Goal: Task Accomplishment & Management: Contribute content

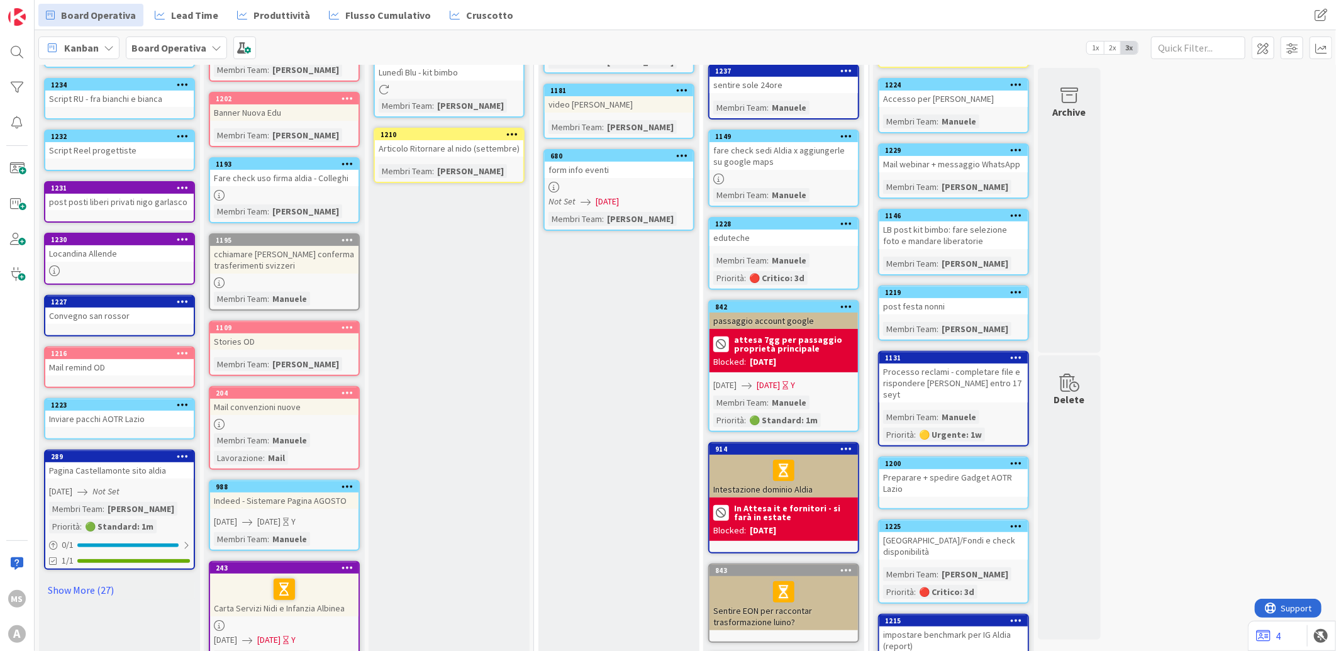
scroll to position [279, 0]
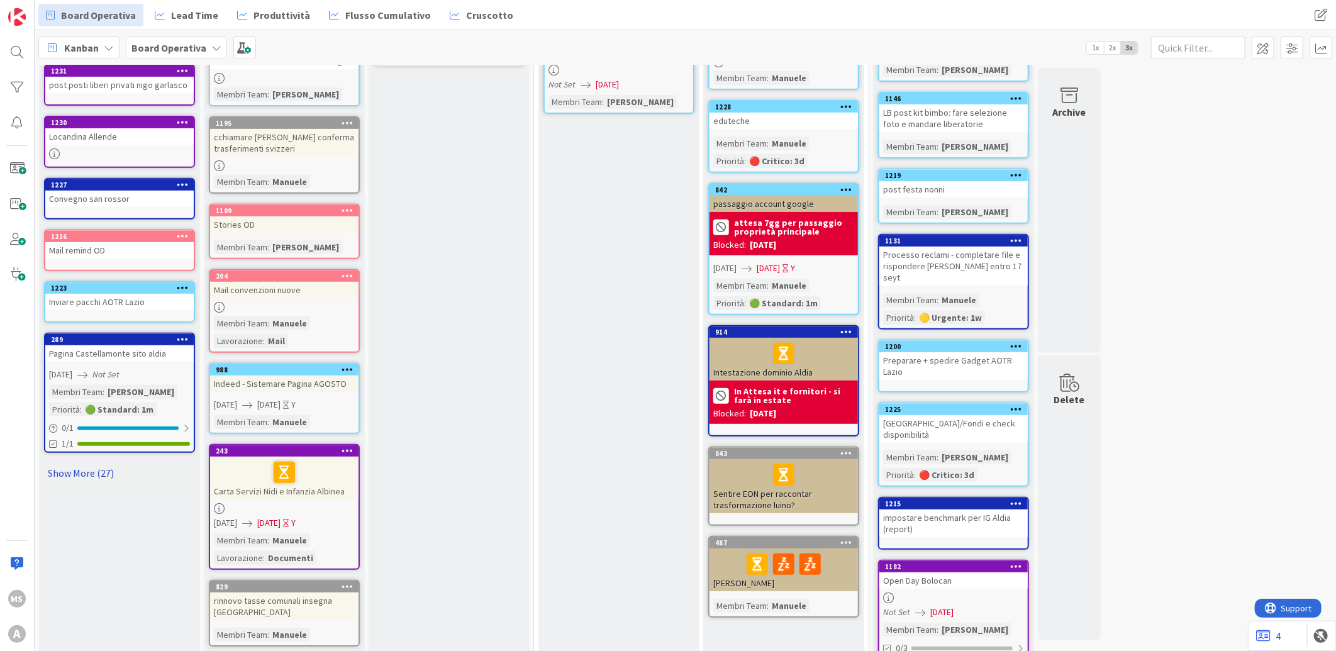
click at [104, 463] on link "Show More (27)" at bounding box center [119, 473] width 151 height 20
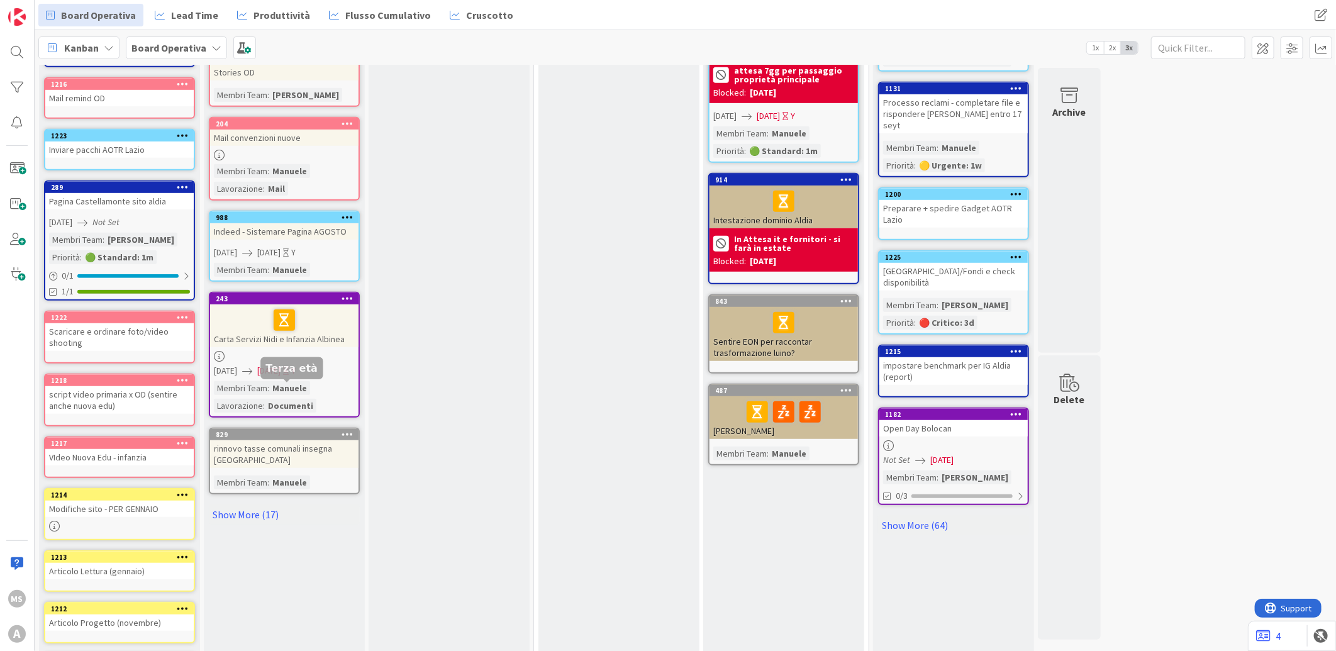
scroll to position [489, 0]
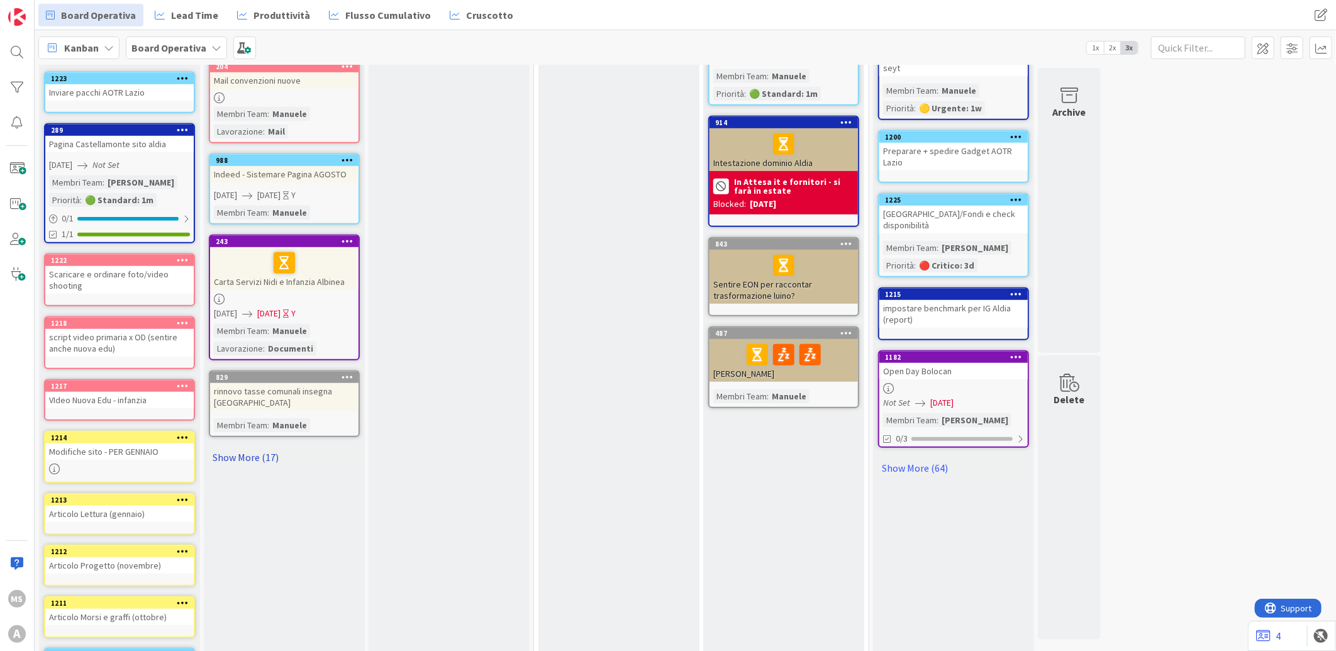
click at [260, 447] on link "Show More (17)" at bounding box center [284, 457] width 151 height 20
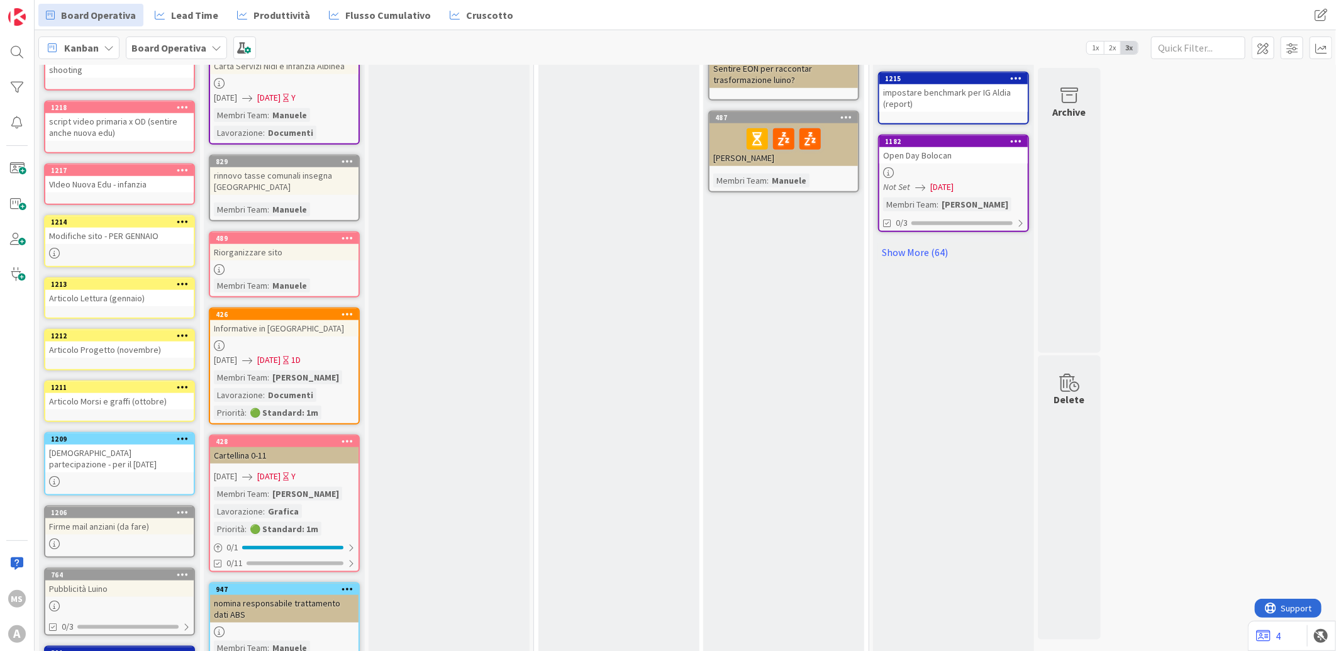
scroll to position [839, 0]
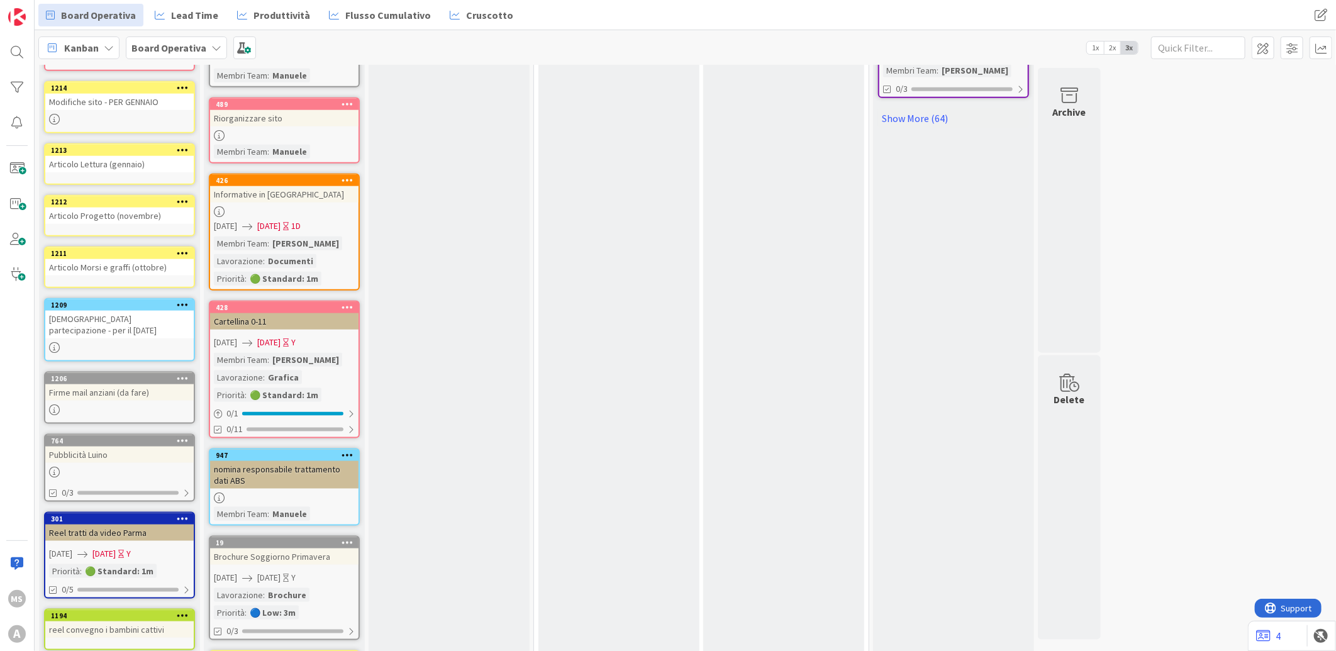
click at [159, 311] on div "Attestato partecipazione - per il 20 OTT" at bounding box center [119, 325] width 148 height 28
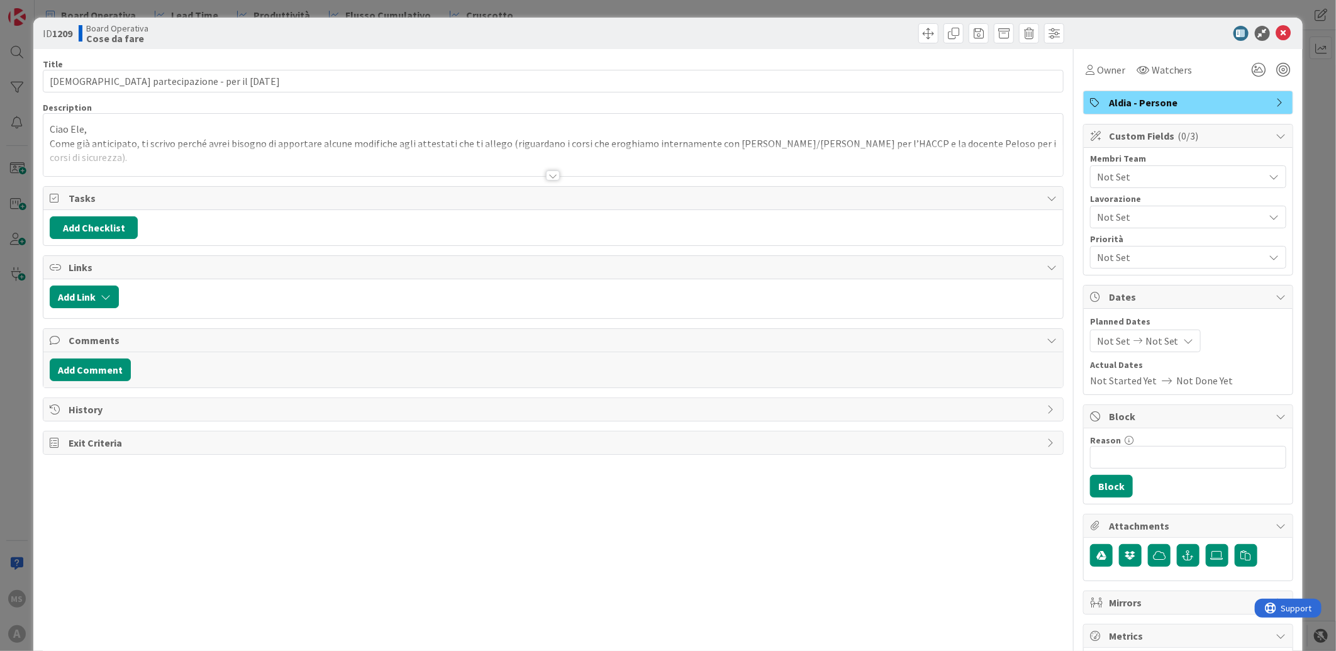
click at [91, 142] on div "Ciao Ele, Come già anticipato, ti scrivo perché avrei bisogno di apportare alcu…" at bounding box center [553, 148] width 1020 height 57
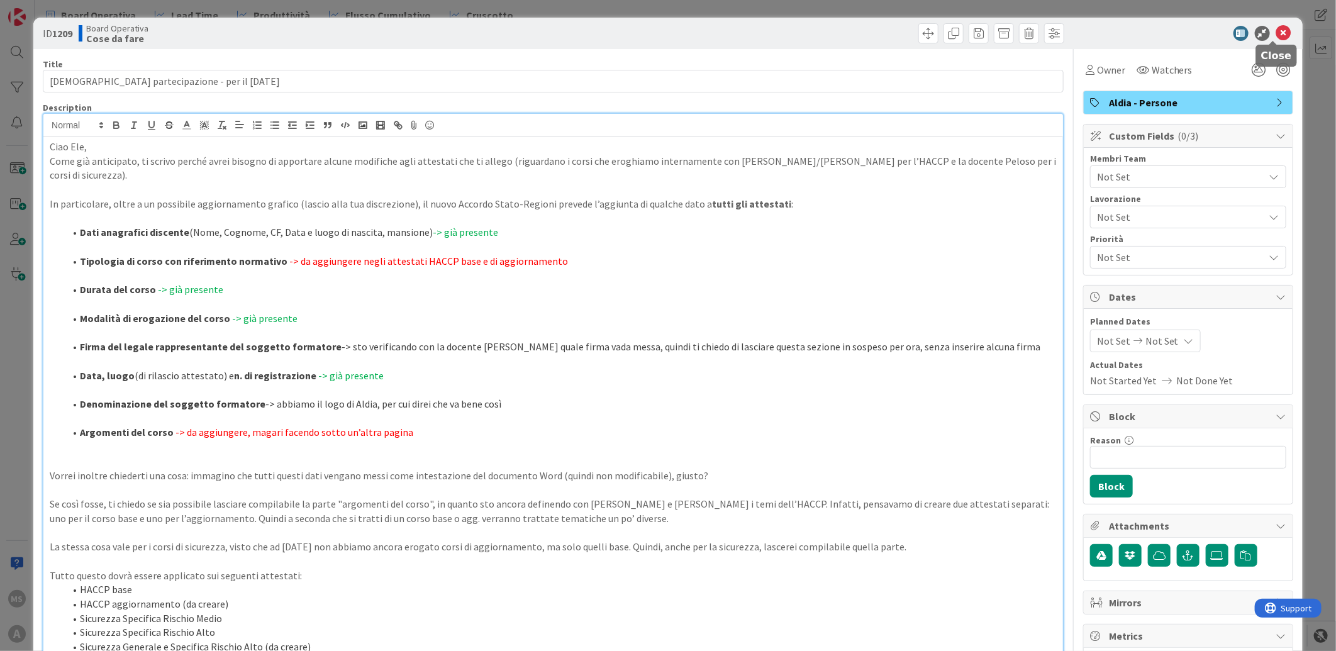
click at [1276, 36] on icon at bounding box center [1283, 33] width 15 height 15
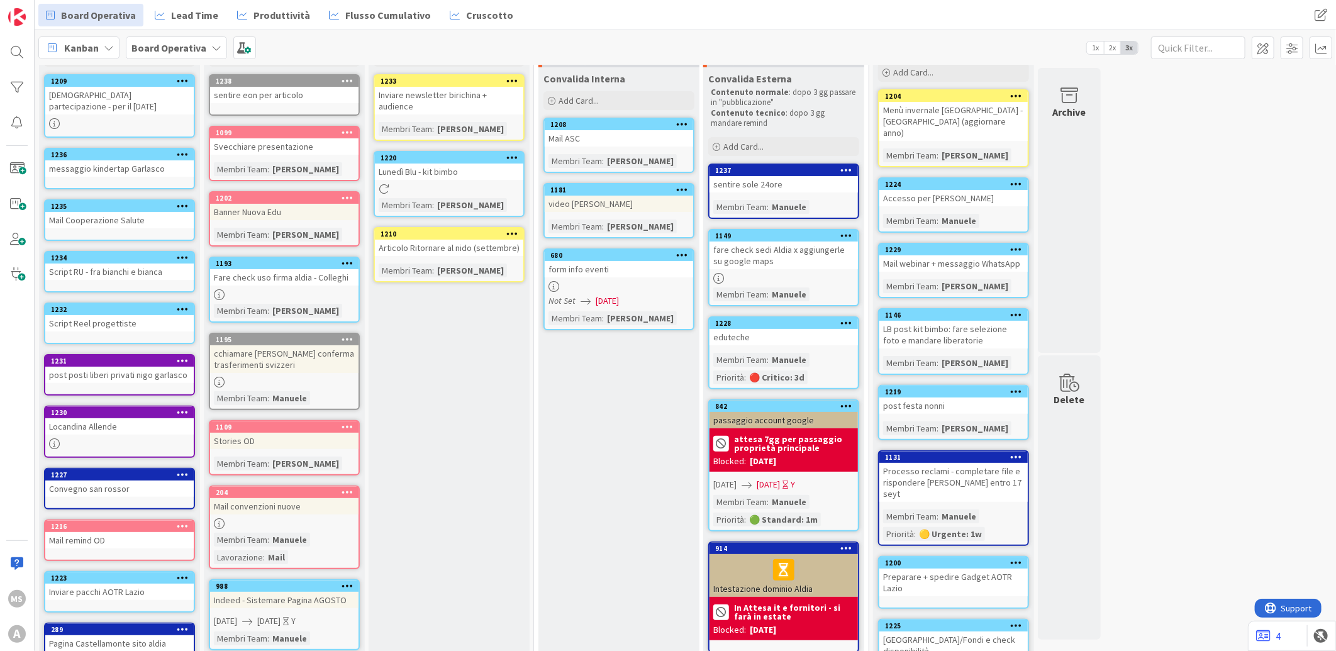
scroll to position [140, 0]
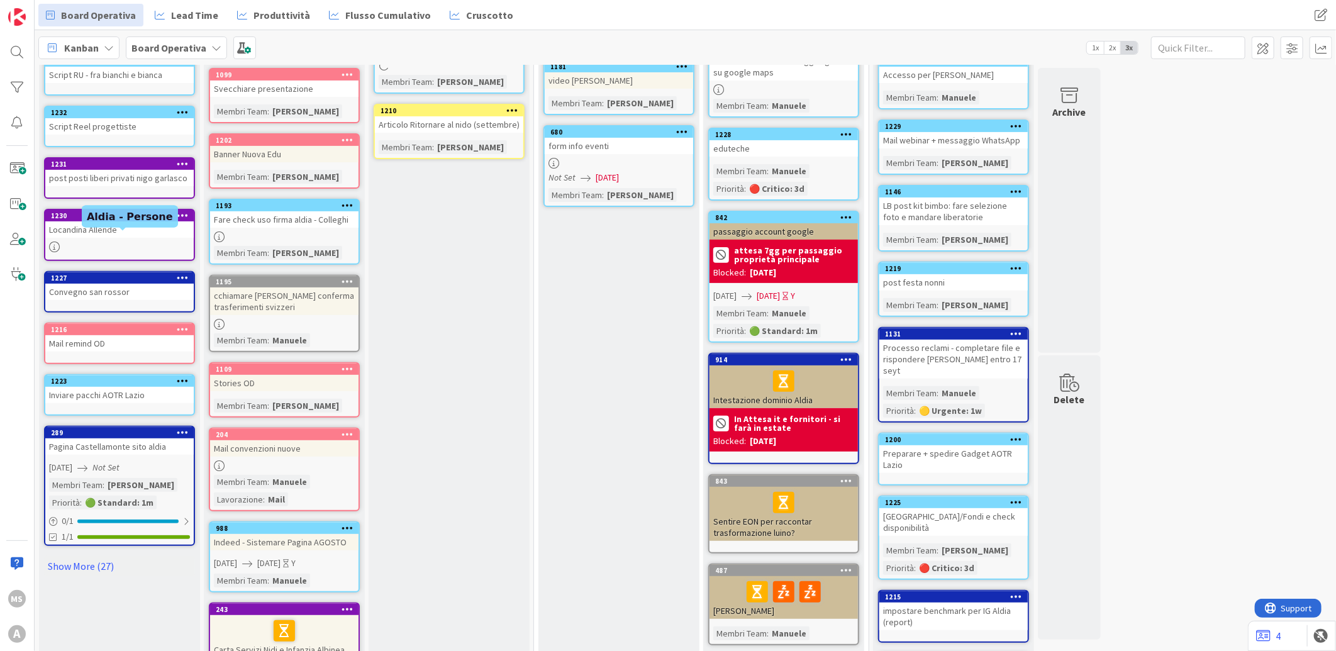
scroll to position [298, 0]
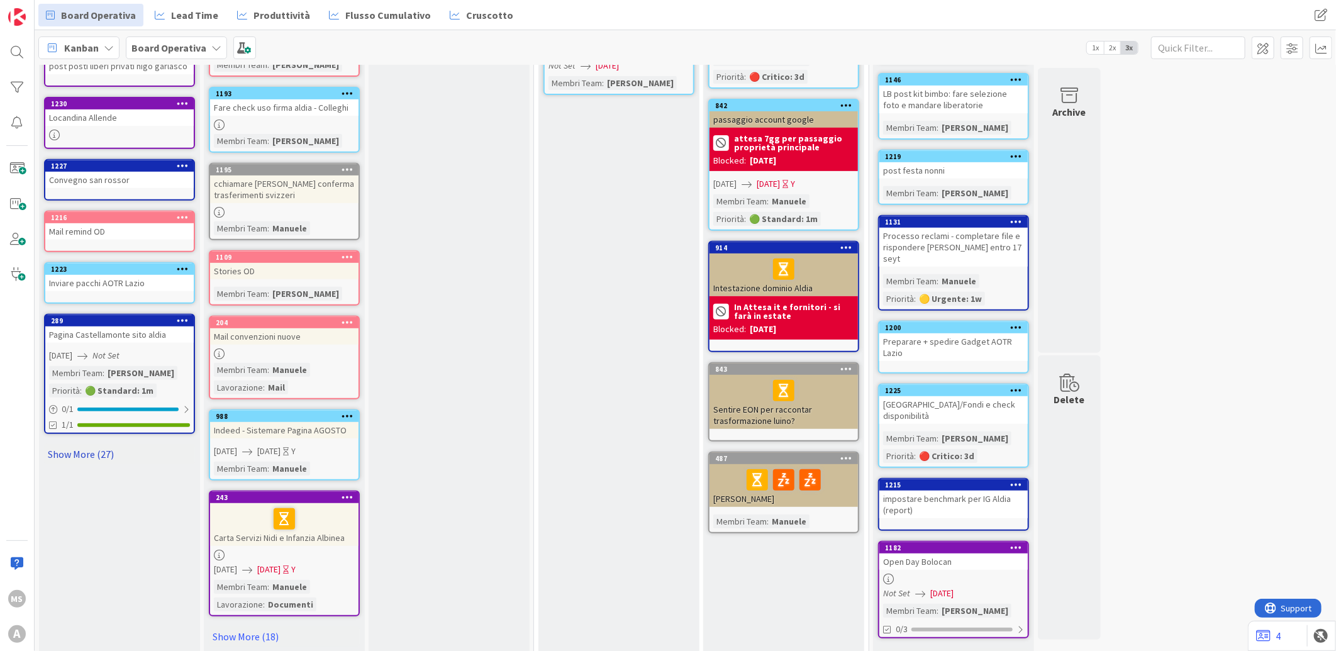
click at [92, 455] on link "Show More (27)" at bounding box center [119, 454] width 151 height 20
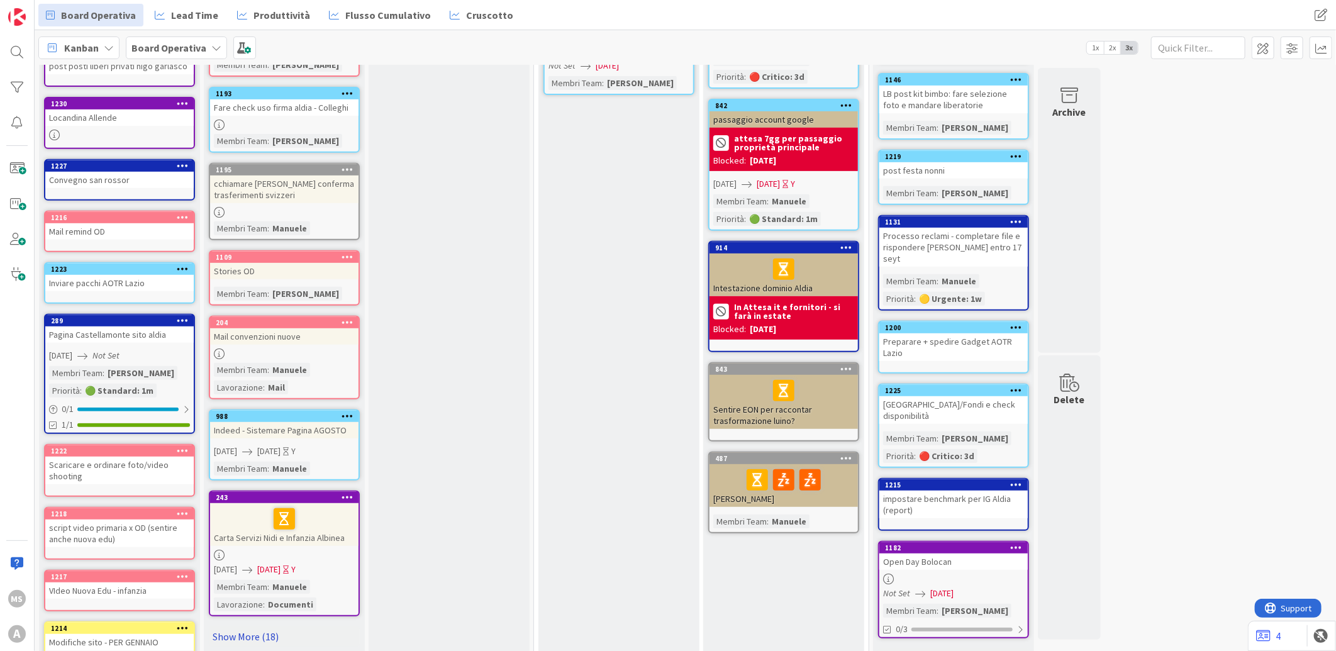
click at [240, 627] on link "Show More (18)" at bounding box center [284, 637] width 151 height 20
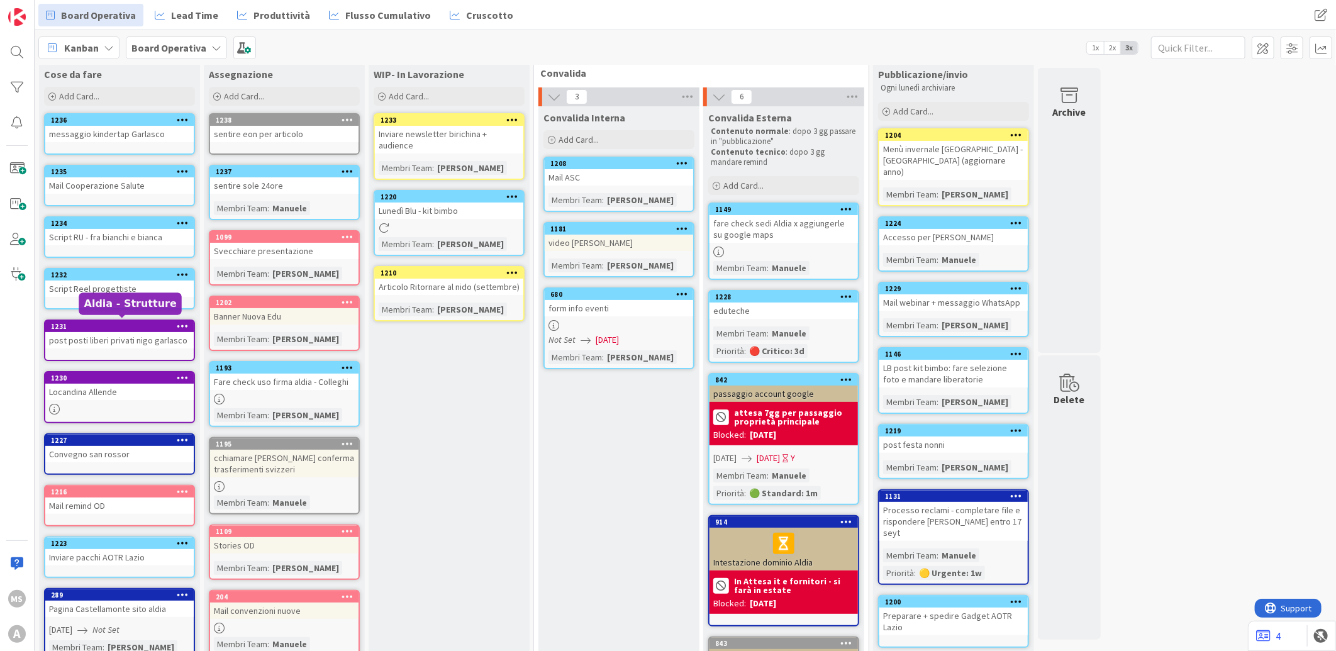
scroll to position [0, 0]
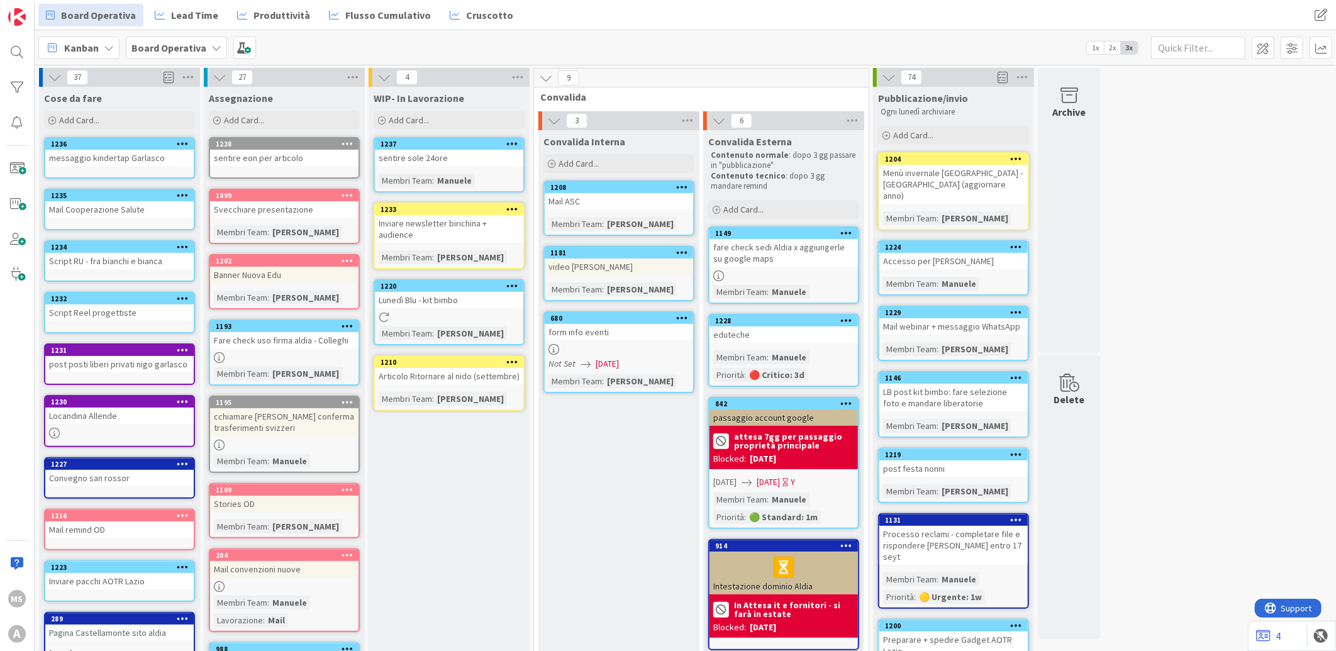
click at [457, 148] on div "1237" at bounding box center [449, 143] width 148 height 11
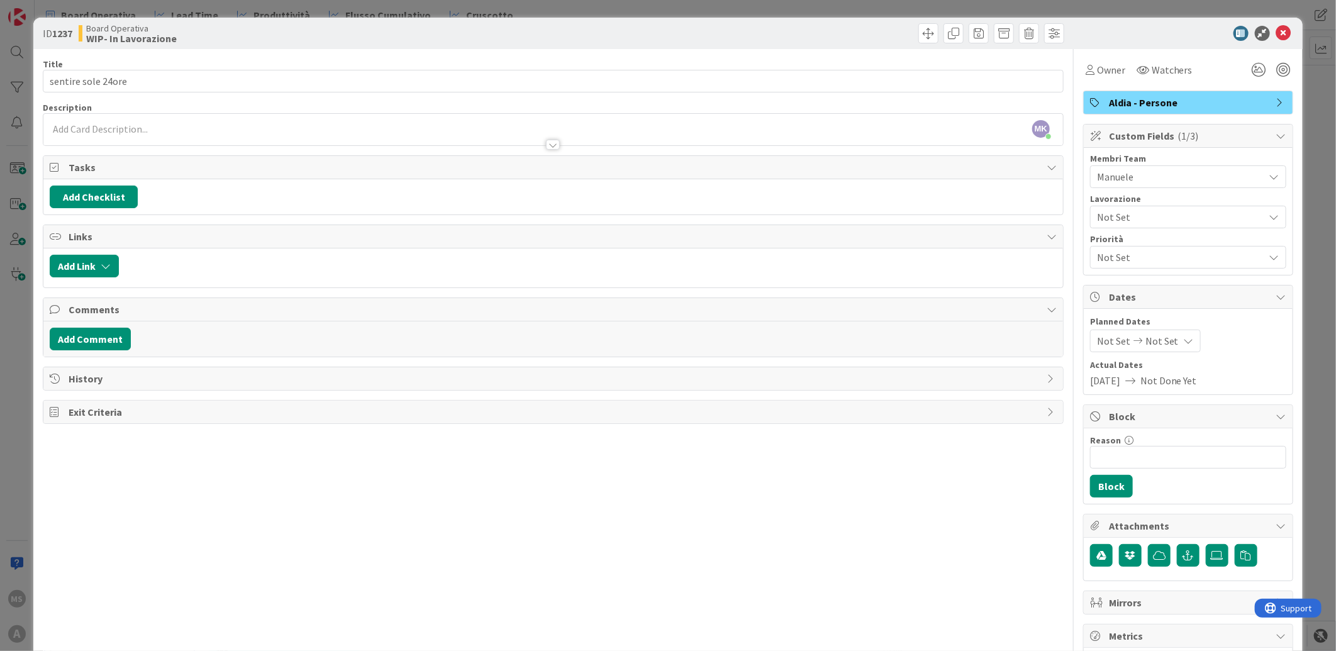
drag, startPoint x: 1214, startPoint y: 171, endPoint x: 1183, endPoint y: 249, distance: 84.1
click at [1183, 249] on div "Membri Team Manuele Lavorazione Not Set Priorità Not Set" at bounding box center [1188, 211] width 196 height 114
click at [726, 245] on div "Links" at bounding box center [553, 236] width 1020 height 23
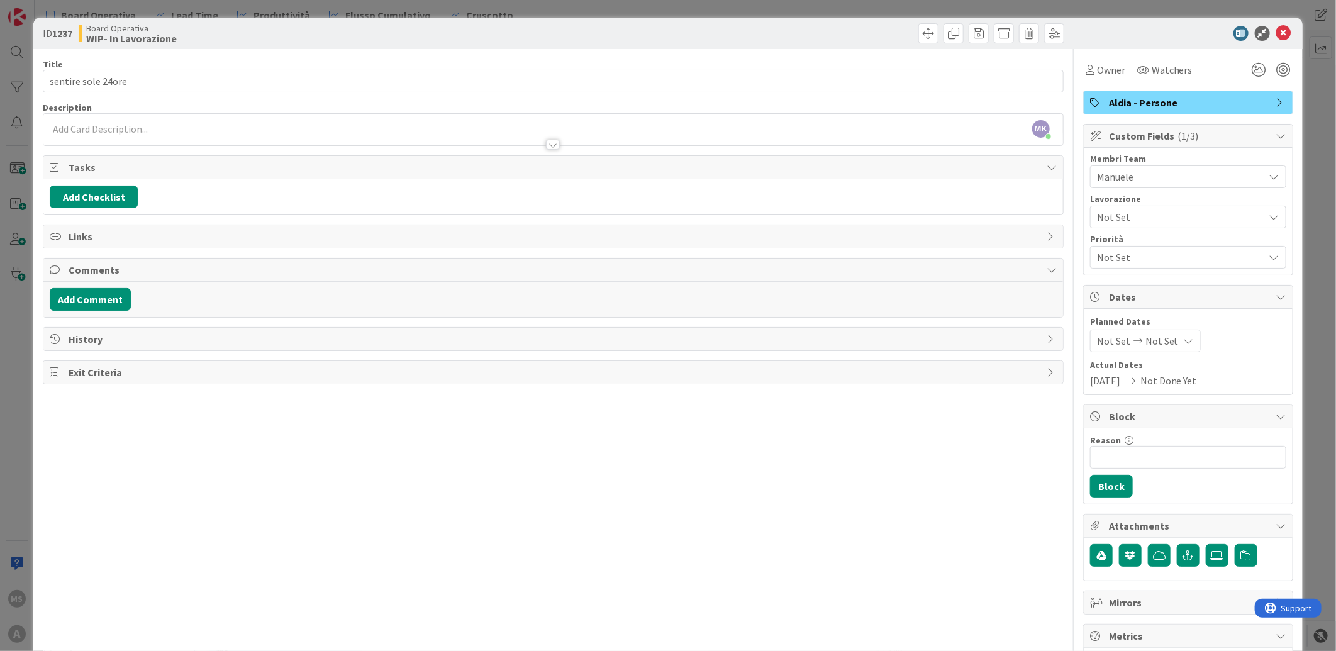
click at [1176, 110] on div "Aldia - Persone" at bounding box center [1188, 102] width 209 height 23
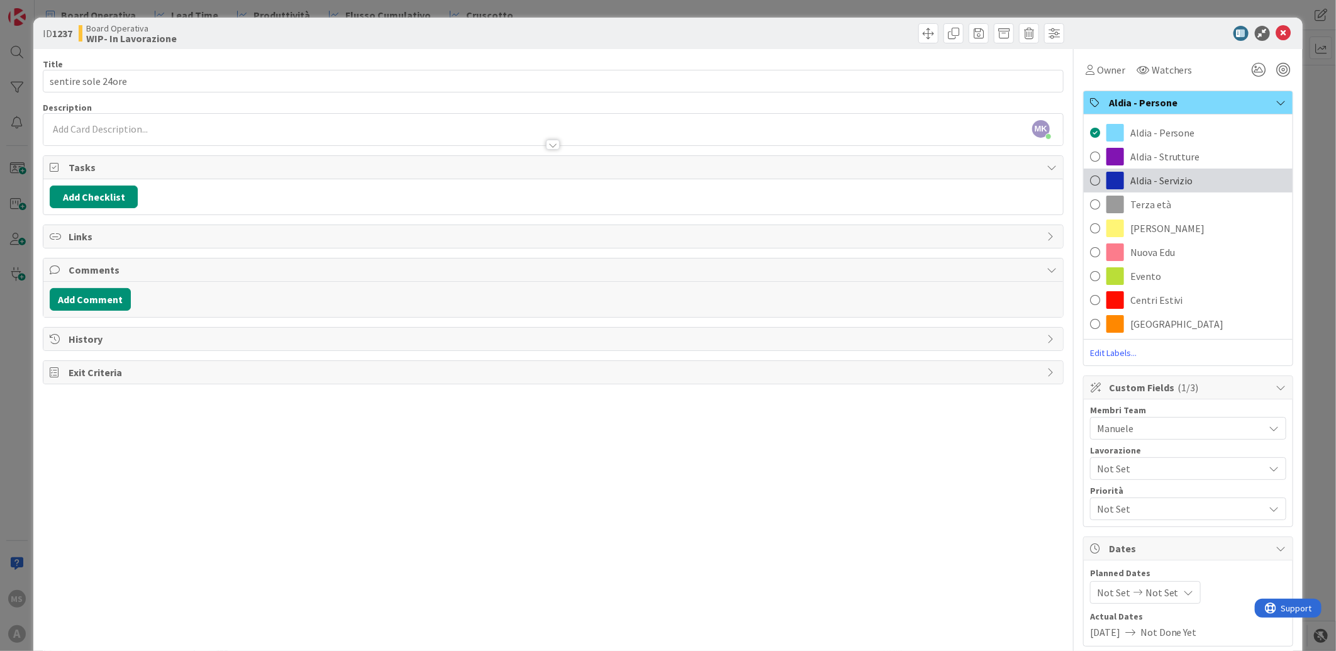
click at [1110, 178] on span at bounding box center [1116, 181] width 18 height 18
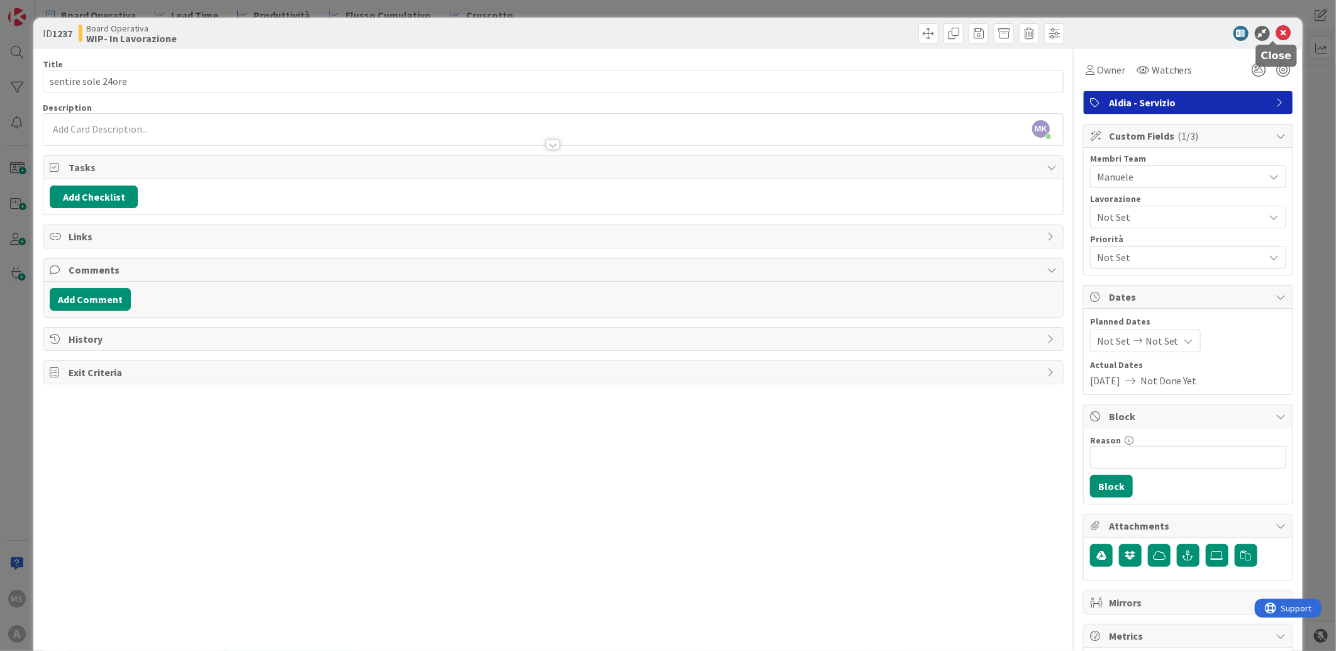
click at [1276, 29] on icon at bounding box center [1283, 33] width 15 height 15
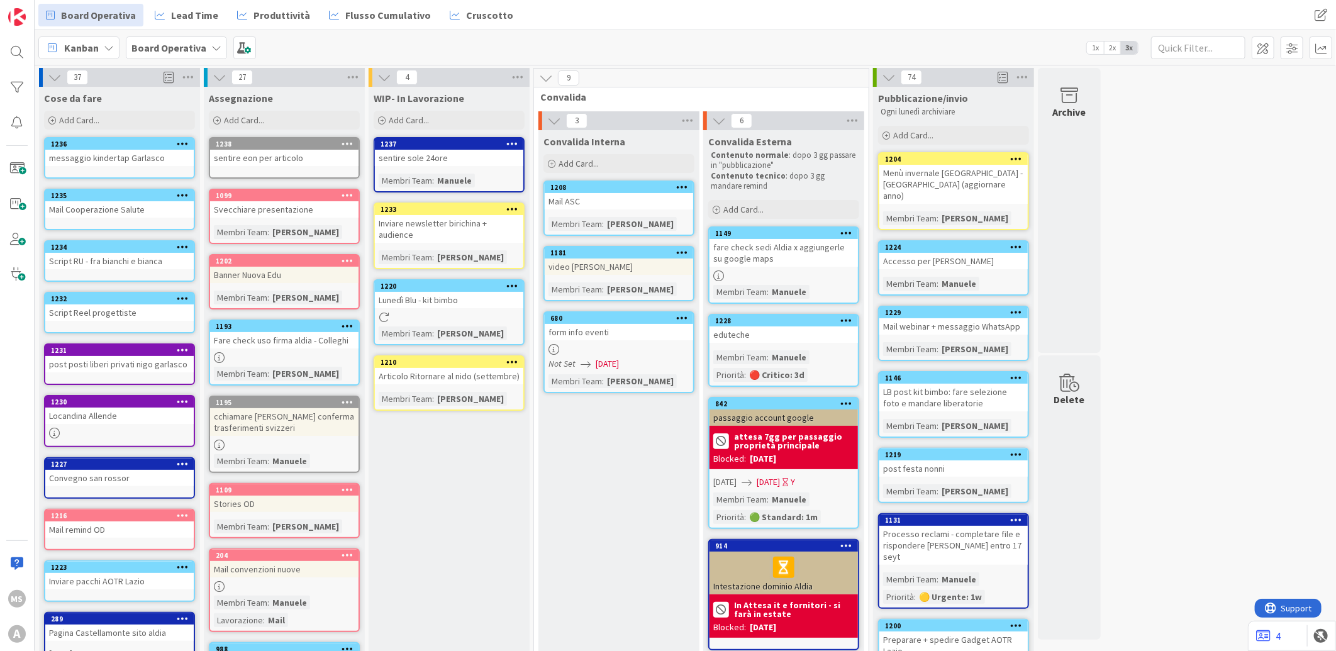
click at [649, 46] on div "Kanban Board Operativa 1x 2x 3x" at bounding box center [686, 47] width 1302 height 35
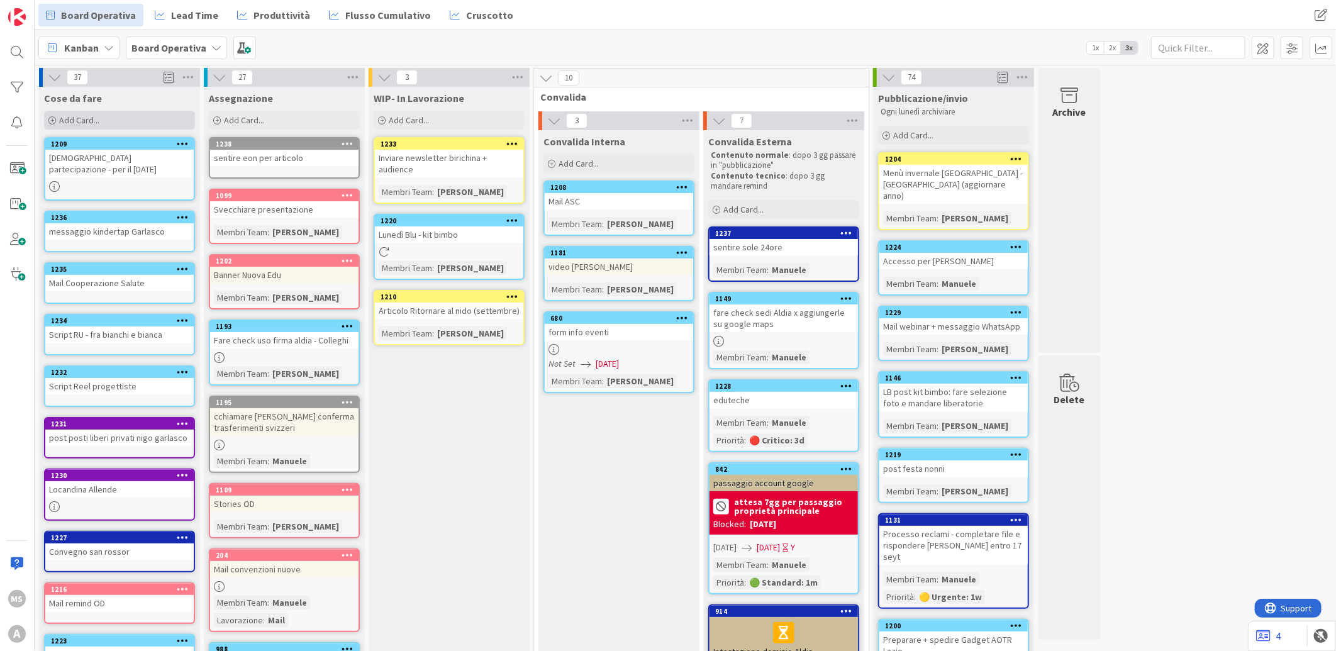
click at [111, 125] on div "Add Card..." at bounding box center [119, 120] width 151 height 19
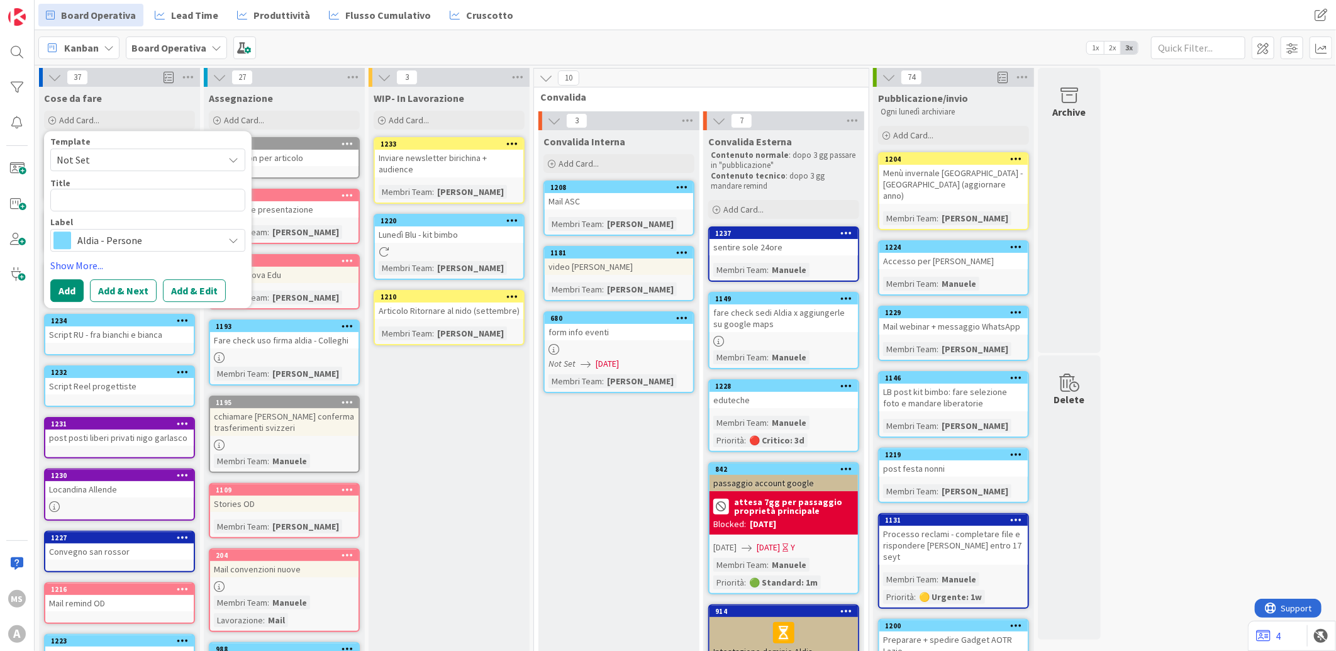
click at [122, 197] on textarea at bounding box center [147, 200] width 195 height 23
type textarea "x"
type textarea "P"
type textarea "x"
type textarea "R"
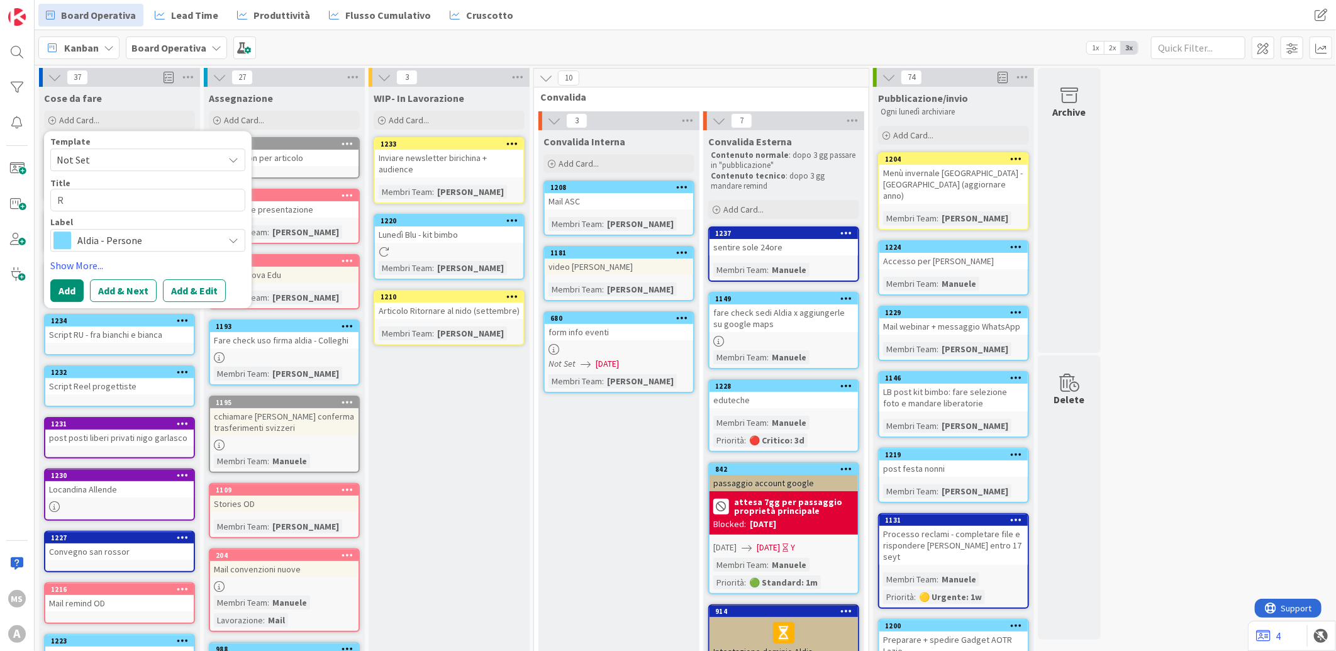
type textarea "x"
type textarea "Re"
type textarea "x"
type textarea "Rep"
type textarea "x"
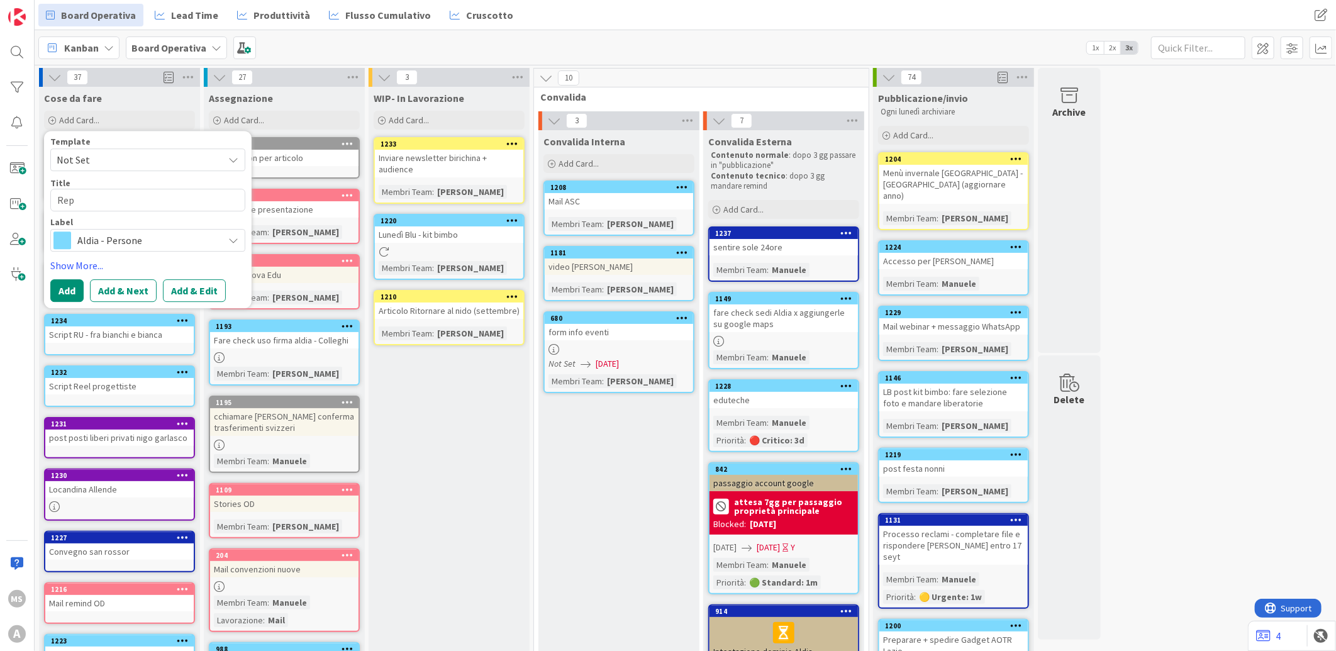
type textarea "Repo"
type textarea "x"
type textarea "Repor"
type textarea "x"
type textarea "Report"
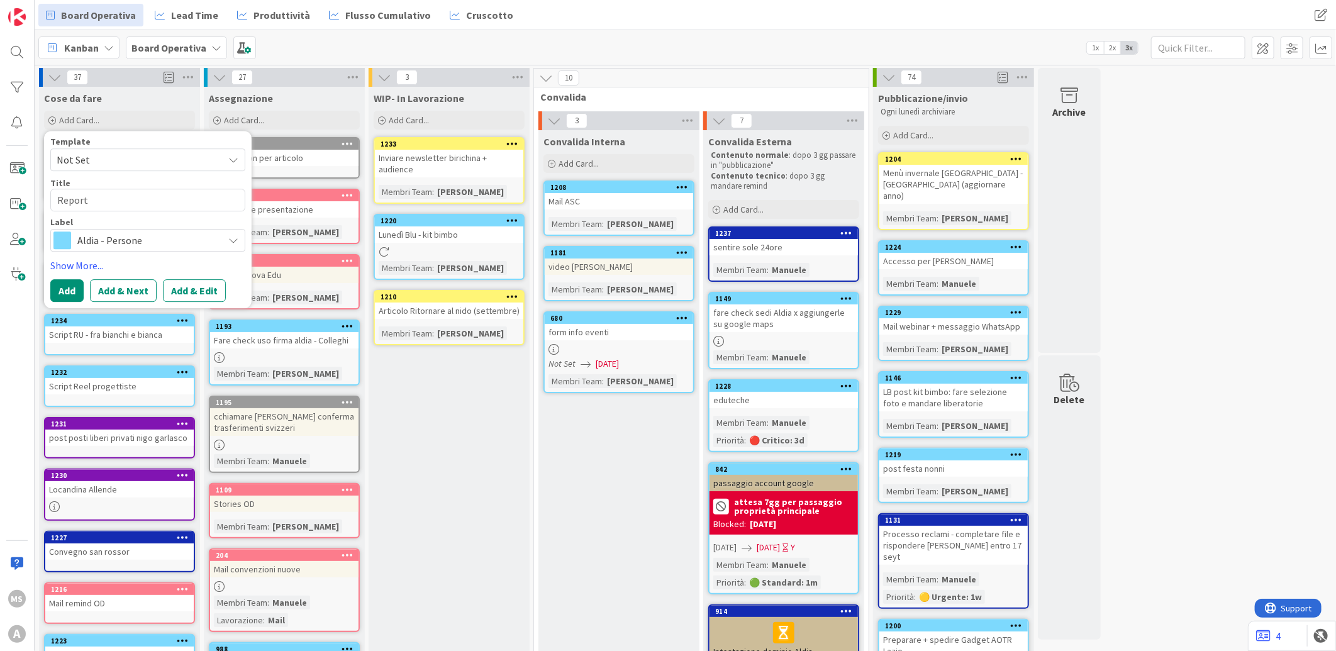
type textarea "x"
type textarea "Report I"
type textarea "x"
type textarea "Report Im"
type textarea "x"
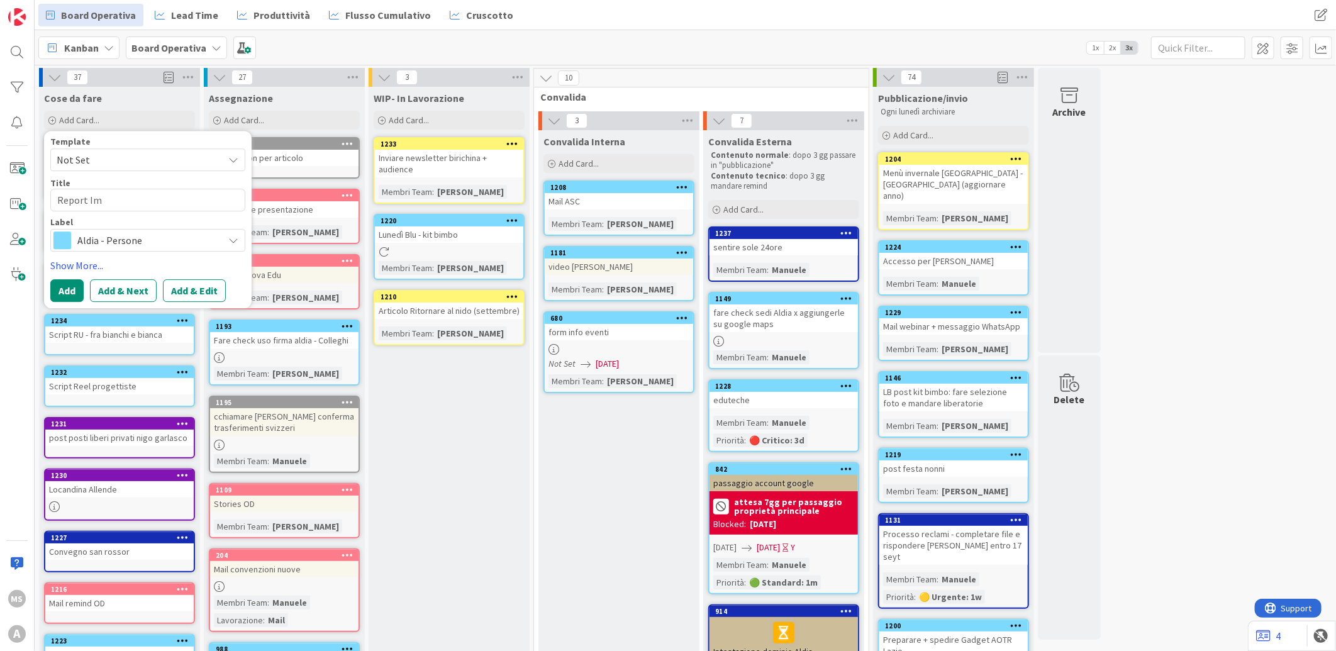
type textarea "Report Imp"
type textarea "x"
type textarea "Report Impa"
type textarea "x"
type textarea "Report Impat"
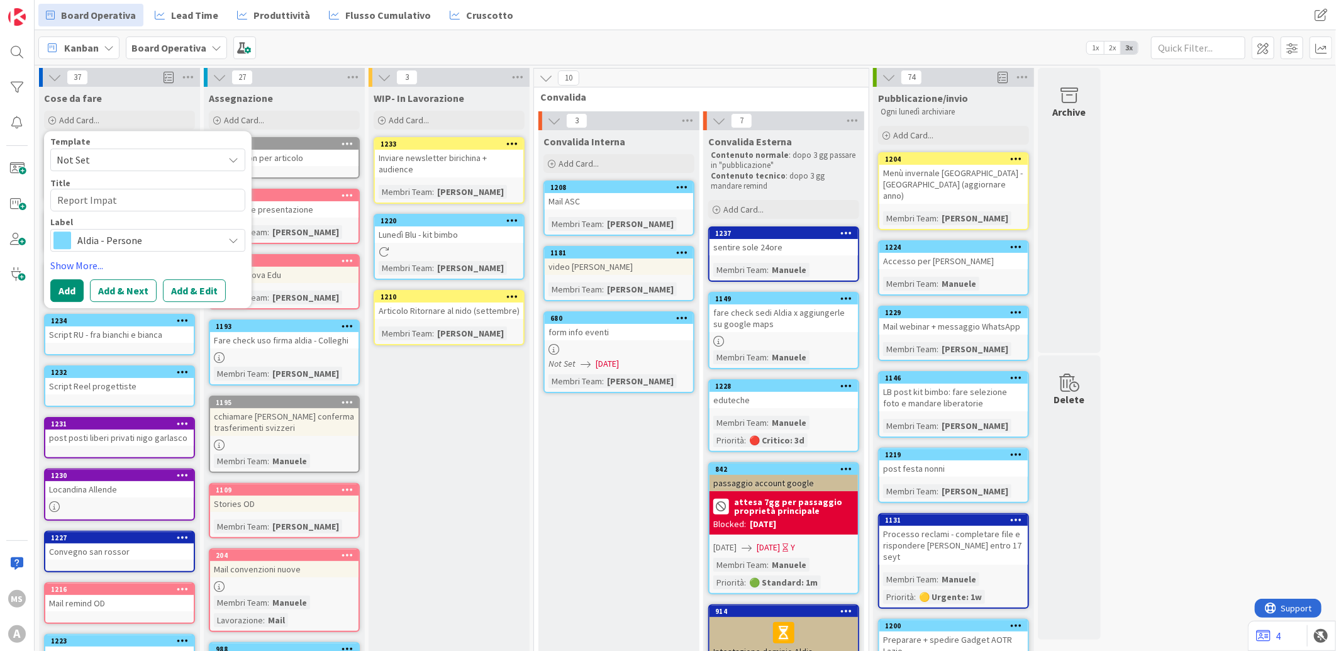
type textarea "x"
type textarea "Report Impatt"
type textarea "x"
type textarea "Report Impatto"
type textarea "x"
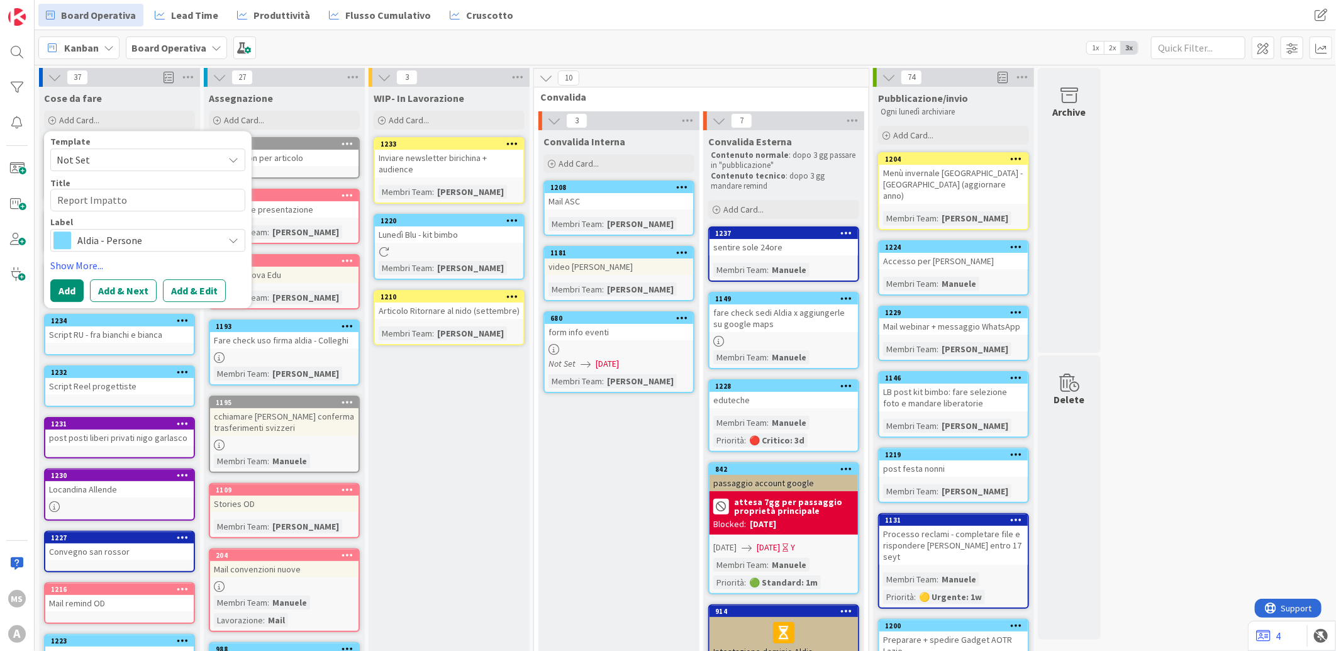
type textarea "Report Impatto"
type textarea "x"
type textarea "Report Impatto N"
type textarea "x"
type textarea "Report Impatto Ni"
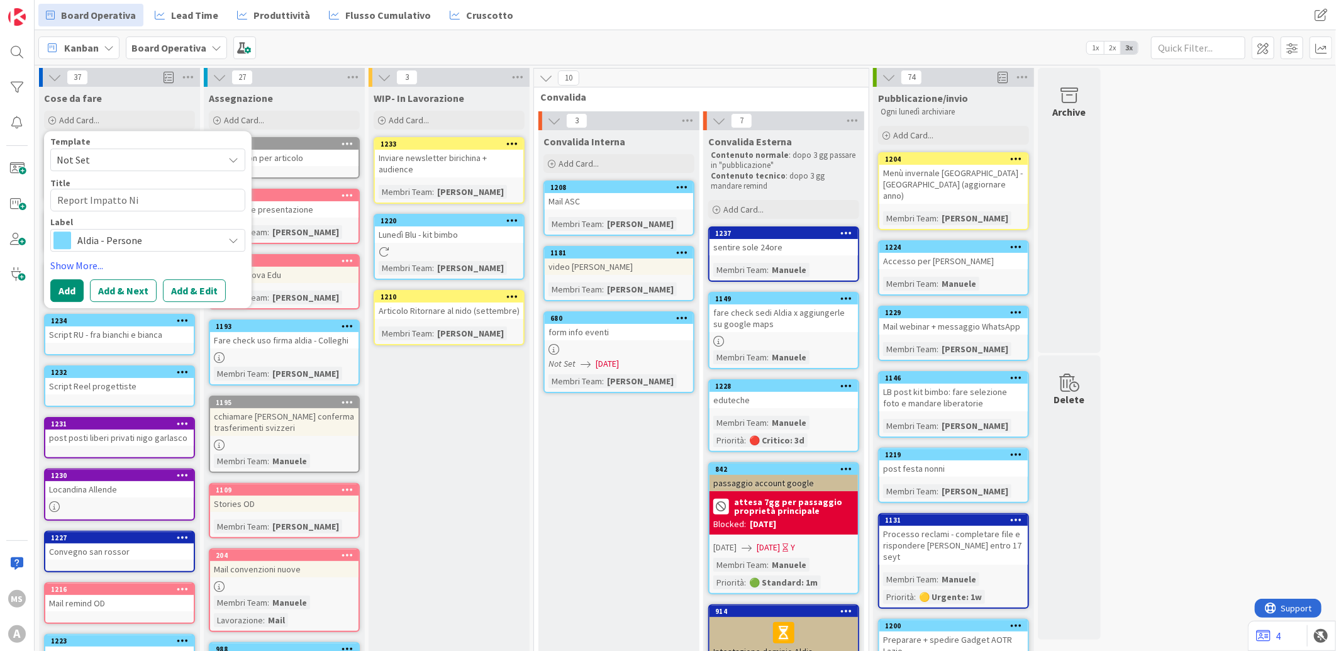
type textarea "x"
type textarea "Report Impatto Nid"
type textarea "x"
type textarea "Report Impatto Nidi"
type textarea "x"
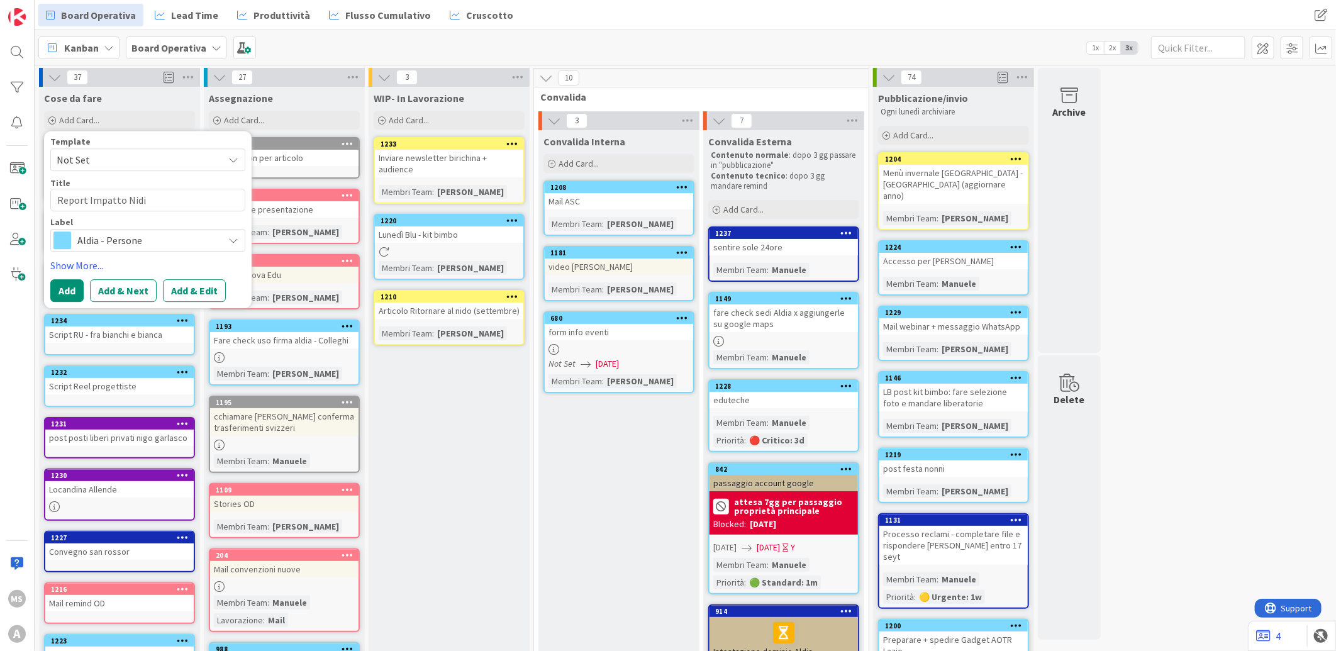
type textarea "Report Impatto Nidi"
type textarea "x"
type textarea "Report Impatto Nidi P"
type textarea "x"
type textarea "Report Impatto Nidi Pi"
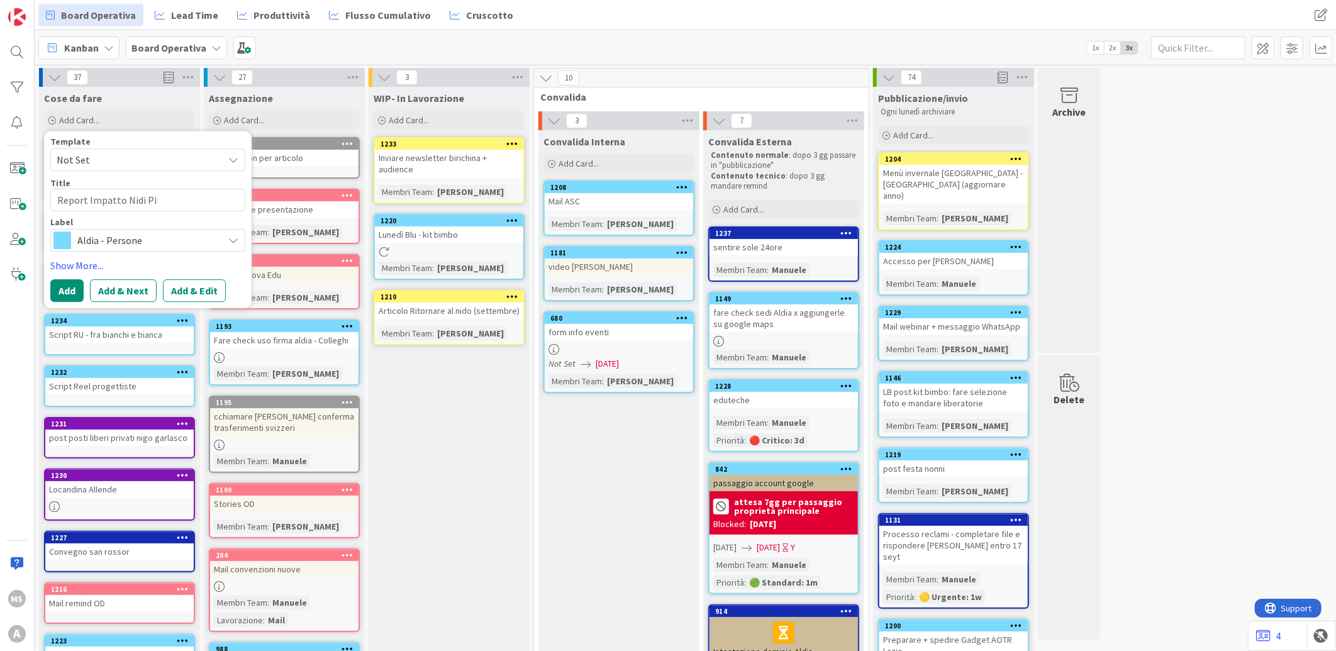
type textarea "x"
type textarea "Report Impatto Nidi Pis"
type textarea "x"
type textarea "Report Impatto Nidi Pisa"
click at [62, 284] on button "Add" at bounding box center [66, 290] width 33 height 23
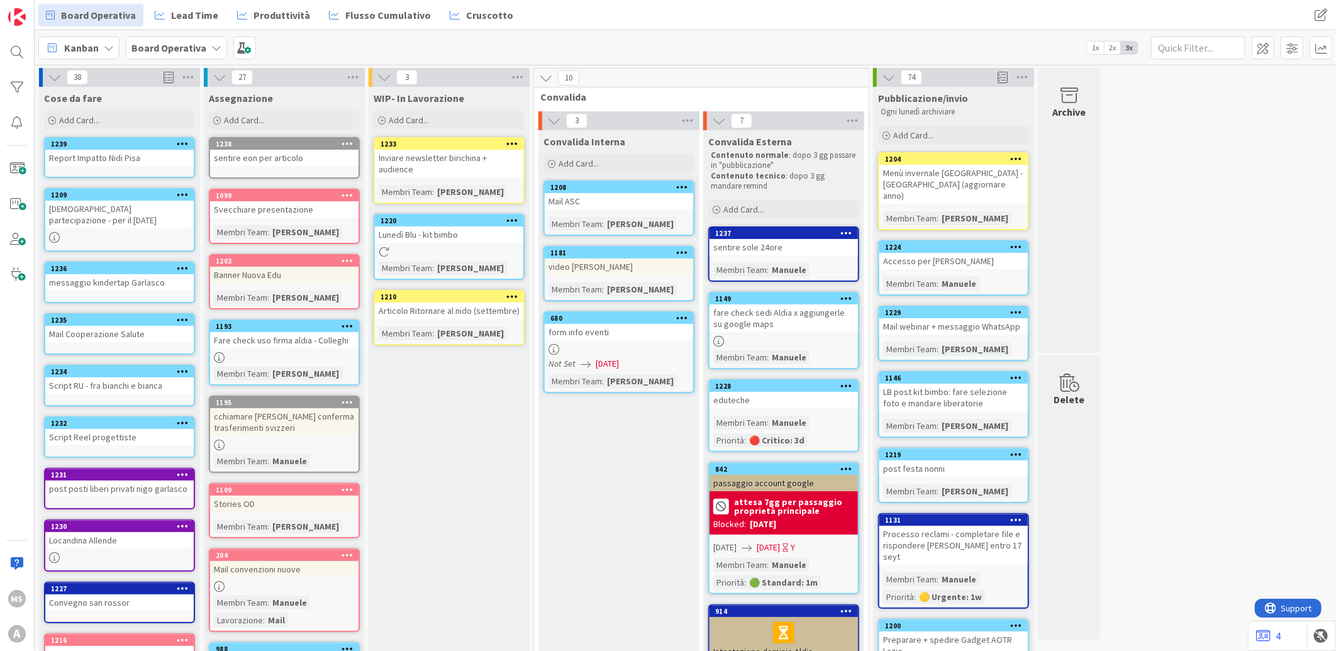
click at [183, 143] on icon at bounding box center [183, 143] width 12 height 9
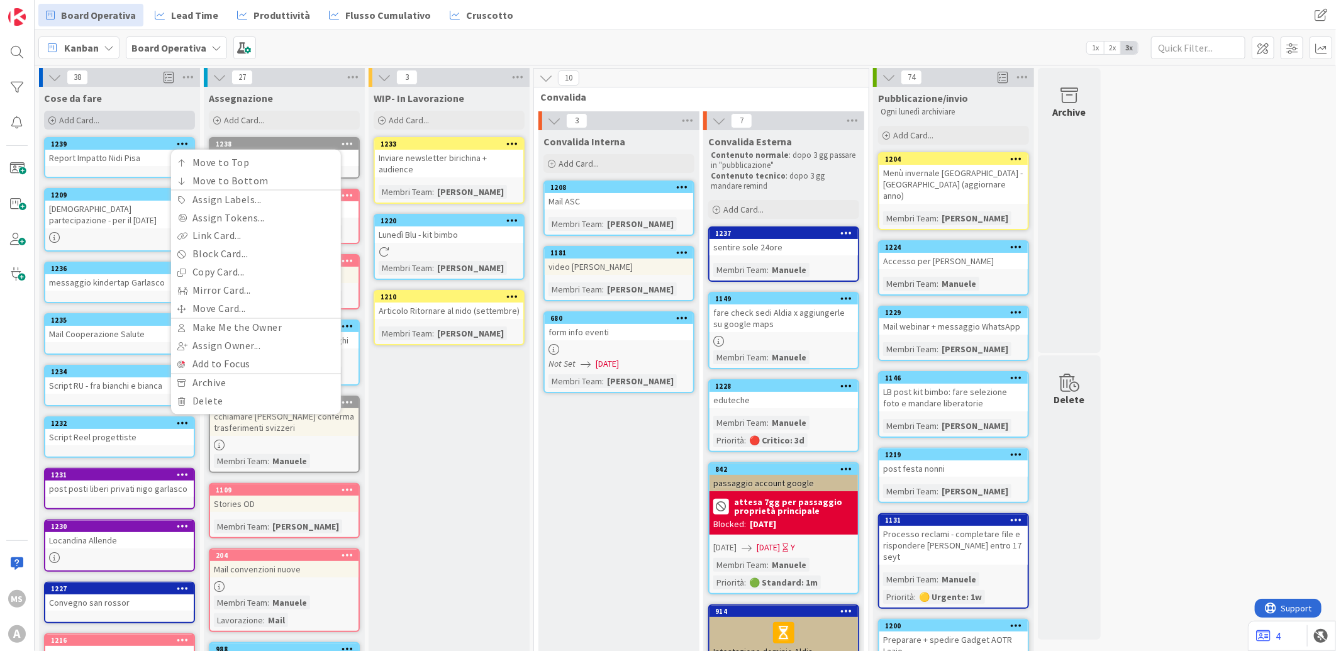
click at [131, 126] on div "Add Card..." at bounding box center [119, 120] width 151 height 19
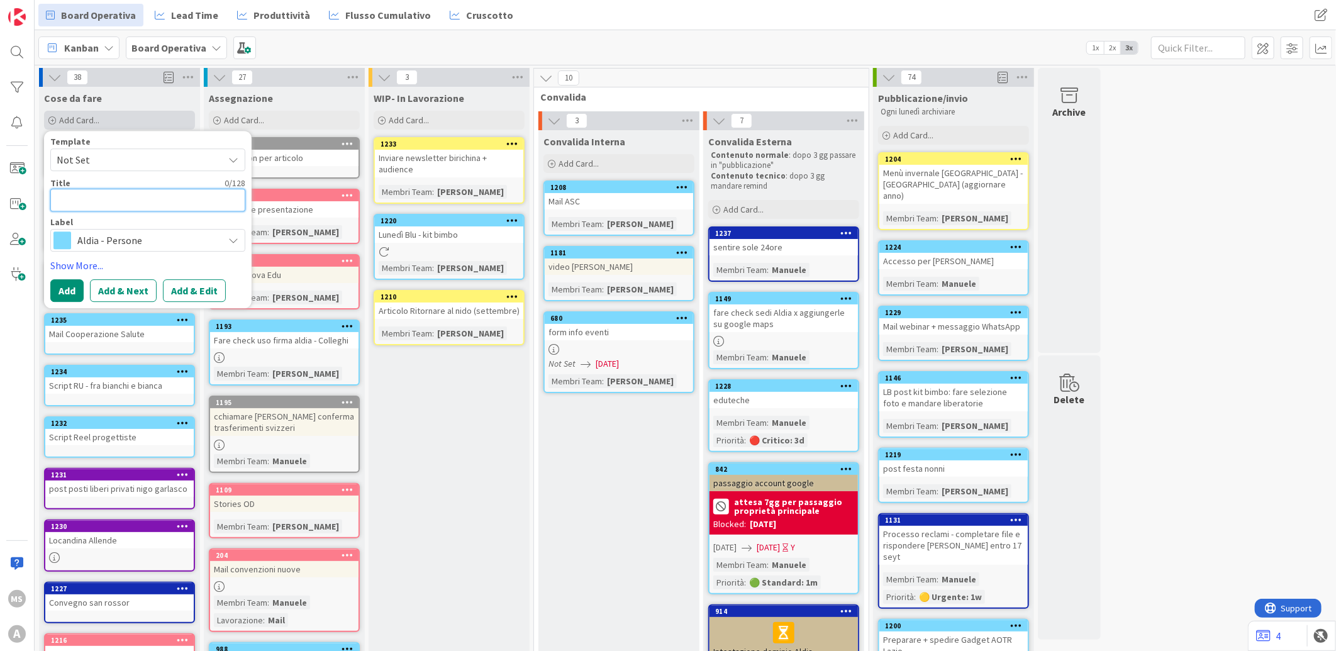
type textarea "x"
type textarea "s"
type textarea "x"
type textarea "sp"
type textarea "x"
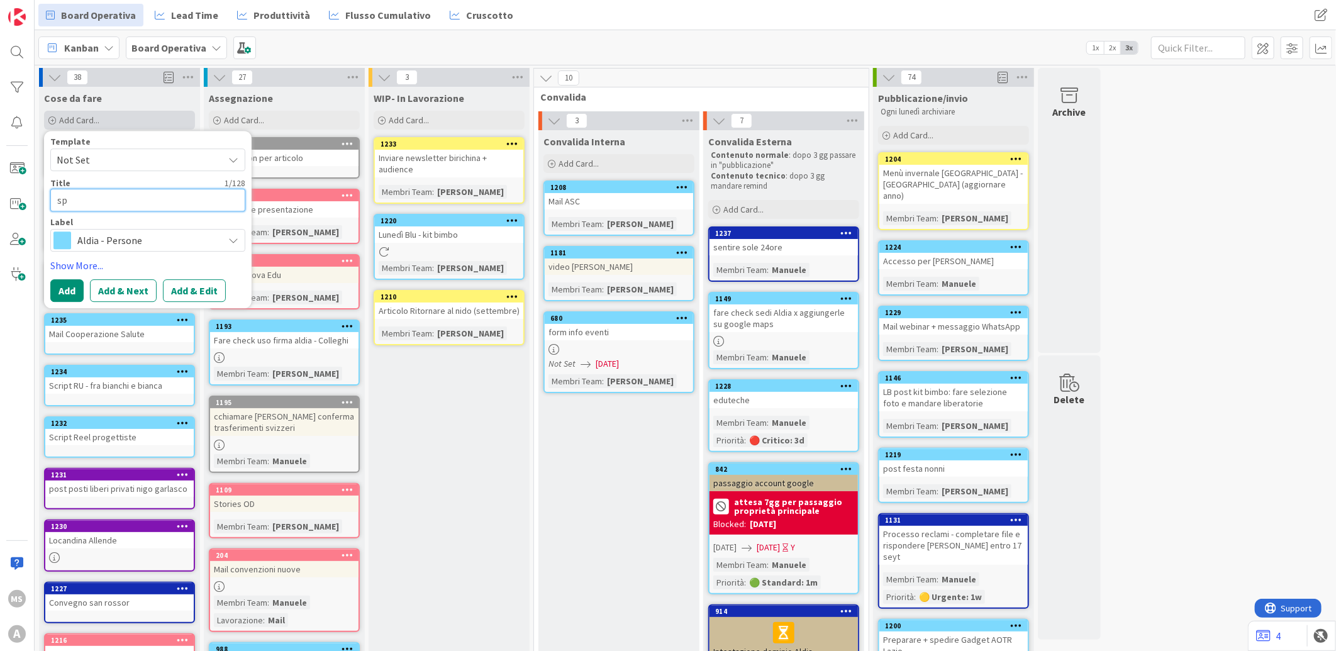
type textarea "spe"
type textarea "x"
type textarea "sped"
type textarea "x"
type textarea "spedi"
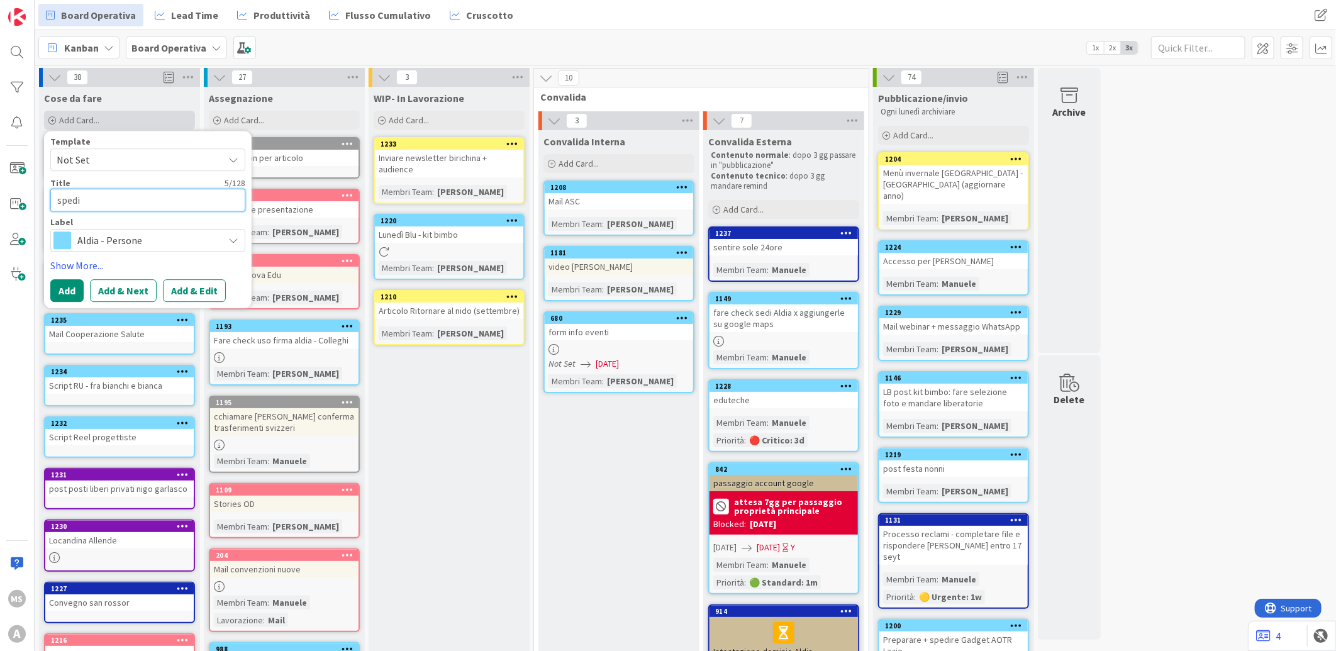
type textarea "x"
type textarea "spedir"
type textarea "x"
type textarea "spedire"
type textarea "x"
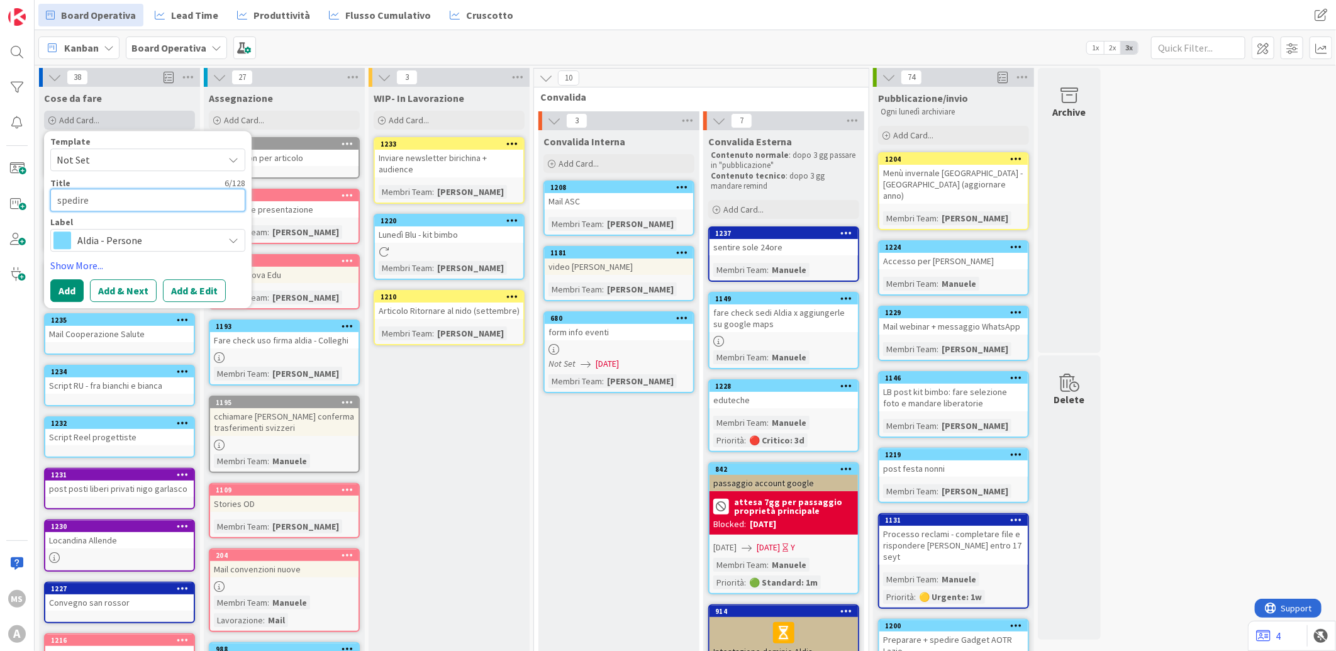
type textarea "spedire"
type textarea "x"
type textarea "spedire p"
type textarea "x"
type textarea "spedire pa"
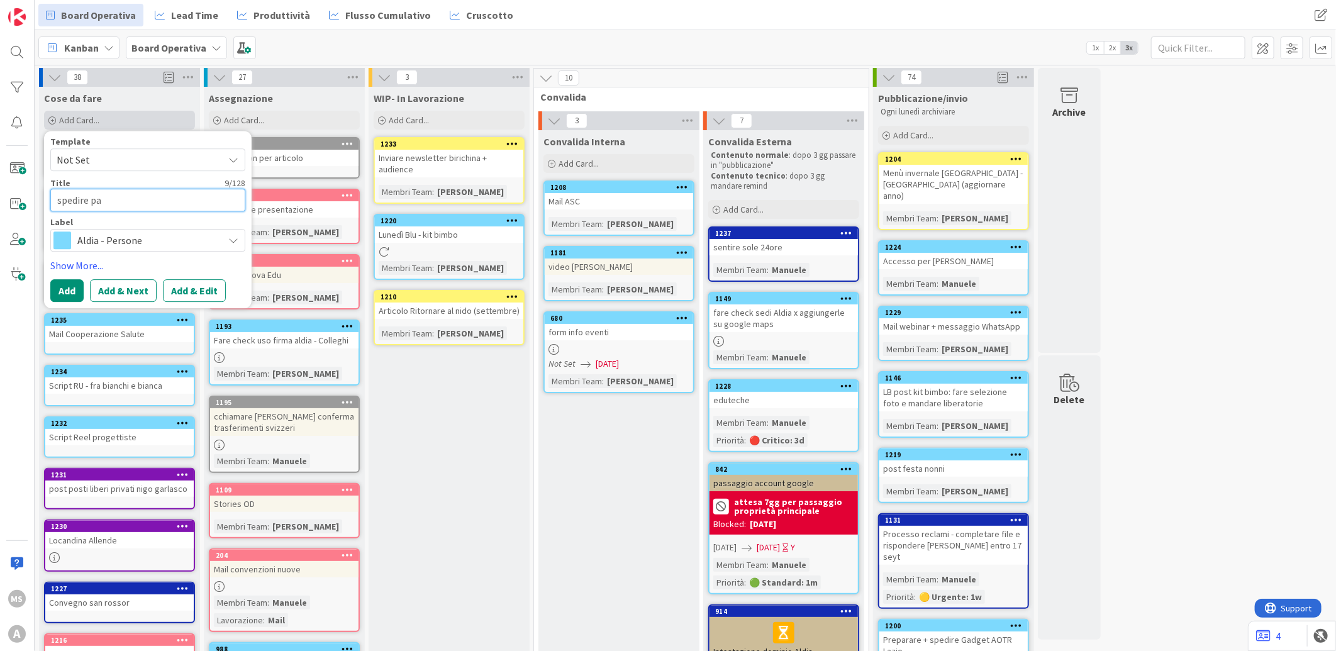
type textarea "x"
type textarea "spedire pac"
type textarea "x"
type textarea "spedire pacc"
type textarea "x"
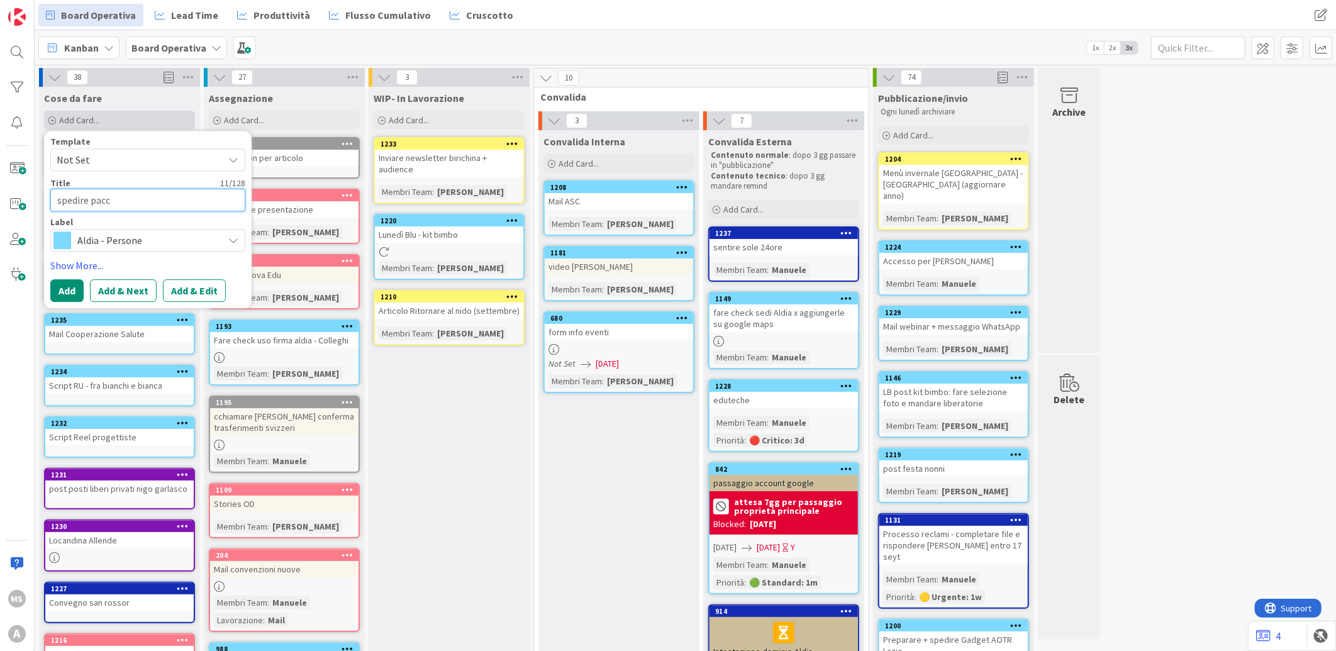
type textarea "spedire pacch"
type textarea "x"
type textarea "spedire pacchi"
type textarea "x"
type textarea "spedire pacchi"
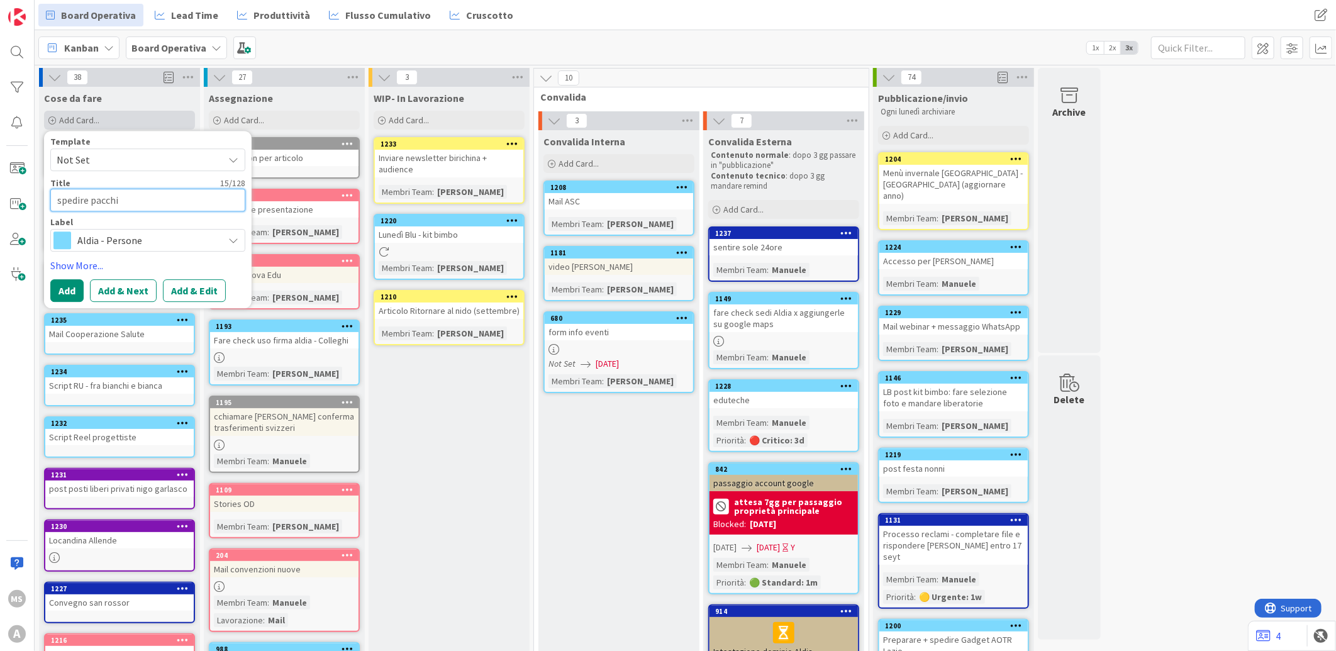
type textarea "x"
type textarea "spedire pacchi"
type textarea "x"
type textarea "spedire pacchi"
type textarea "x"
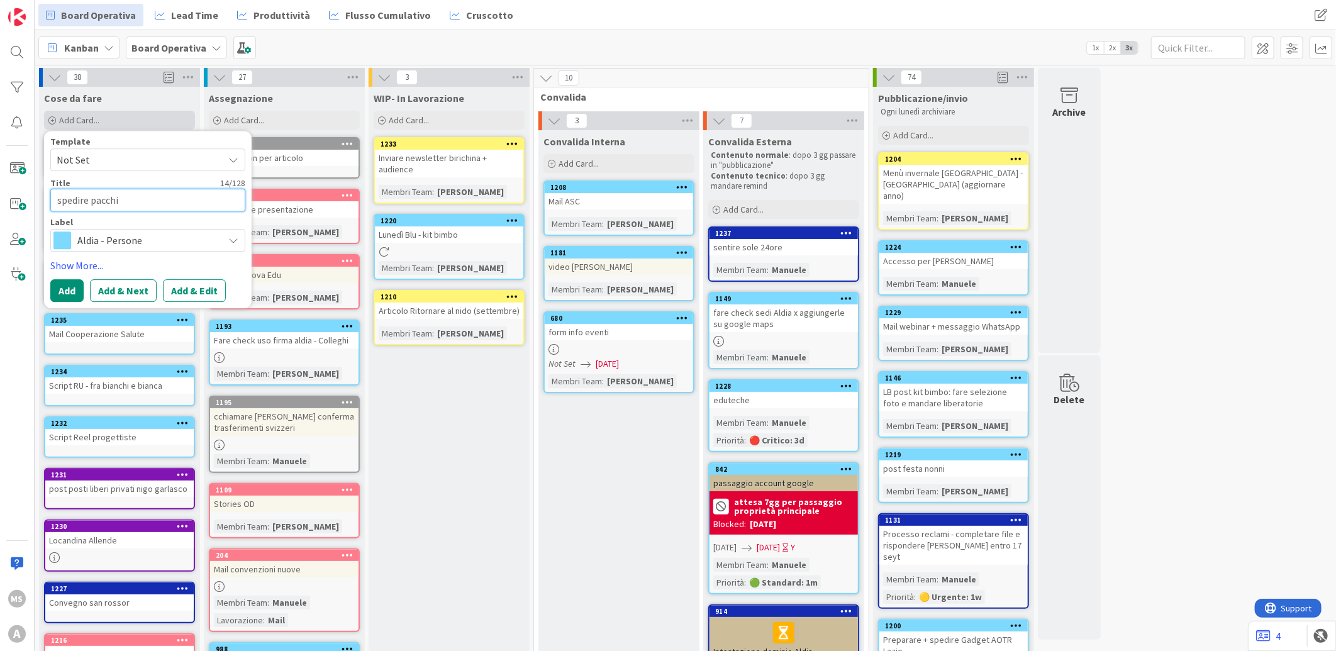
type textarea "spedire pacchi a"
type textarea "x"
type textarea "spedire pacchi ao"
type textarea "x"
type textarea "spedire pacchi aot"
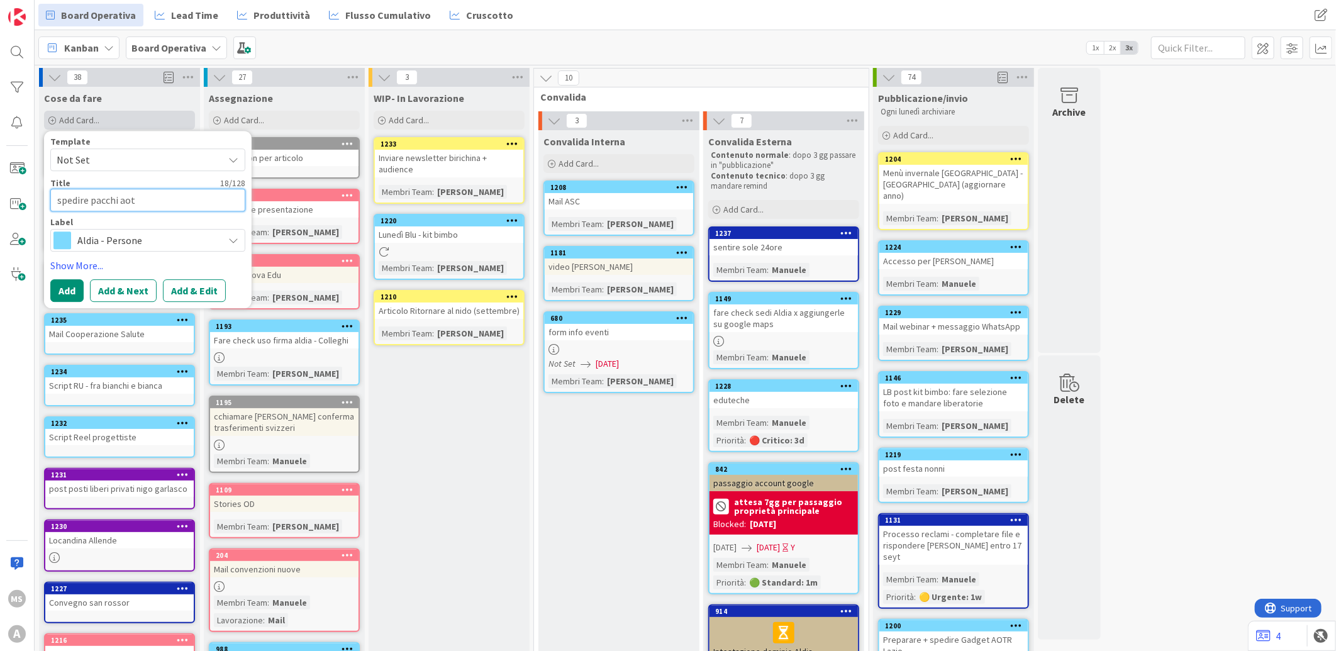
type textarea "x"
type textarea "spedire pacchi aotr"
type textarea "x"
type textarea "spedire pacchi aotr"
type textarea "x"
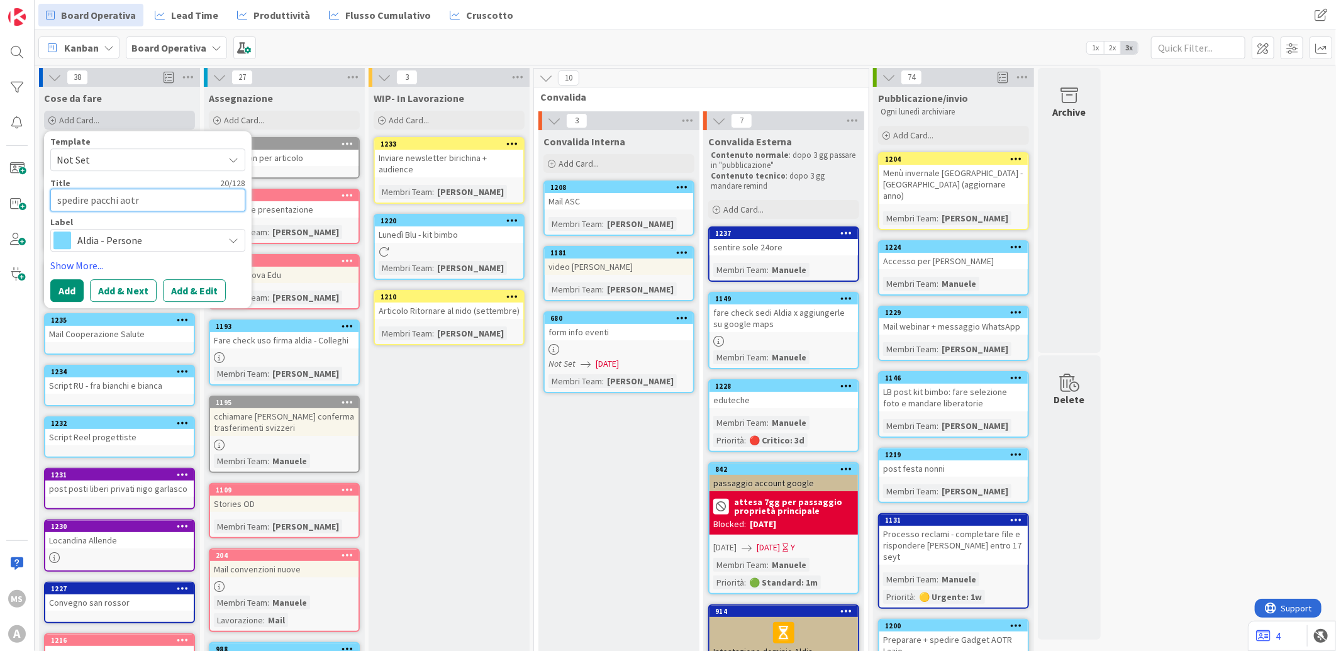
type textarea "spedire pacchi aotr r"
type textarea "x"
type textarea "spedire pacchi aotr ro"
type textarea "x"
type textarea "spedire pacchi aotr rom"
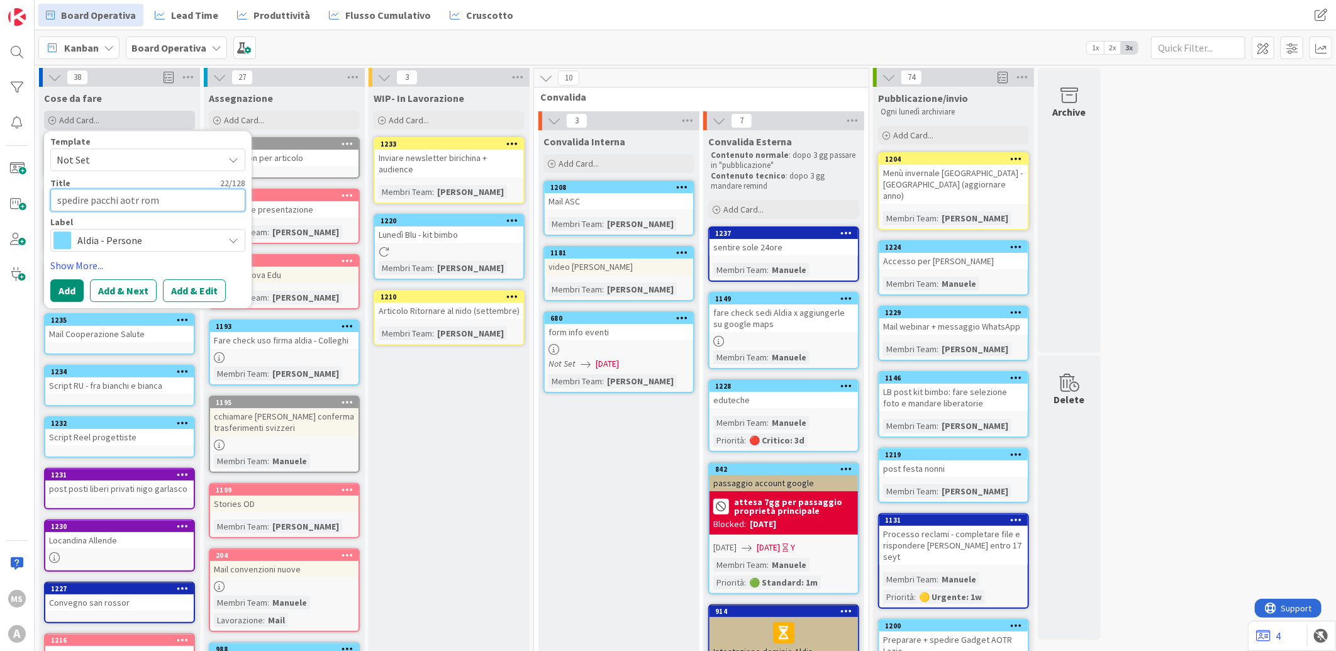
type textarea "x"
type textarea "spedire pacchi aotr roma"
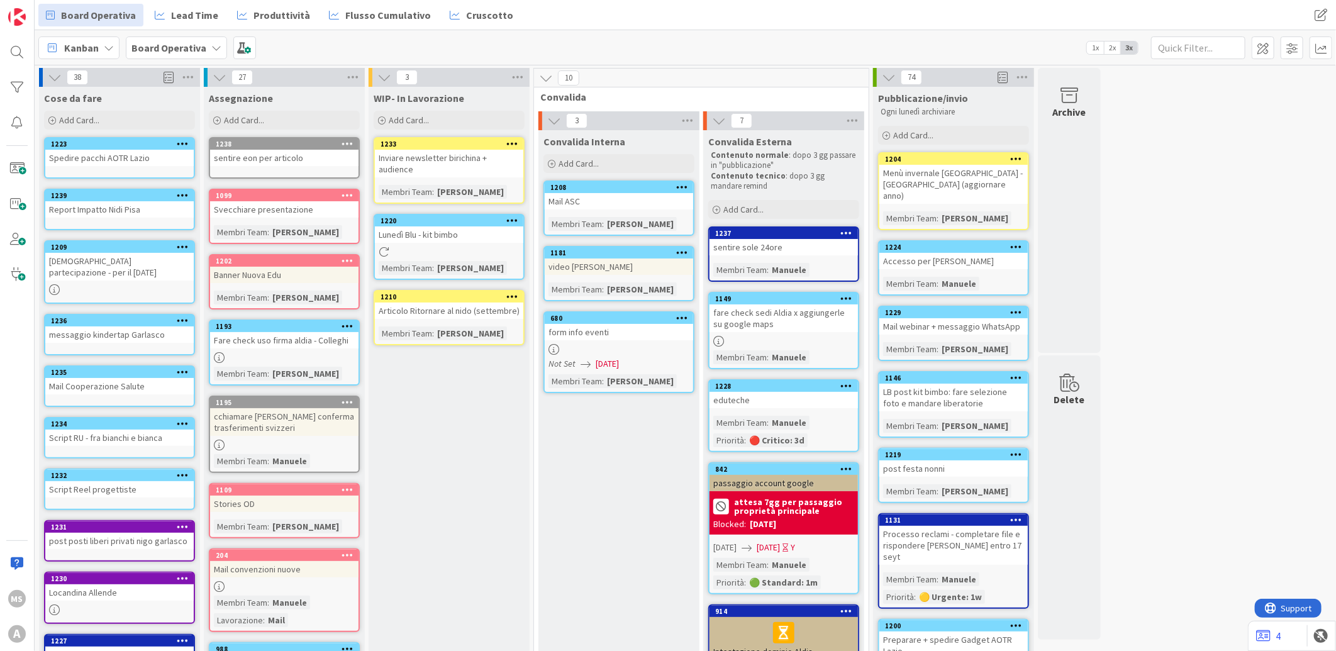
click at [140, 150] on div "Spedire pacchi AOTR Lazio" at bounding box center [119, 158] width 148 height 16
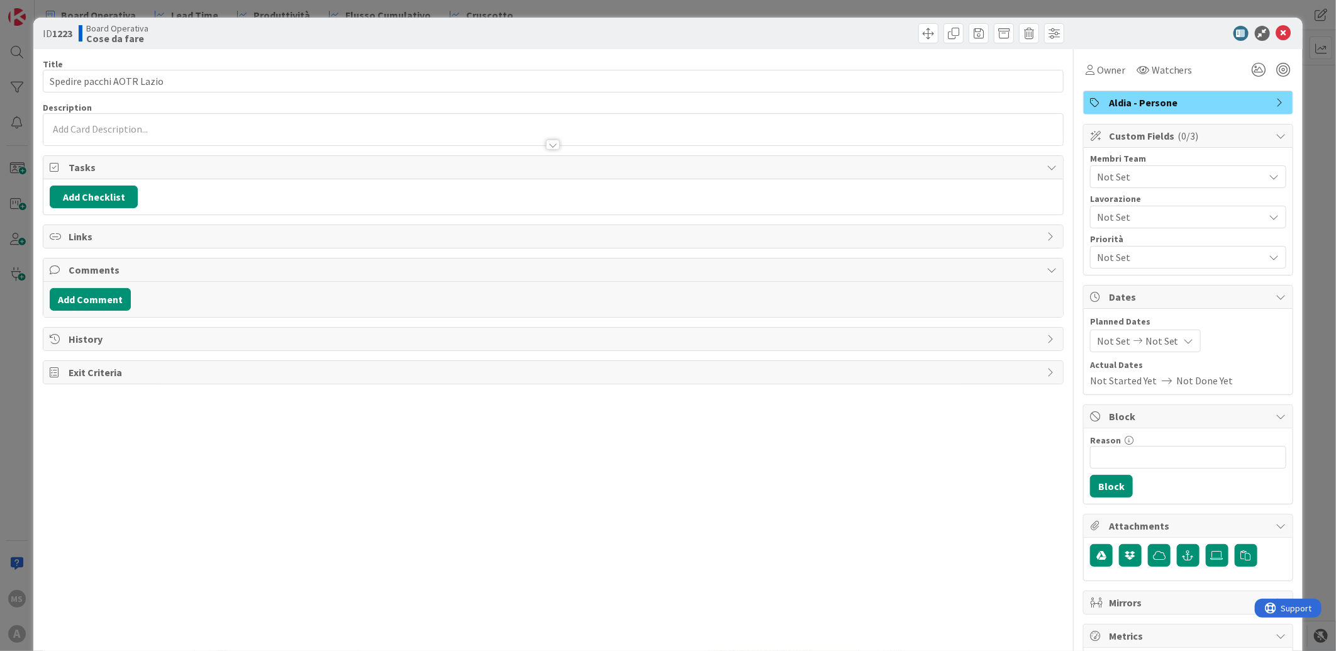
click at [1172, 104] on span "Aldia - Persone" at bounding box center [1189, 102] width 161 height 15
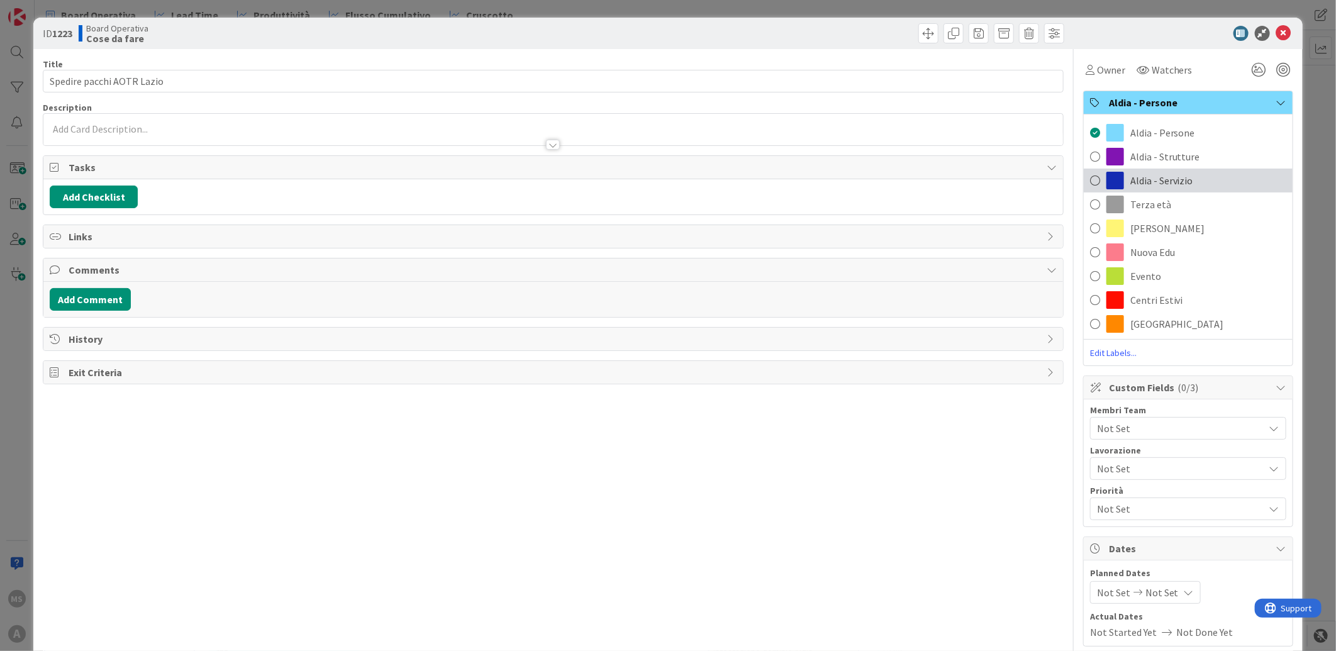
click at [1147, 174] on span "Aldia - Servizio" at bounding box center [1162, 180] width 63 height 15
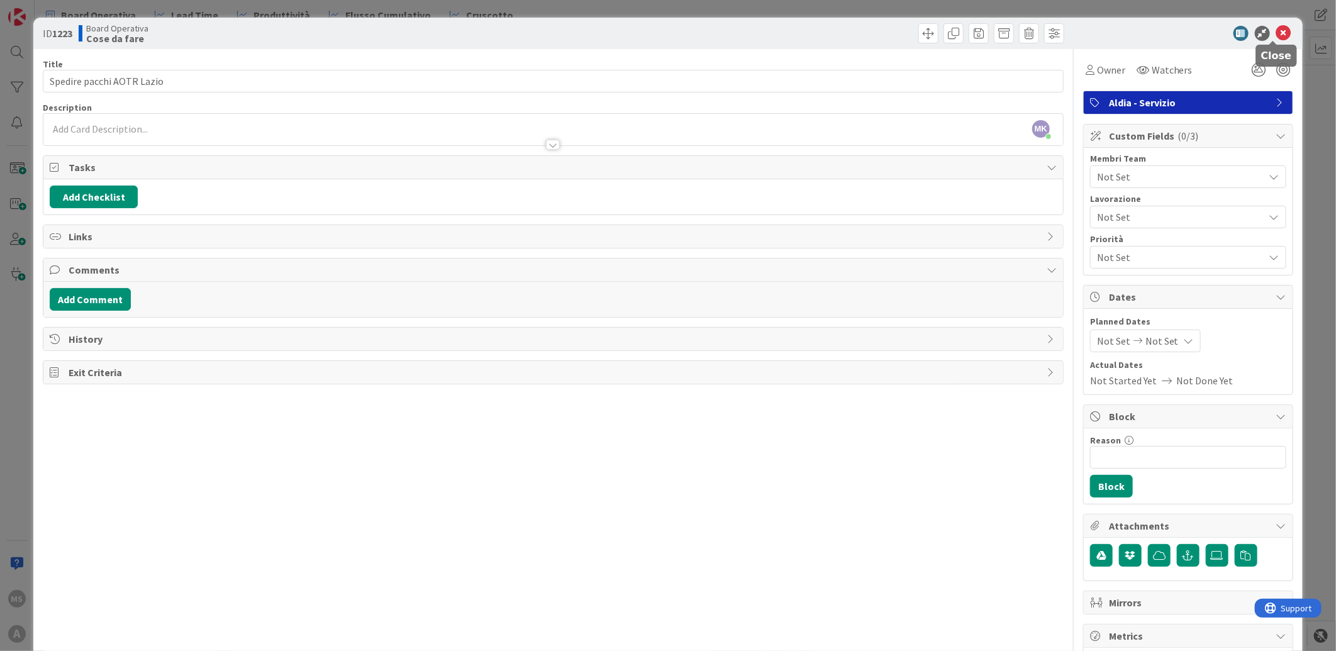
click at [1278, 29] on icon at bounding box center [1283, 33] width 15 height 15
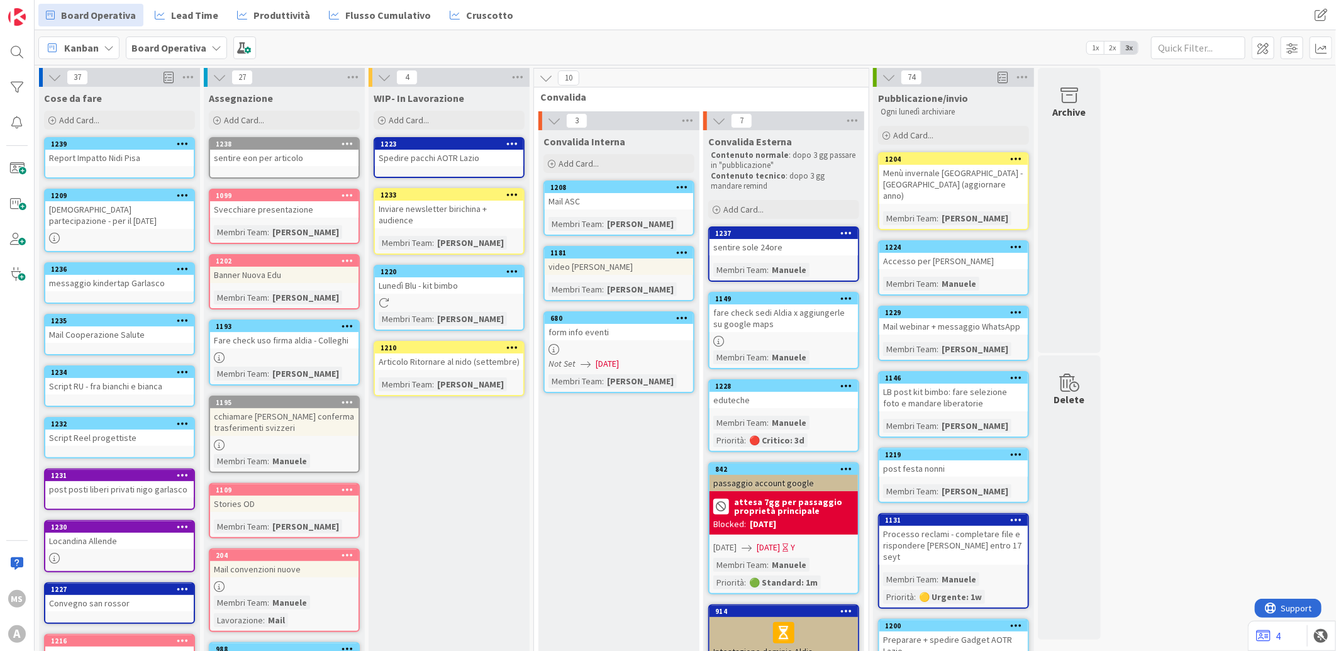
click at [438, 143] on div "1223" at bounding box center [452, 144] width 143 height 9
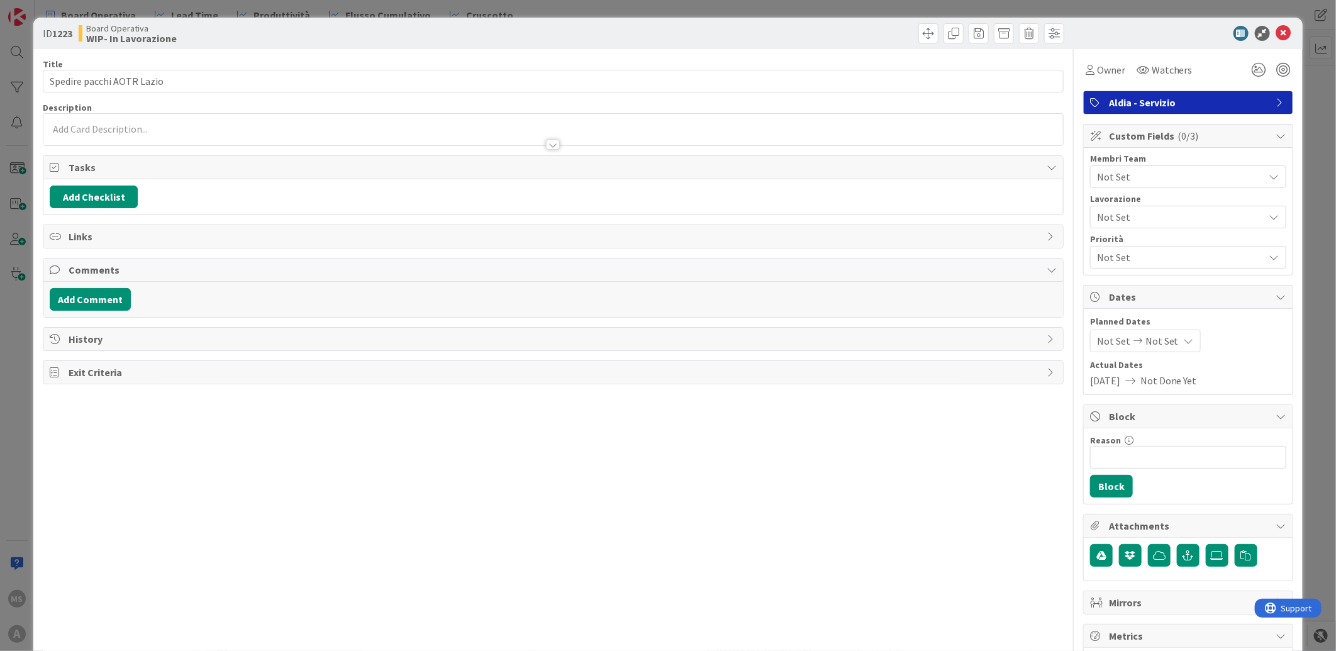
click at [1197, 174] on span "Not Set" at bounding box center [1180, 176] width 167 height 15
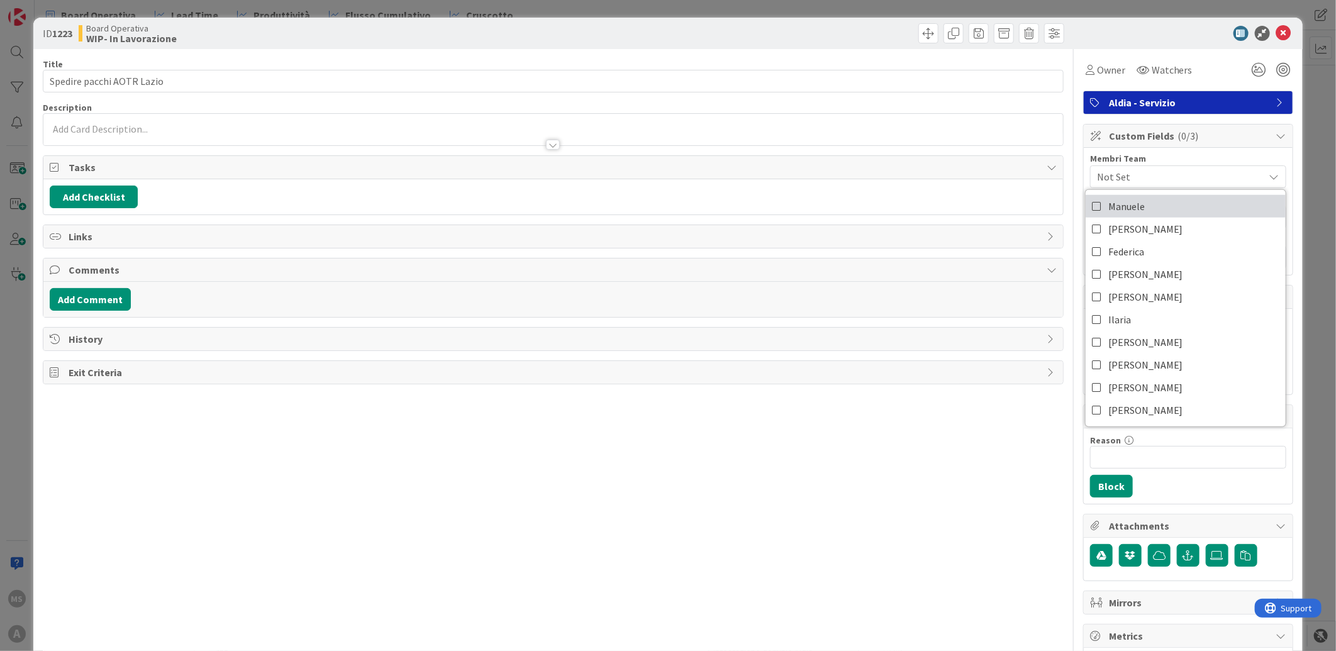
click at [1136, 216] on link "Manuele" at bounding box center [1186, 206] width 200 height 23
click at [1276, 36] on icon at bounding box center [1283, 33] width 15 height 15
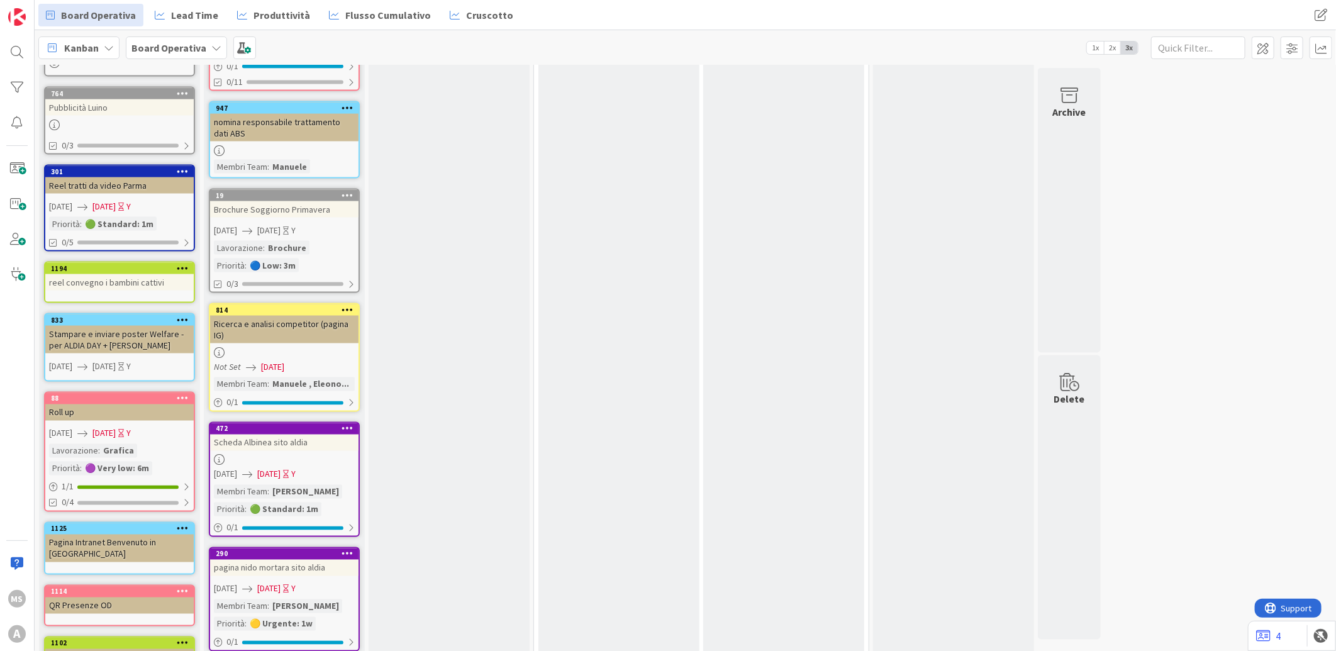
scroll to position [1190, 0]
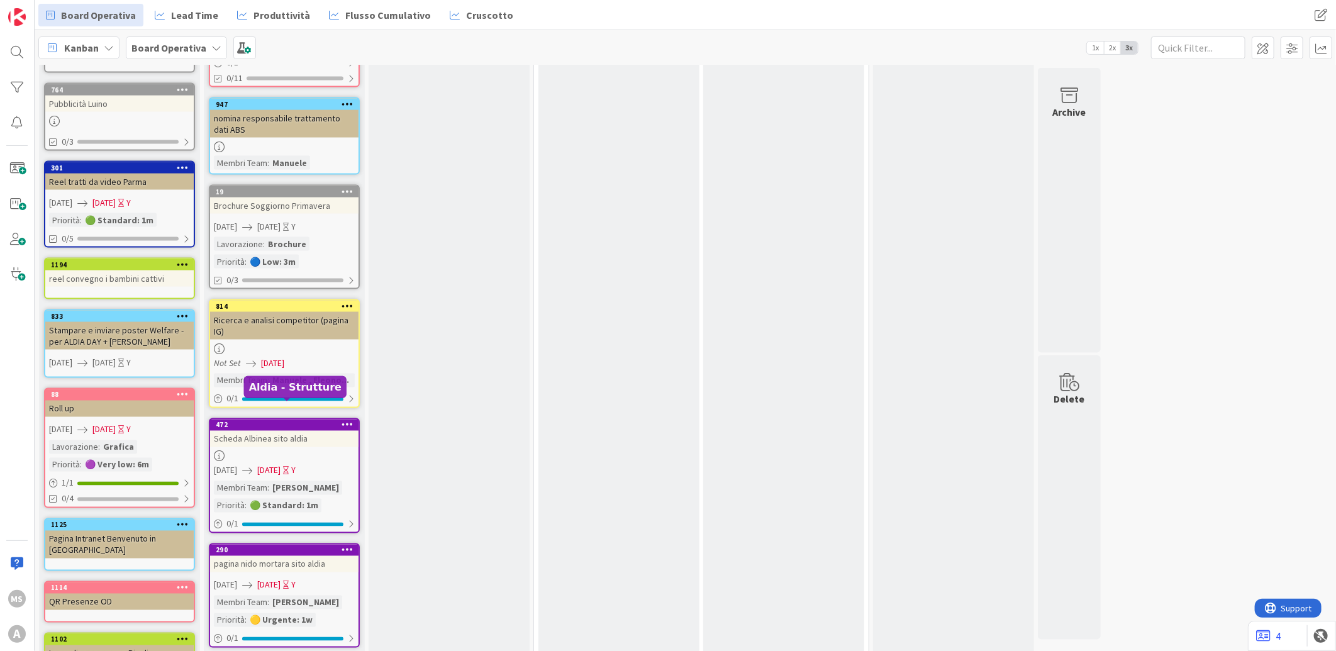
click at [306, 421] on div "472" at bounding box center [287, 425] width 143 height 9
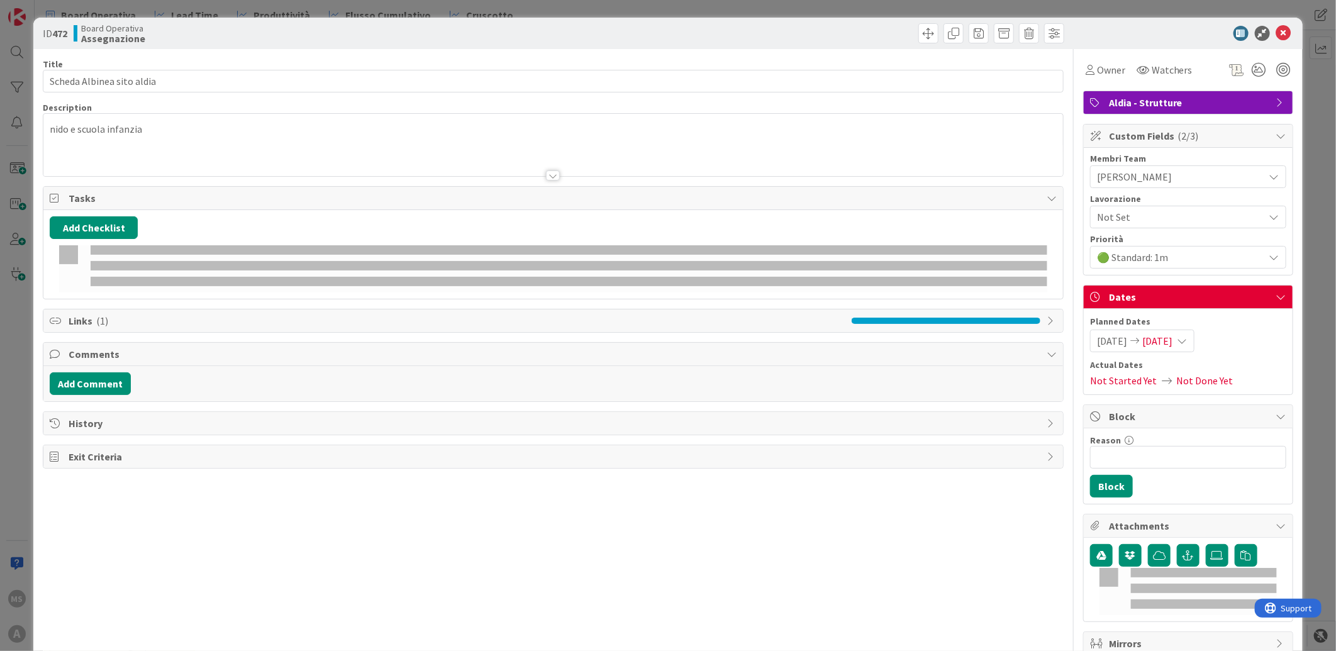
click at [497, 303] on div "Title 25 / 128 Scheda Albinea sito aldia Description nido e scuola infanzia Own…" at bounding box center [553, 393] width 1021 height 688
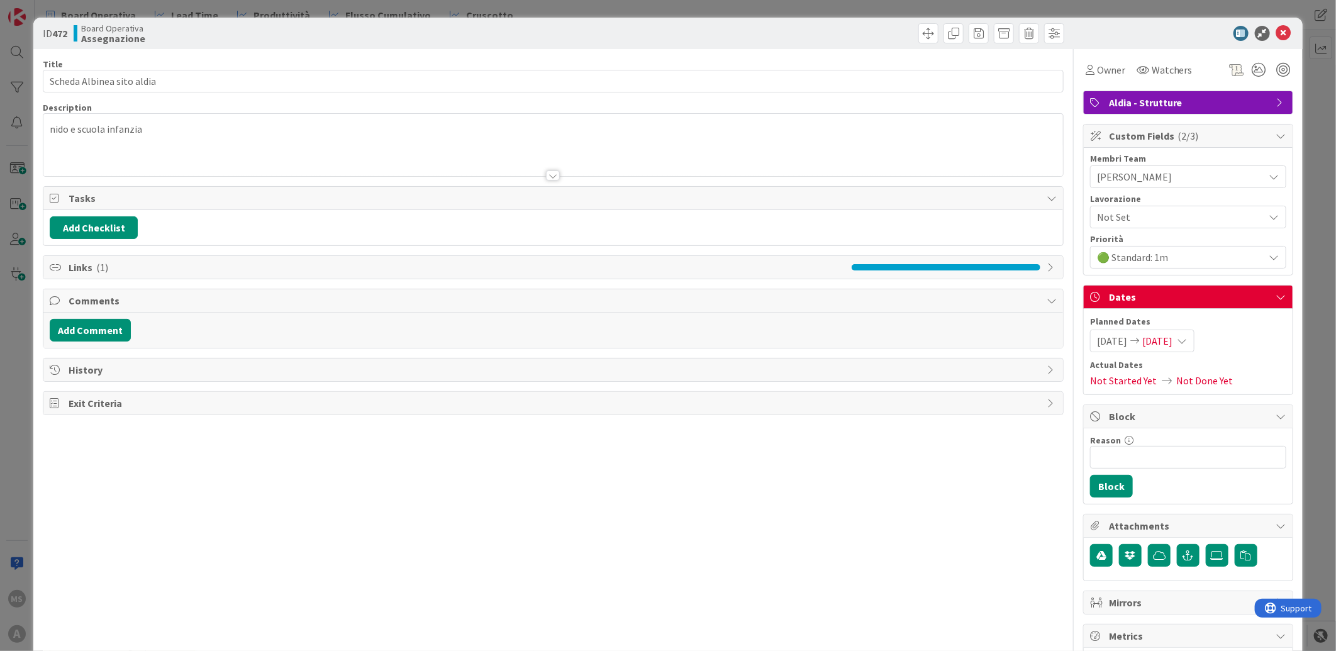
click at [1282, 26] on div at bounding box center [1182, 33] width 223 height 15
click at [1276, 29] on icon at bounding box center [1283, 33] width 15 height 15
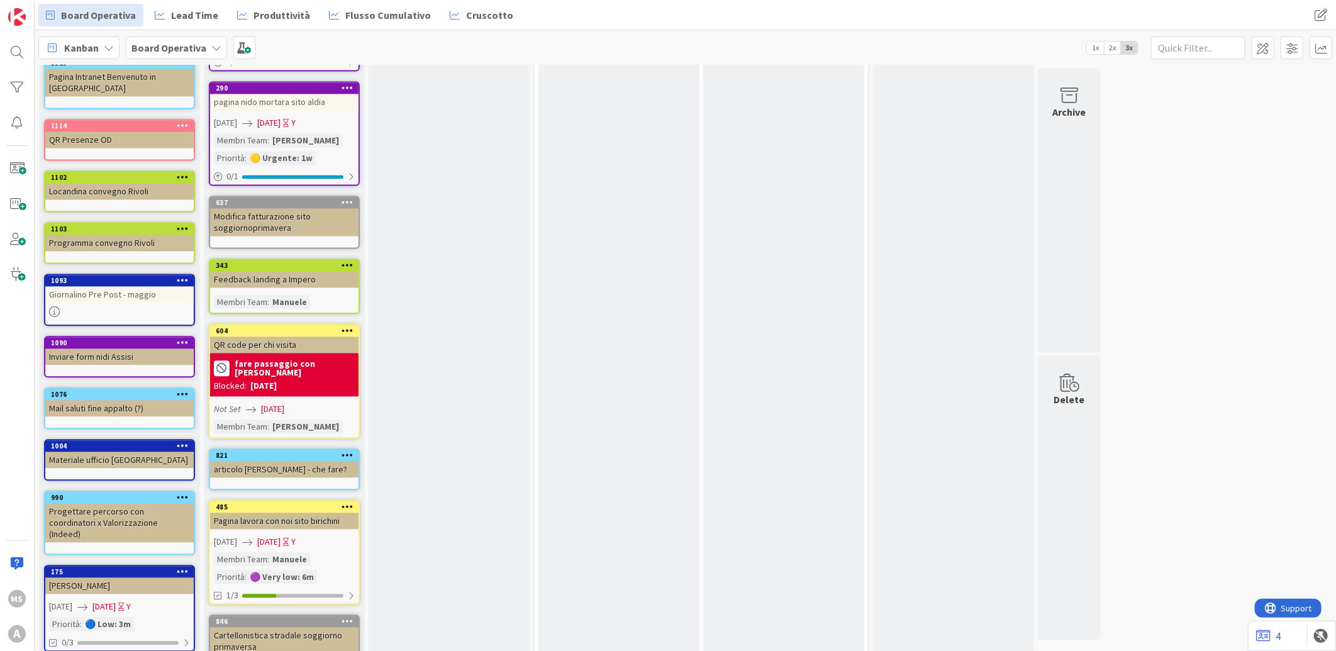
scroll to position [1701, 0]
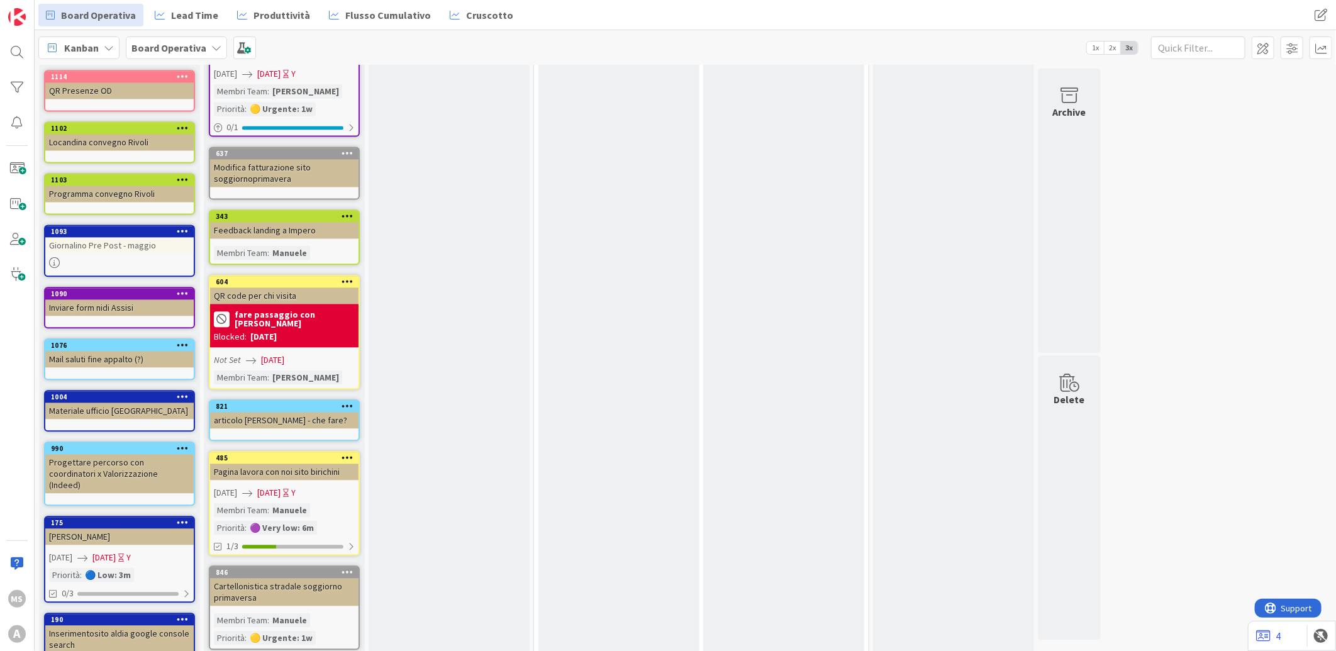
click at [347, 211] on icon at bounding box center [348, 215] width 12 height 9
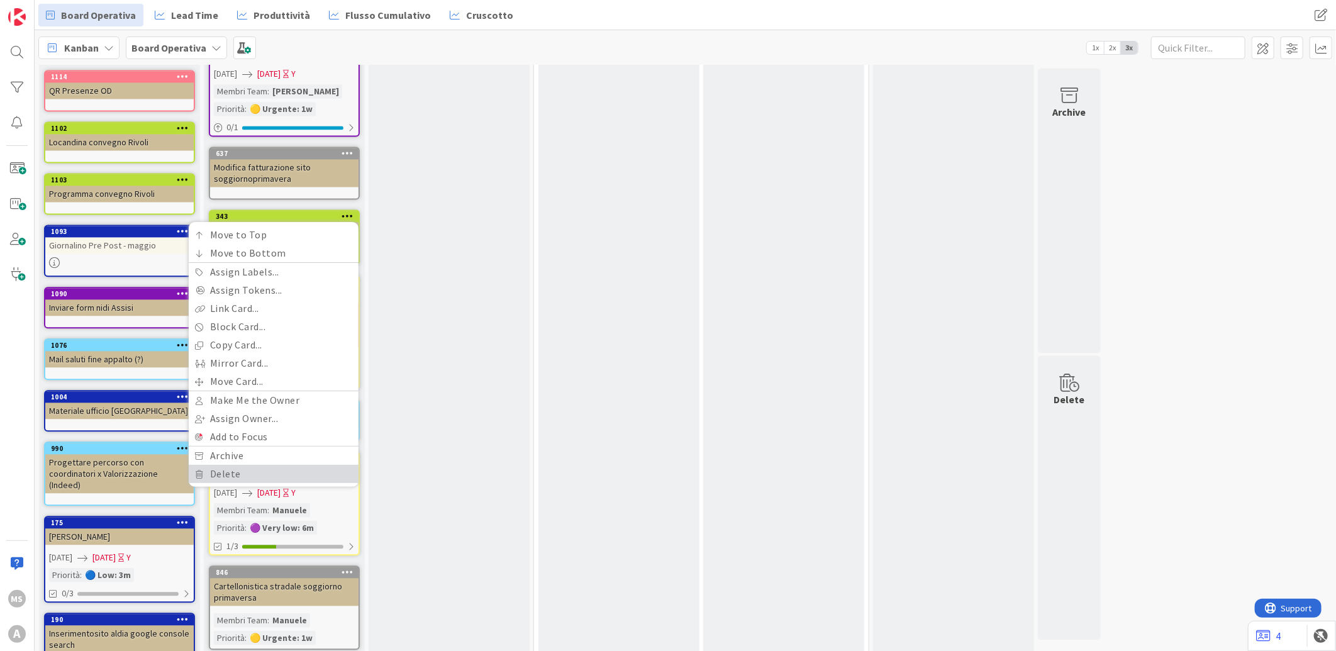
click at [243, 465] on link "Delete" at bounding box center [274, 474] width 170 height 18
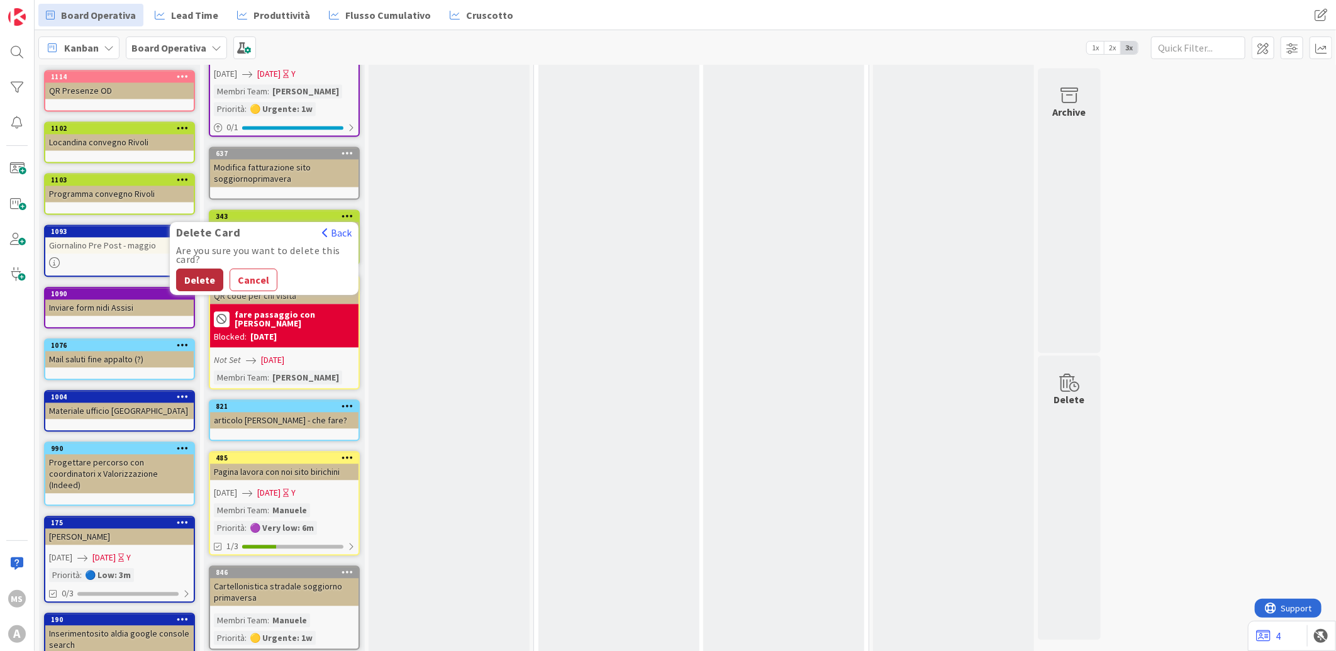
click at [203, 269] on button "Delete" at bounding box center [199, 280] width 47 height 23
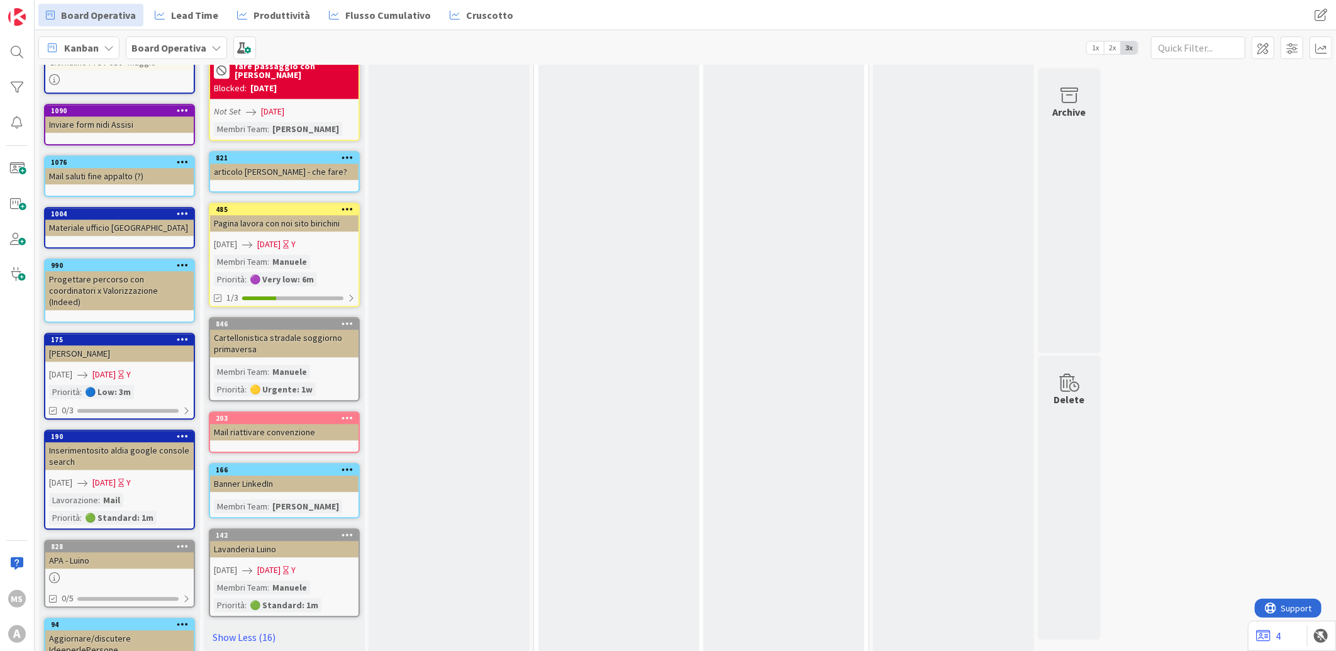
scroll to position [1935, 0]
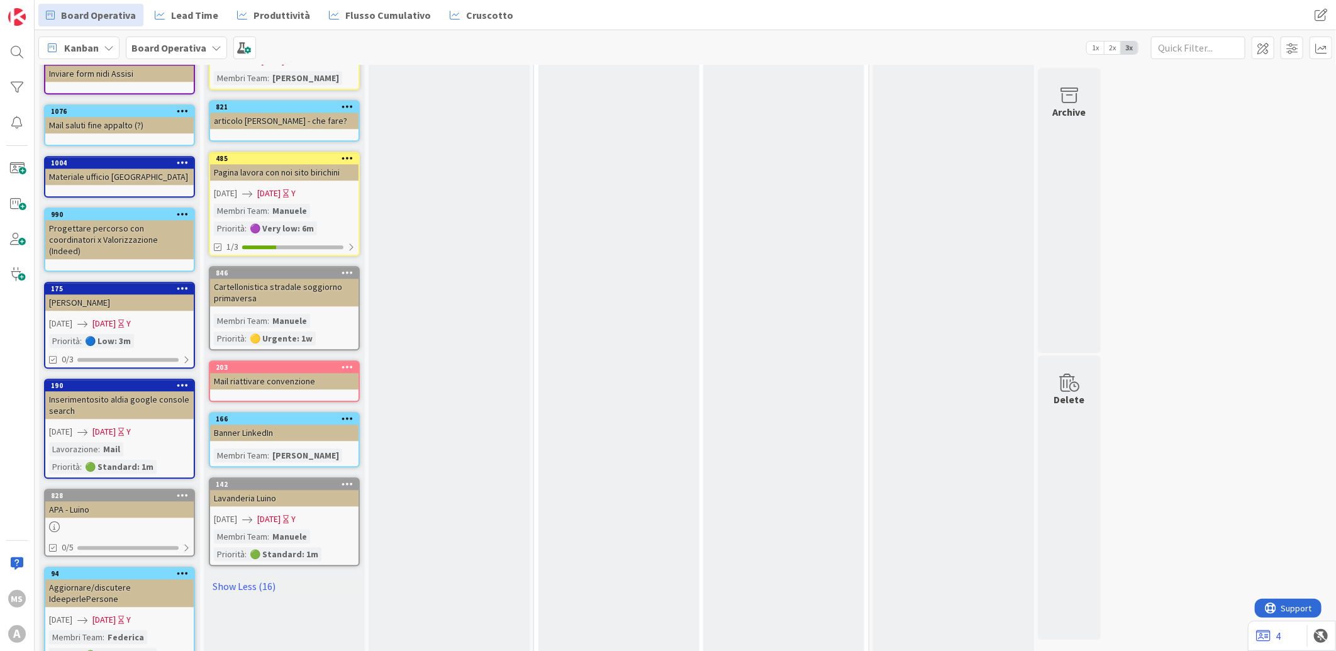
click at [349, 362] on icon at bounding box center [348, 366] width 12 height 9
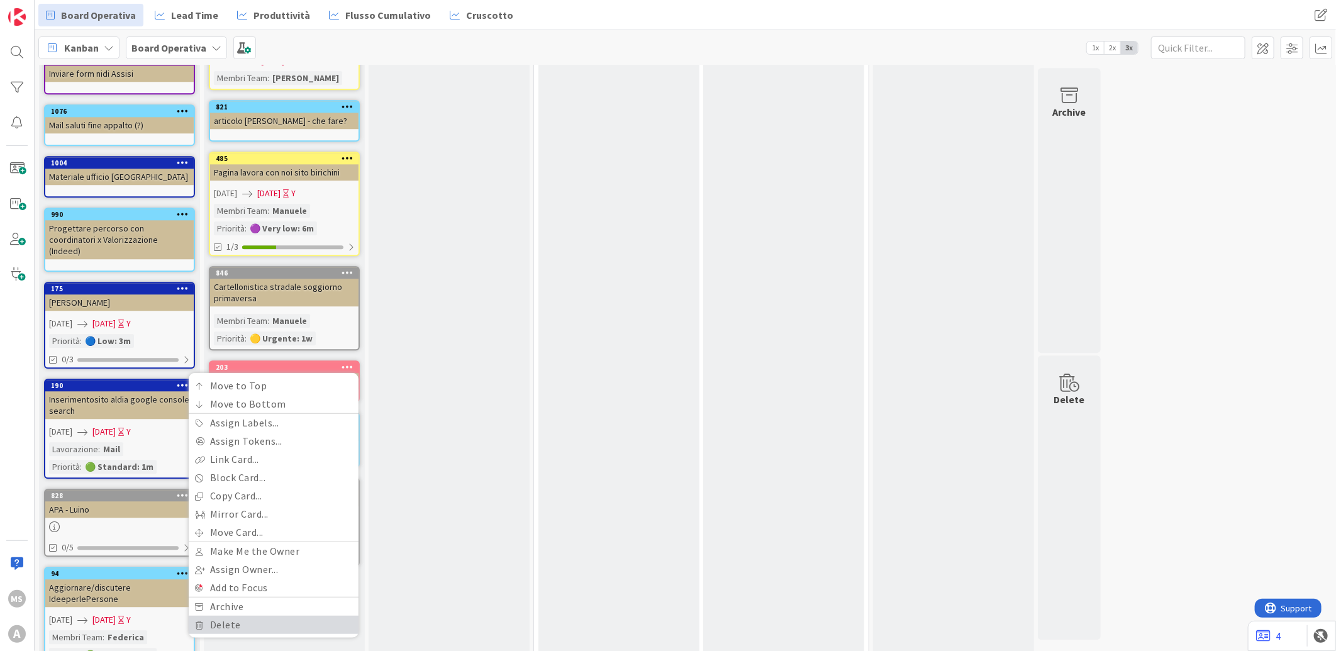
click at [221, 616] on link "Delete" at bounding box center [274, 625] width 170 height 18
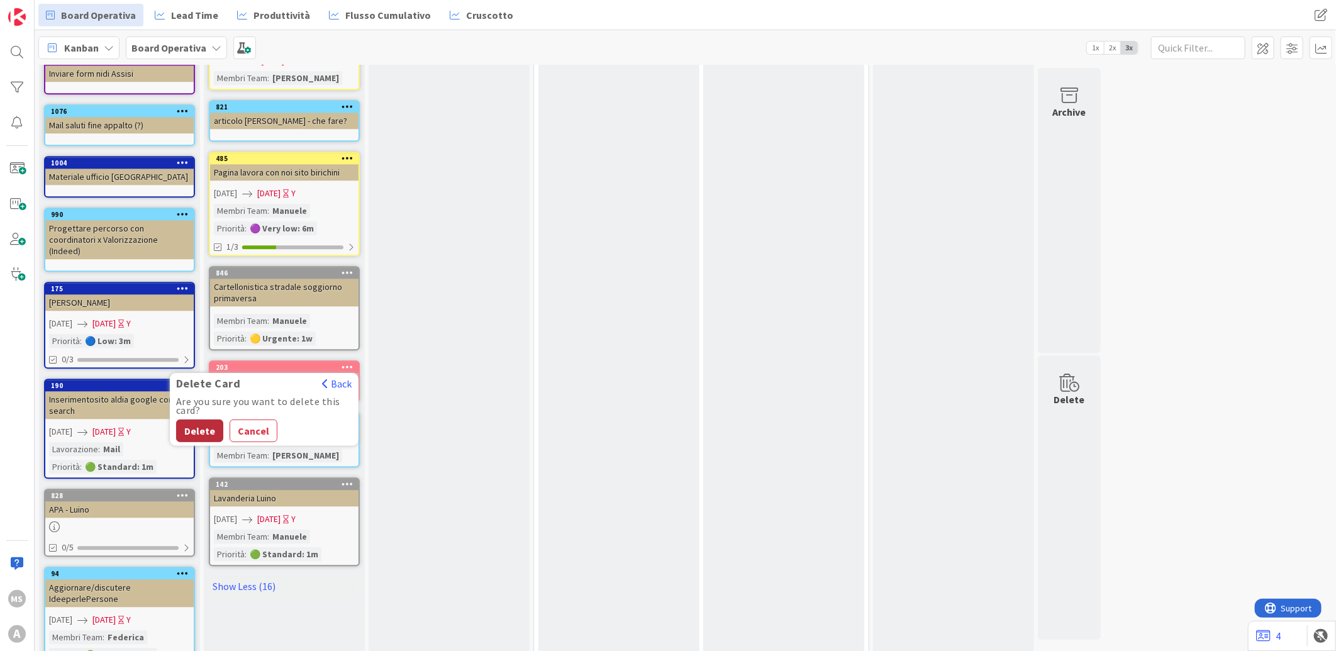
click at [182, 420] on button "Delete" at bounding box center [199, 431] width 47 height 23
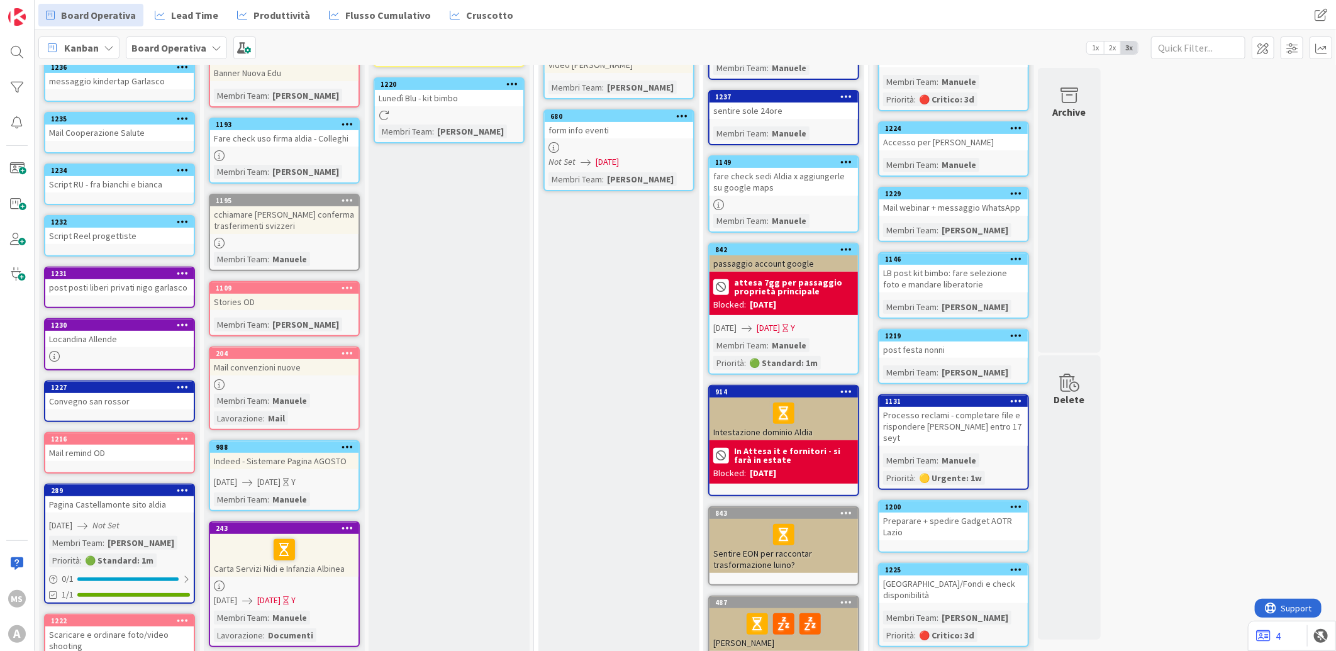
scroll to position [0, 0]
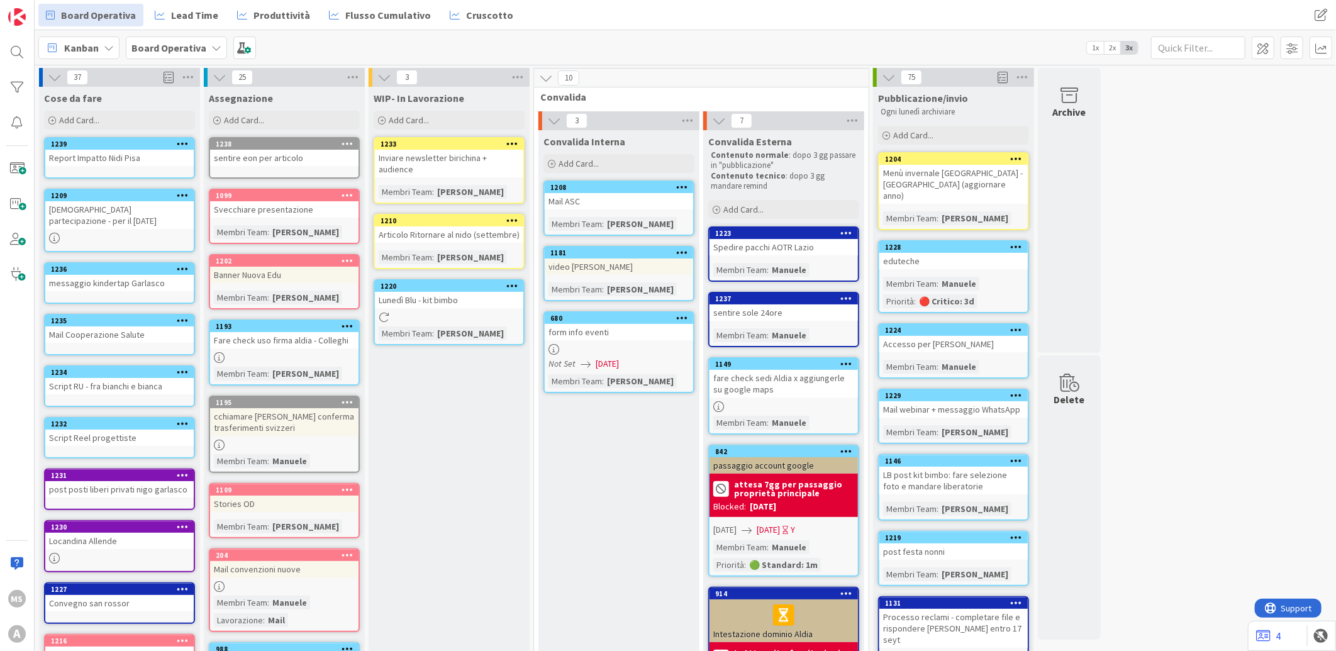
click at [181, 143] on icon at bounding box center [183, 143] width 12 height 9
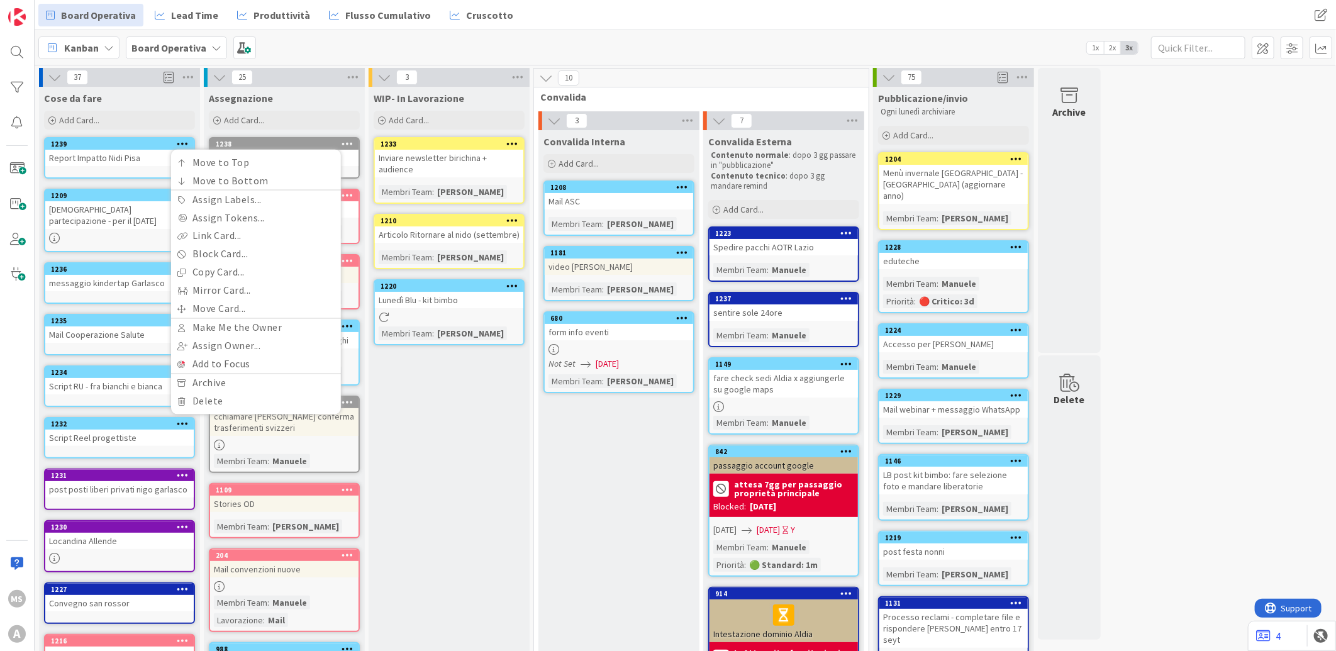
click at [135, 162] on div "Report Impatto Nidi Pisa" at bounding box center [119, 158] width 148 height 16
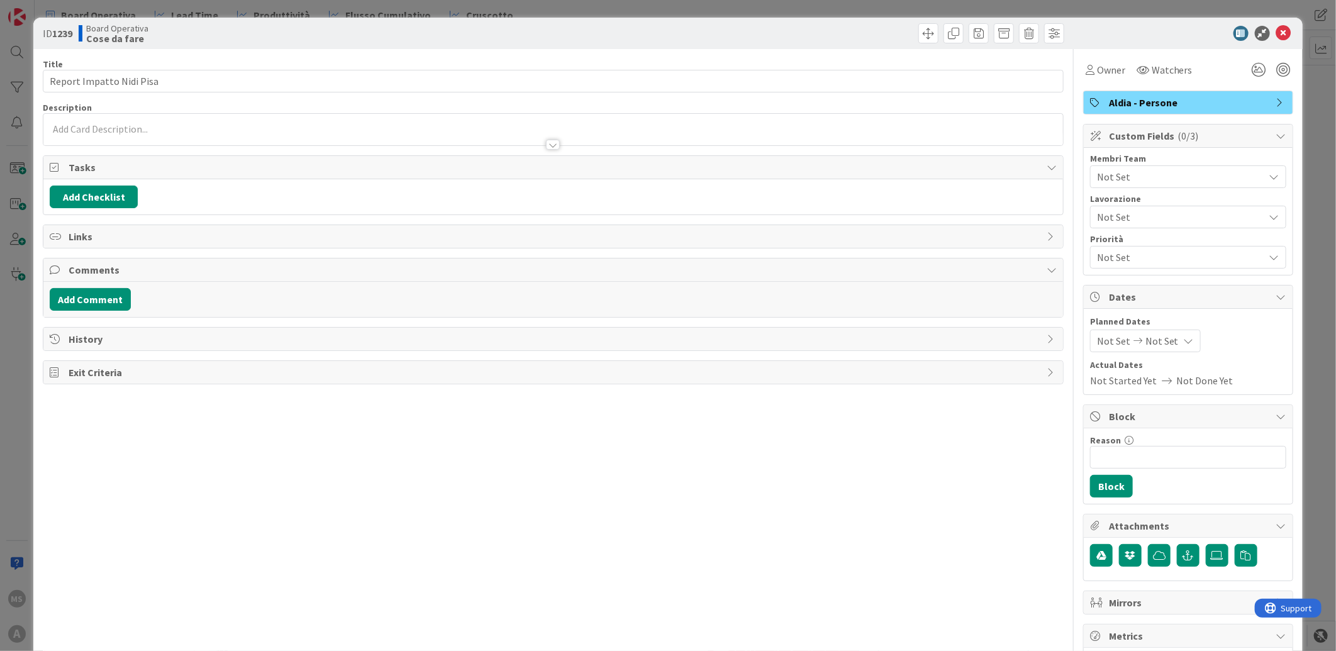
click at [1217, 182] on span "Not Set" at bounding box center [1180, 176] width 167 height 15
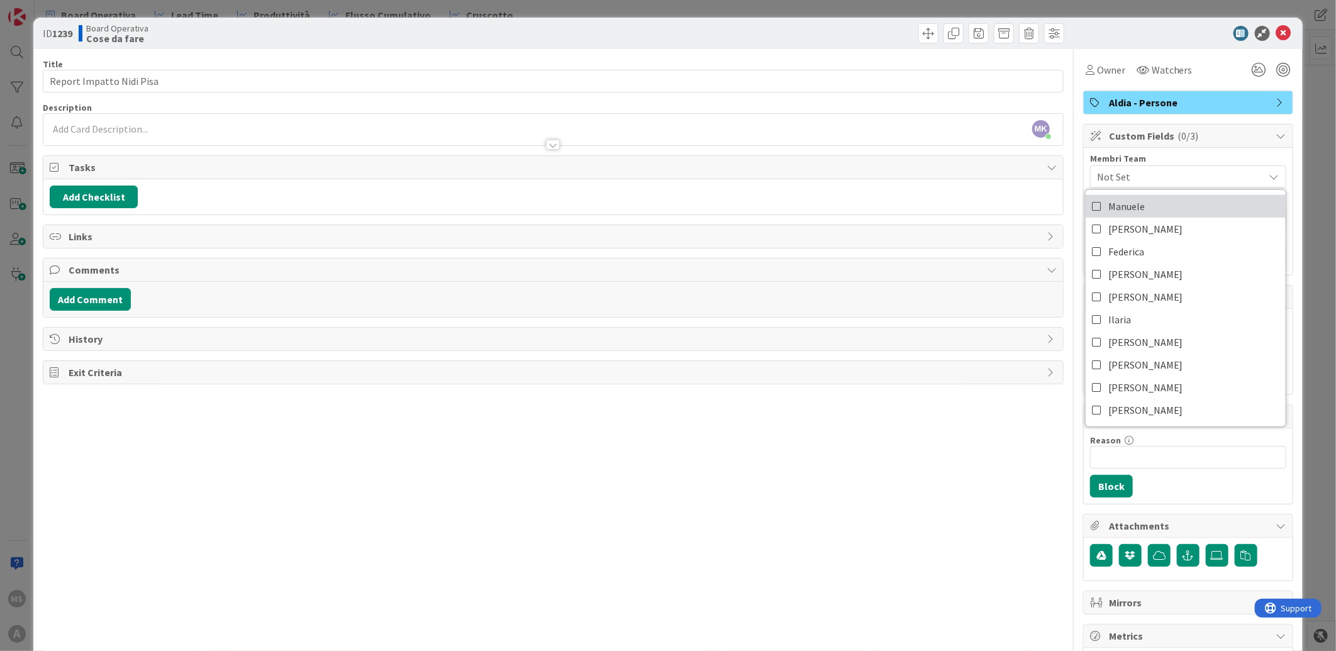
click at [1108, 209] on span "Manuele" at bounding box center [1126, 206] width 36 height 19
click at [1280, 35] on icon at bounding box center [1283, 33] width 15 height 15
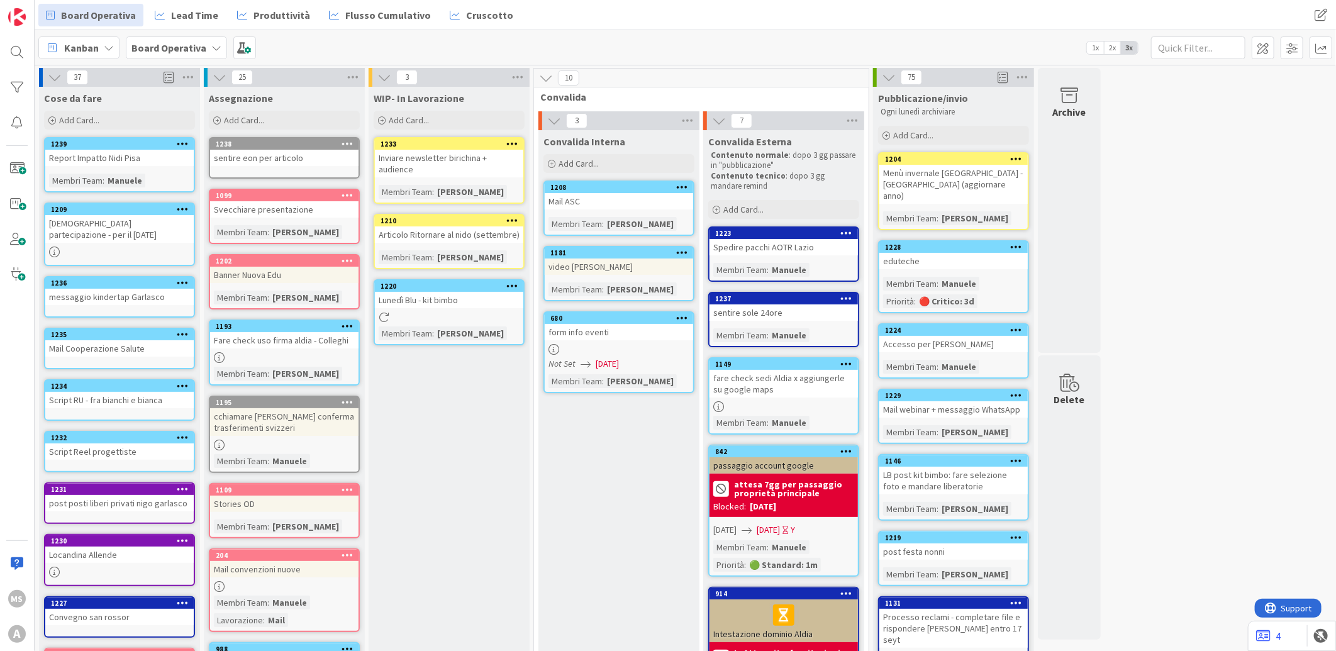
click at [156, 340] on div "Mail Cooperazione Salute" at bounding box center [119, 348] width 148 height 16
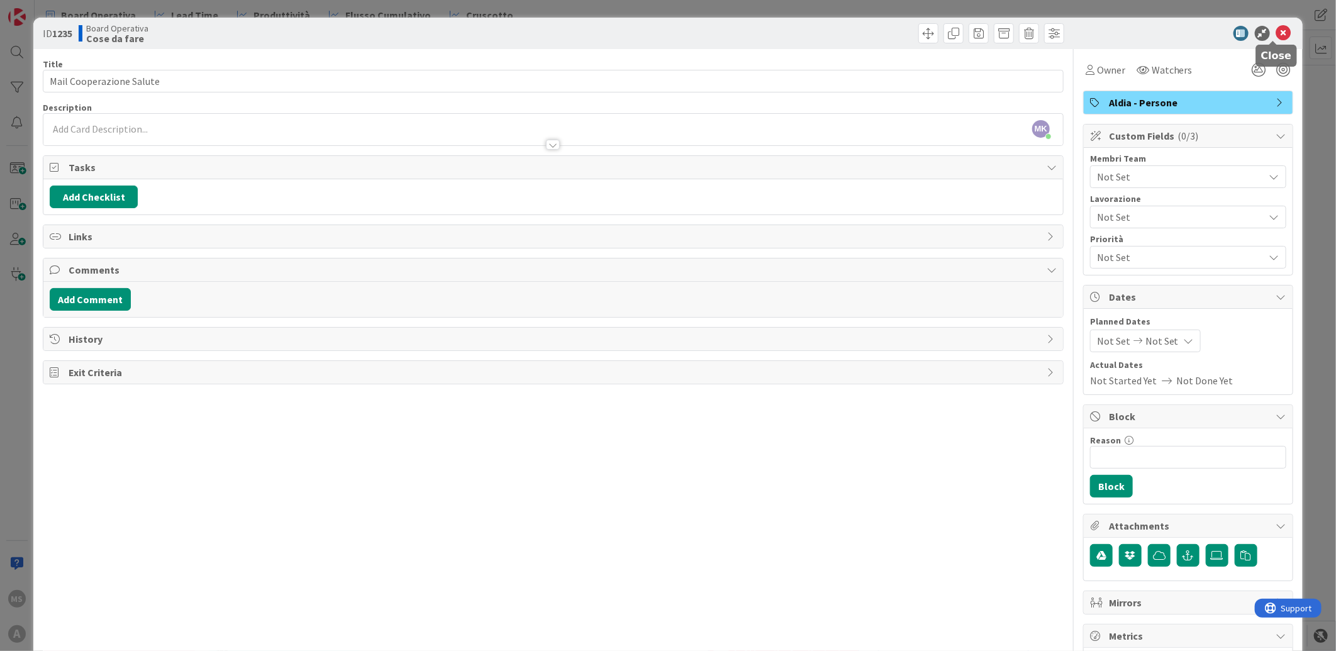
click at [1276, 34] on icon at bounding box center [1283, 33] width 15 height 15
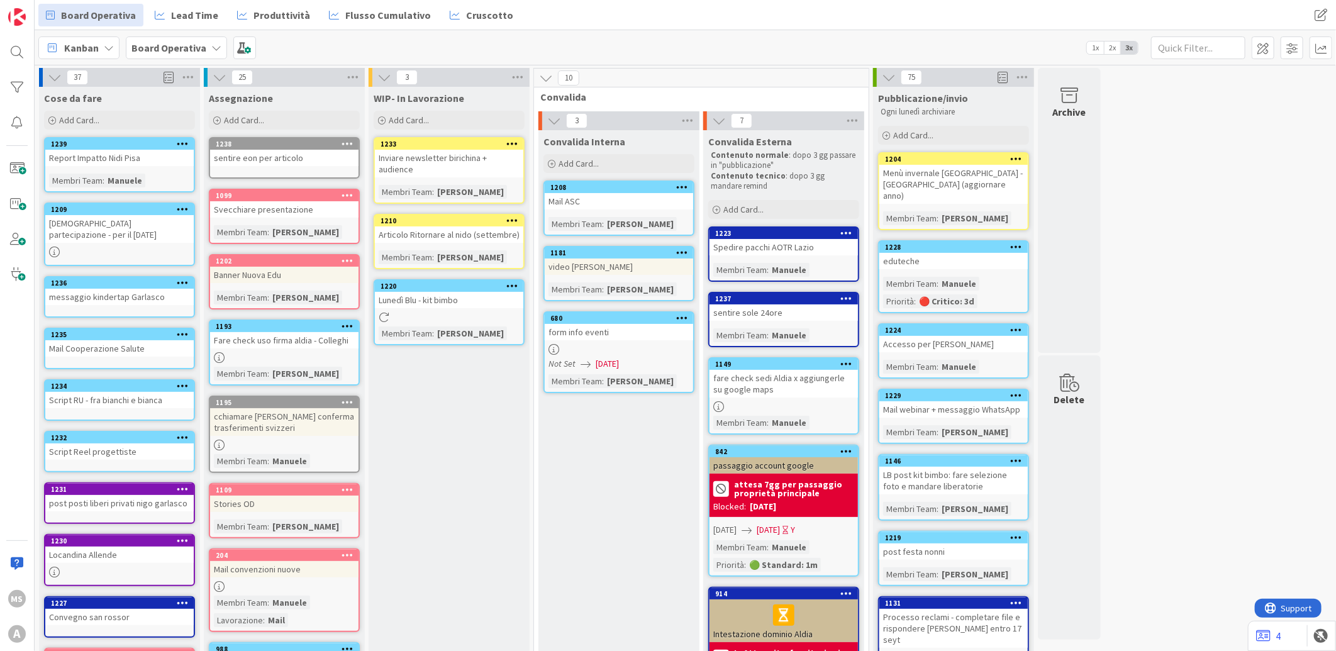
click at [128, 495] on div "post posti liberi privati nigo garlasco" at bounding box center [119, 503] width 148 height 16
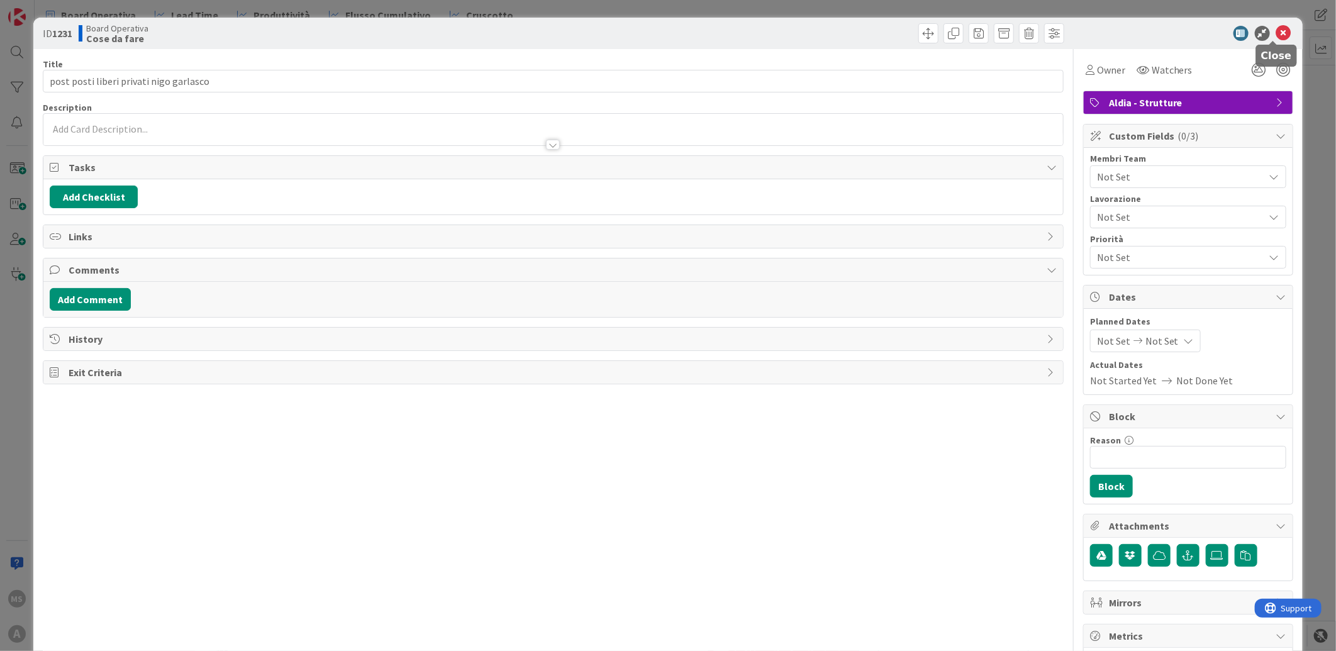
click at [1276, 36] on icon at bounding box center [1283, 33] width 15 height 15
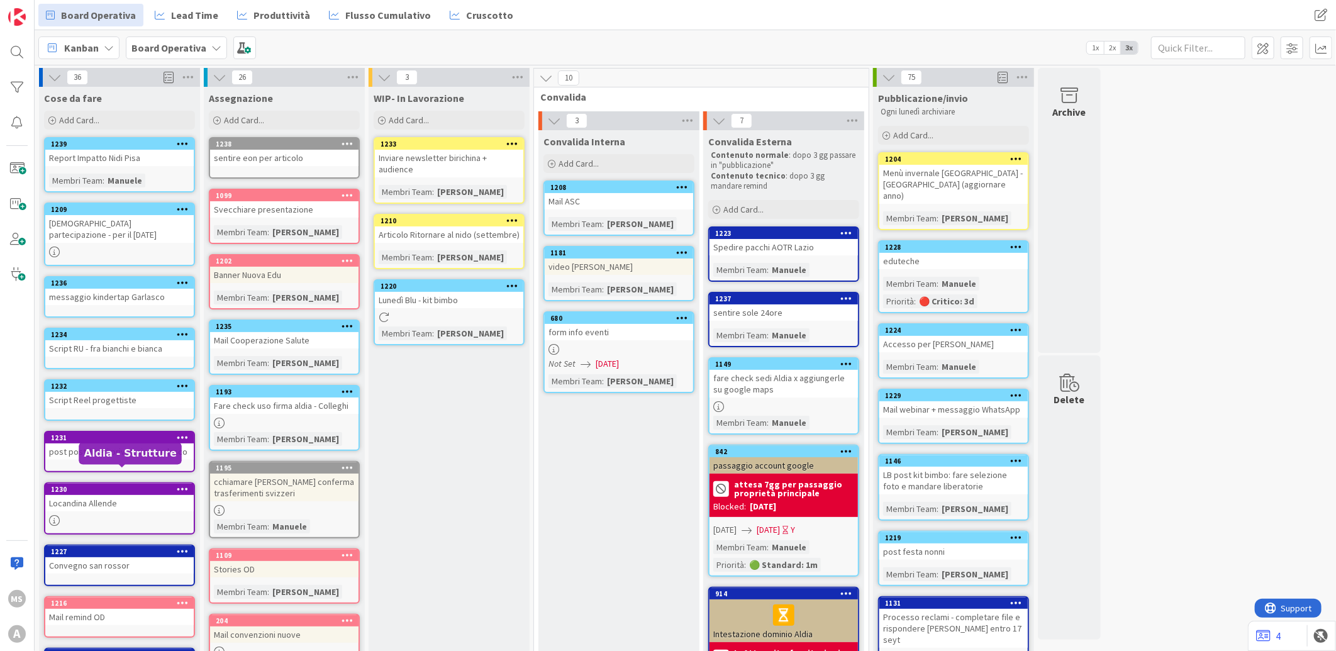
click at [109, 485] on div "1230" at bounding box center [122, 489] width 143 height 9
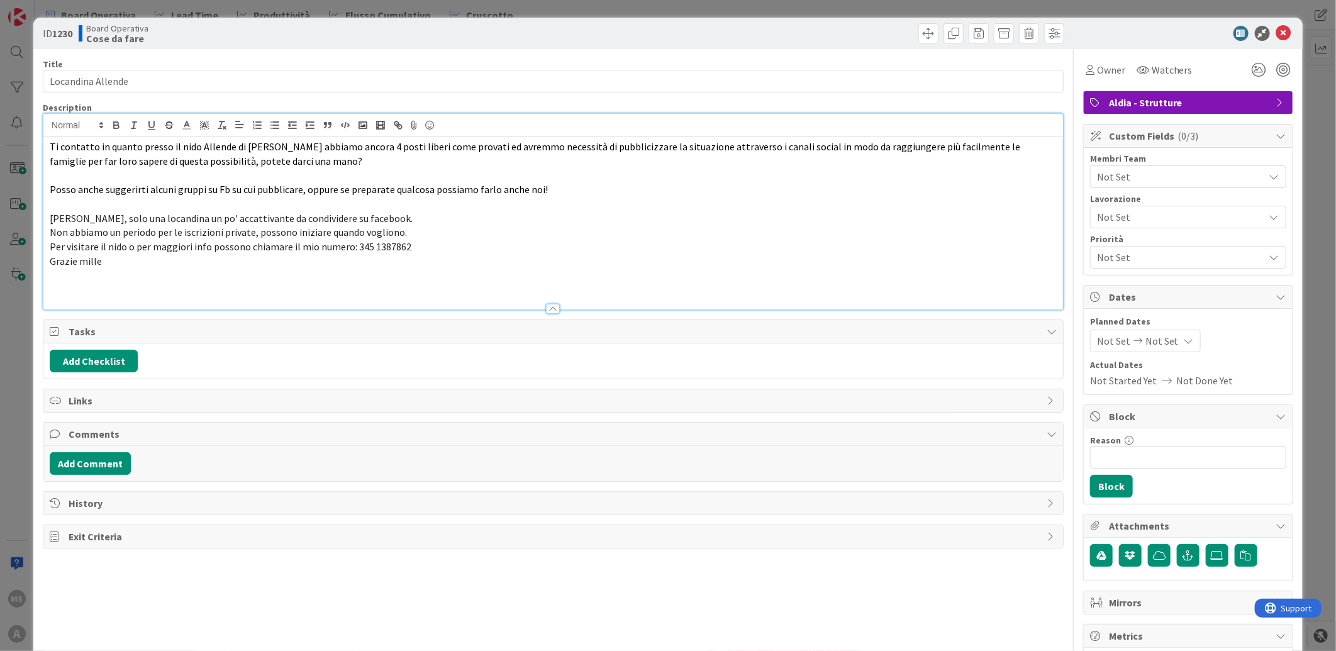
click at [330, 141] on p "Ti contatto in quanto presso il nido Allende di Grugliasco abbiamo ancora 4 pos…" at bounding box center [553, 154] width 1007 height 28
click at [1276, 36] on icon at bounding box center [1283, 33] width 15 height 15
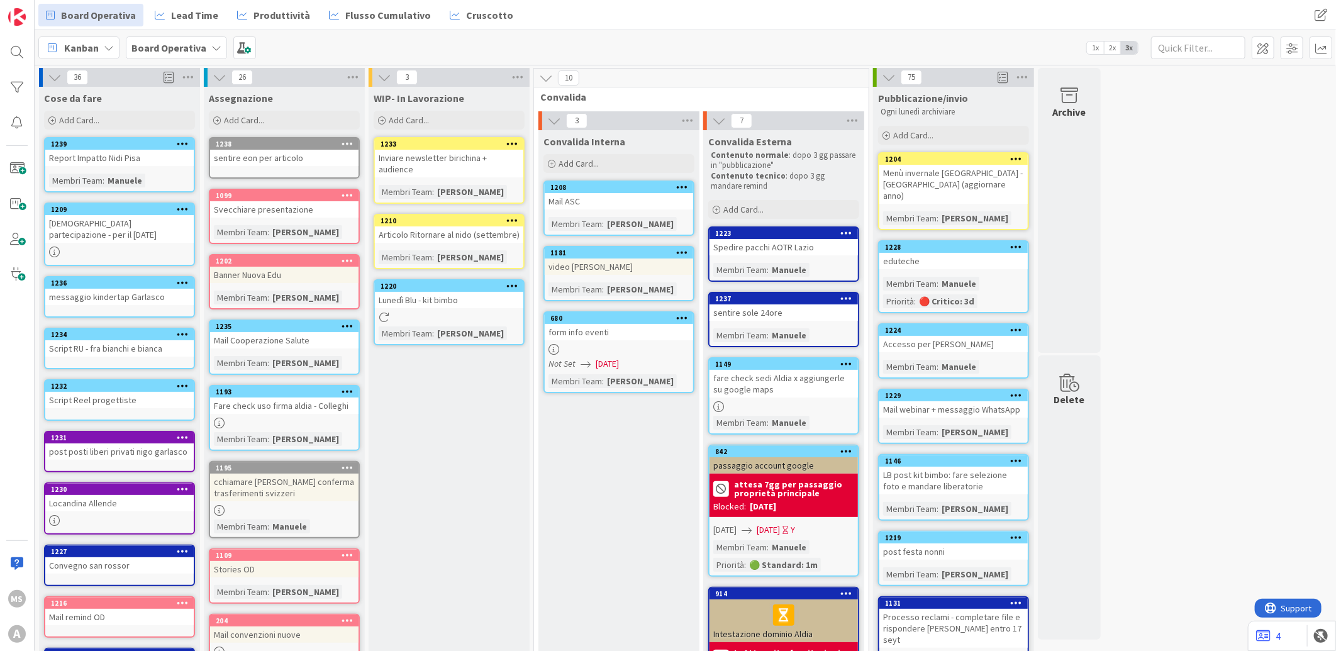
click at [186, 433] on icon at bounding box center [183, 437] width 12 height 9
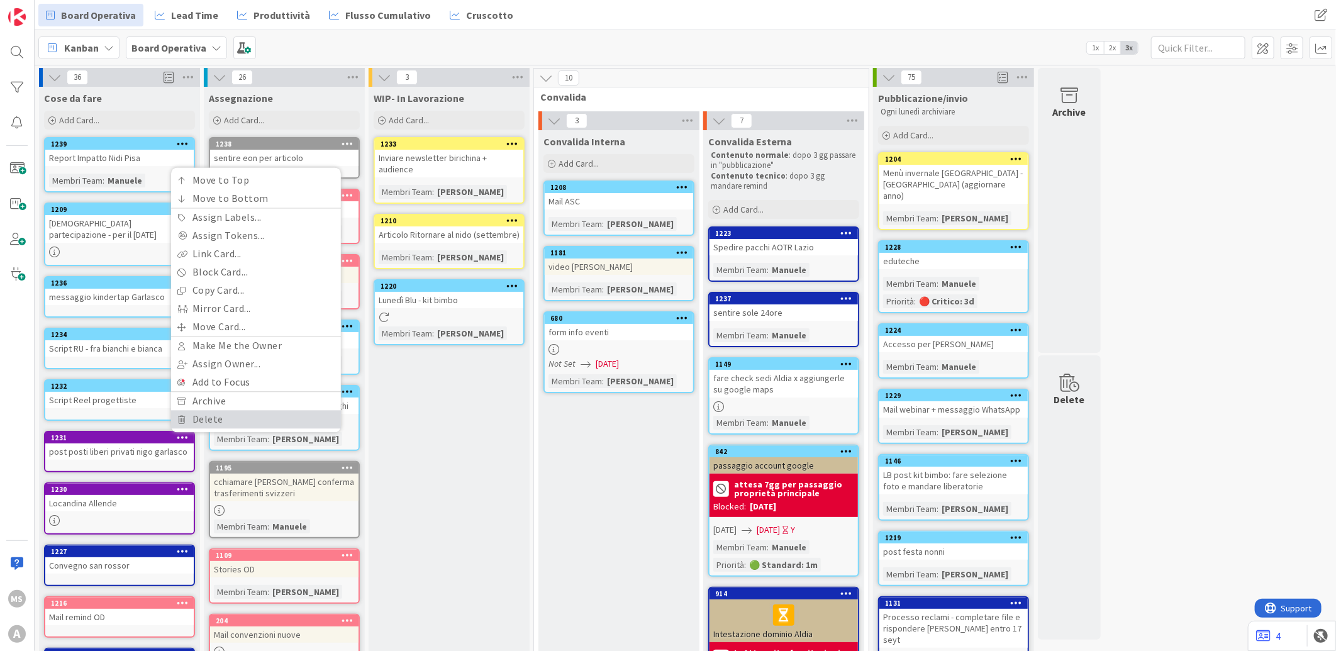
click at [217, 410] on link "Delete" at bounding box center [256, 419] width 170 height 18
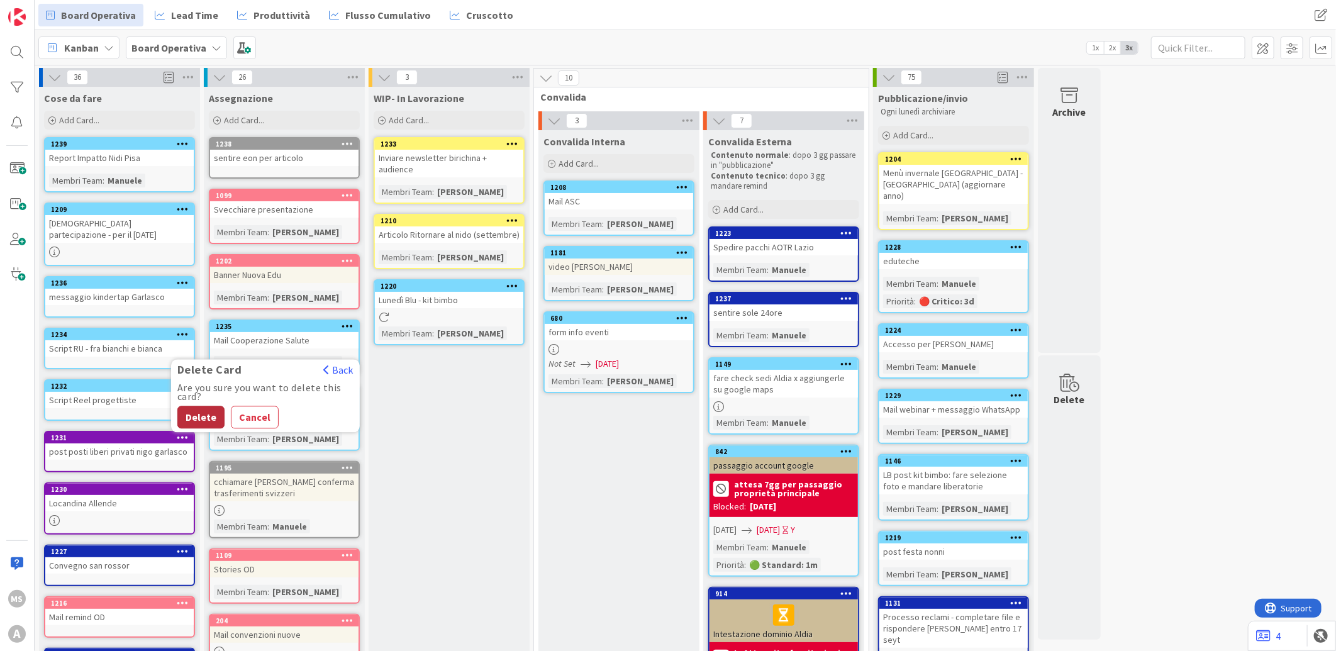
click at [198, 406] on button "Delete" at bounding box center [200, 417] width 47 height 23
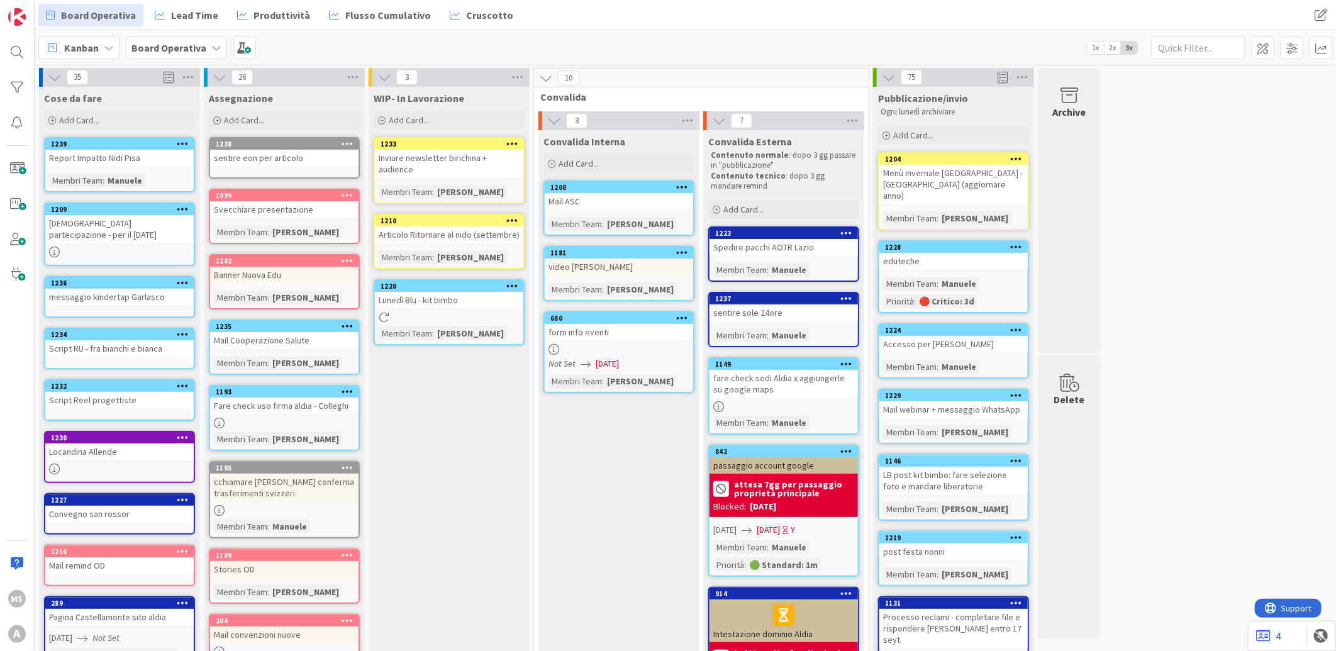
click at [142, 444] on div "Locandina Allende" at bounding box center [119, 452] width 148 height 16
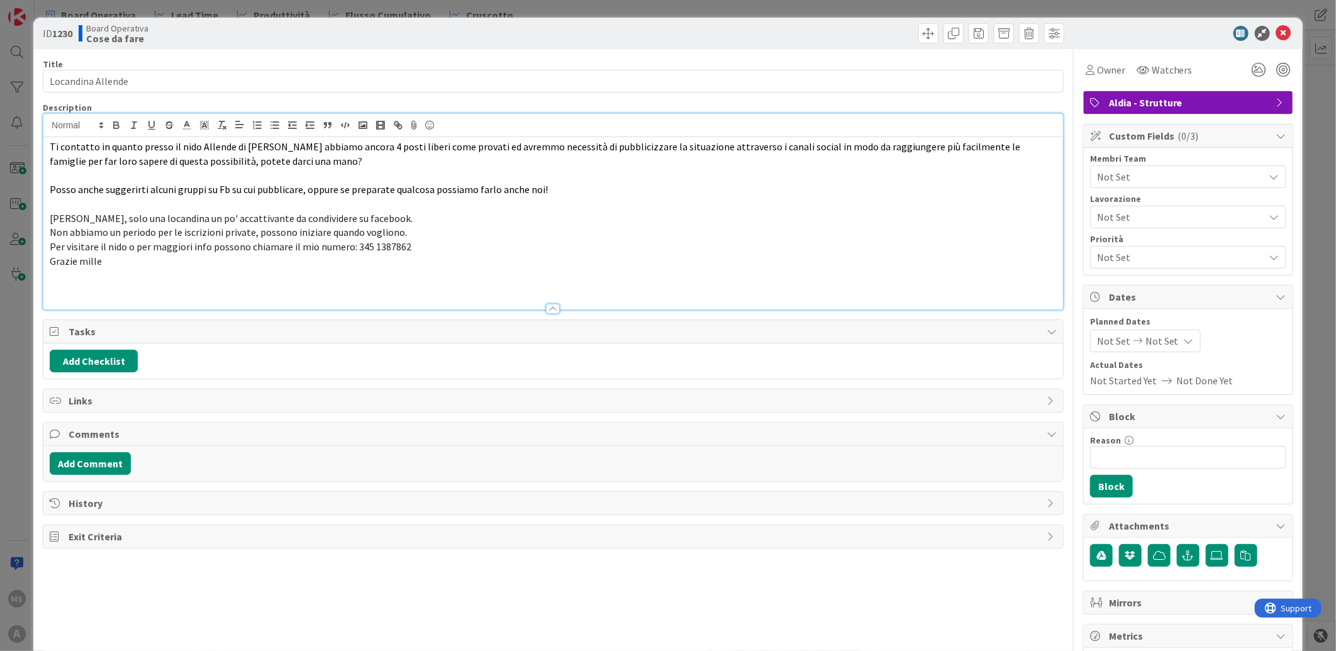
click at [459, 133] on div "Ti contatto in quanto presso il nido Allende di Grugliasco abbiamo ancora 4 pos…" at bounding box center [553, 212] width 1020 height 196
click at [1276, 30] on icon at bounding box center [1283, 33] width 15 height 15
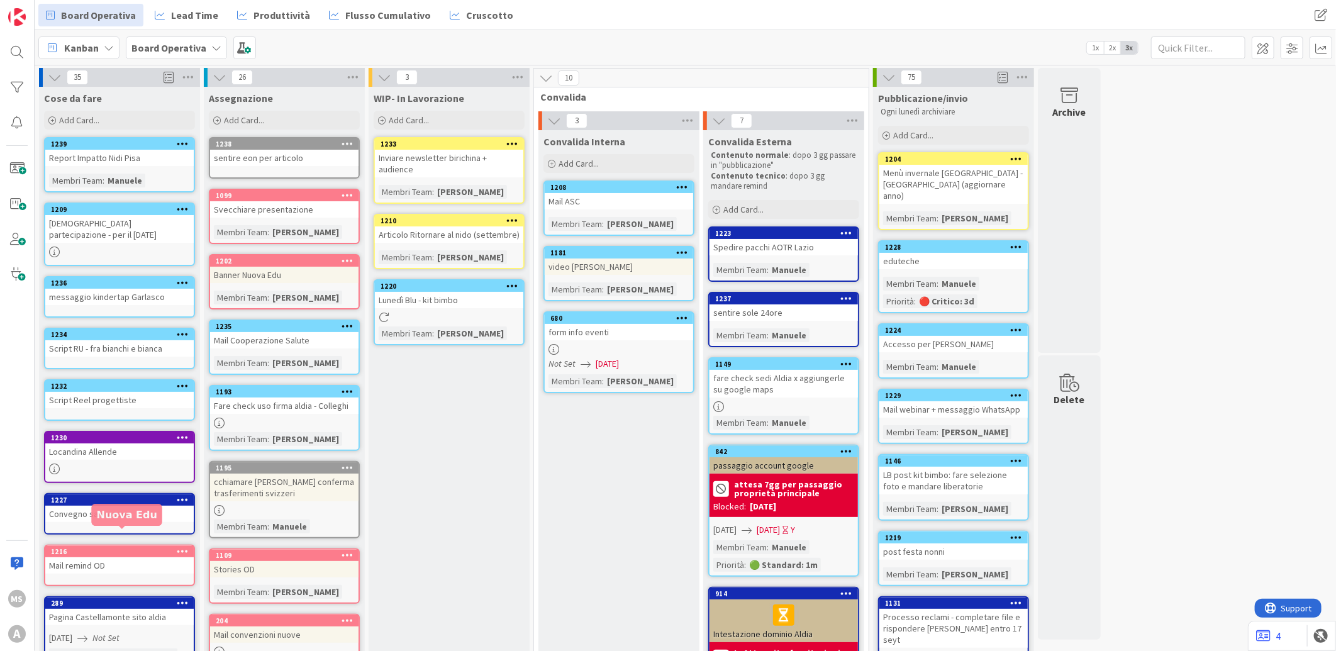
click at [142, 547] on div "1216" at bounding box center [122, 551] width 143 height 9
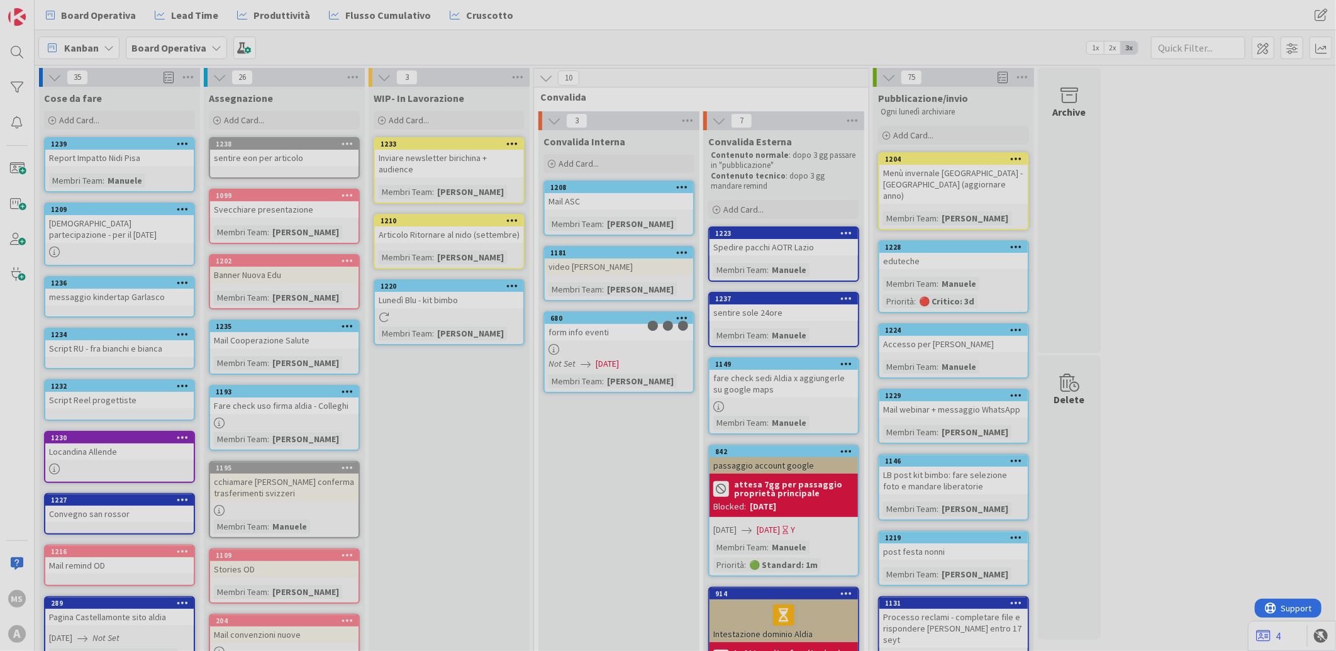
drag, startPoint x: 142, startPoint y: 530, endPoint x: 441, endPoint y: 287, distance: 385.5
click at [441, 287] on div at bounding box center [668, 325] width 1336 height 651
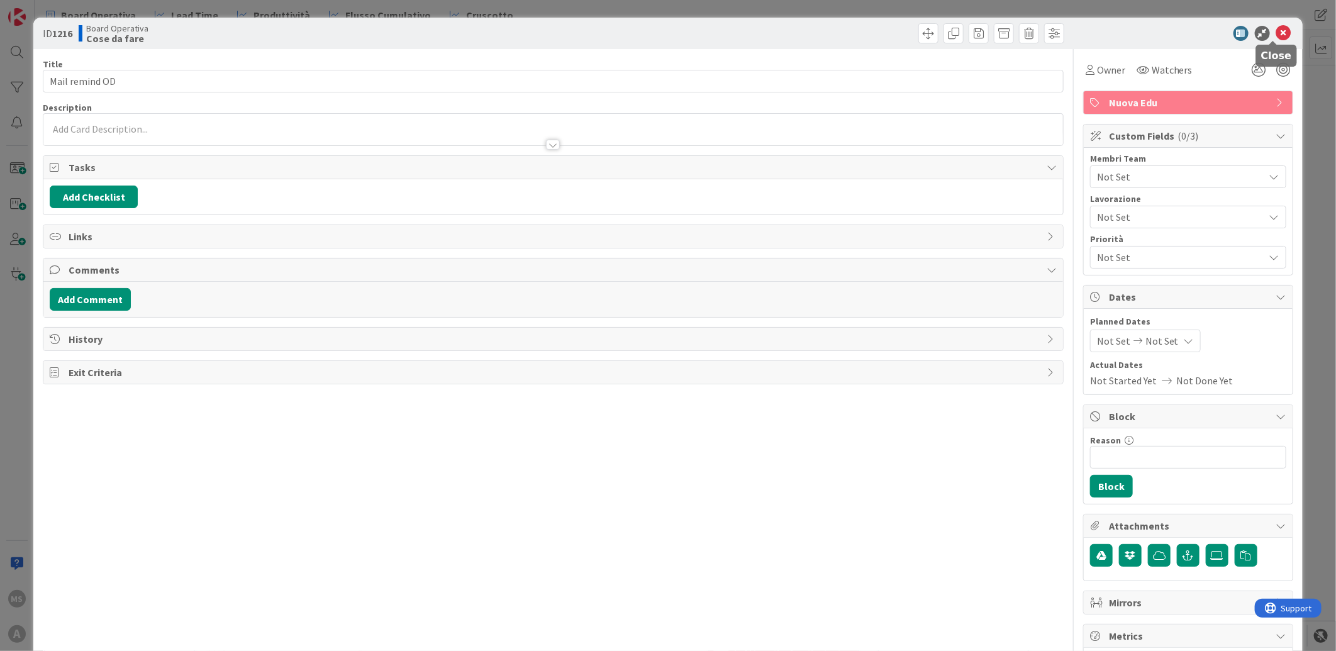
click at [1276, 30] on icon at bounding box center [1283, 33] width 15 height 15
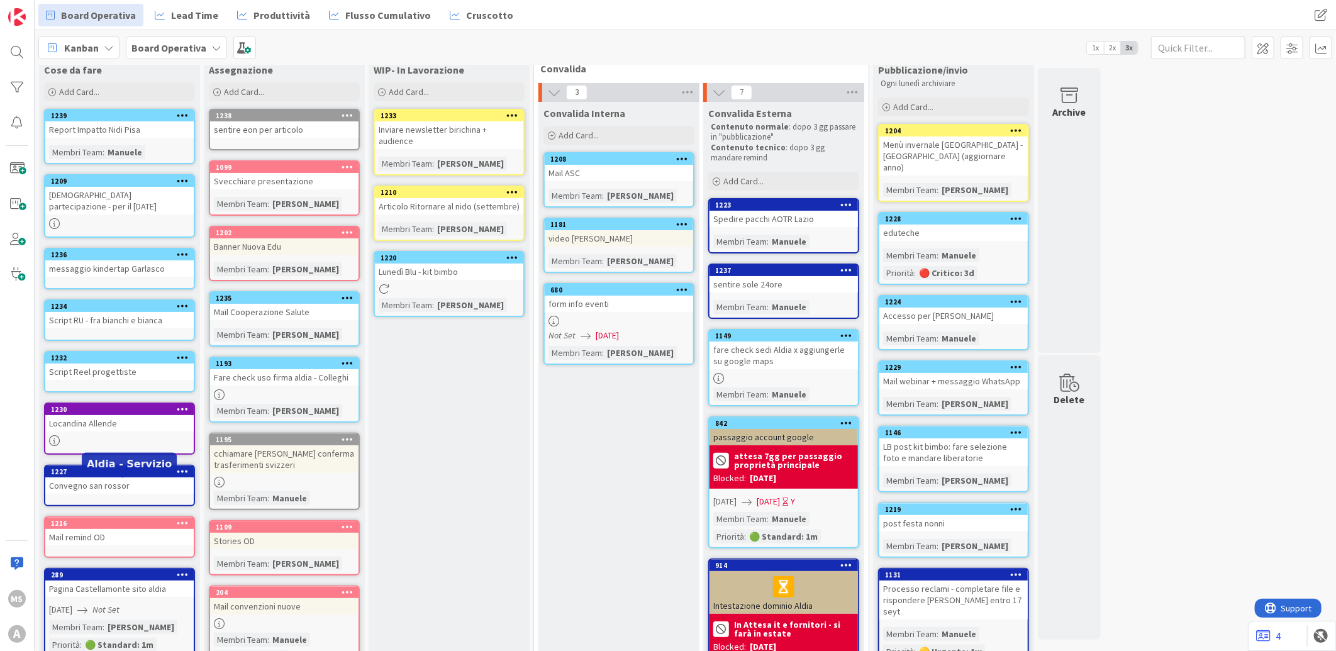
scroll to position [28, 0]
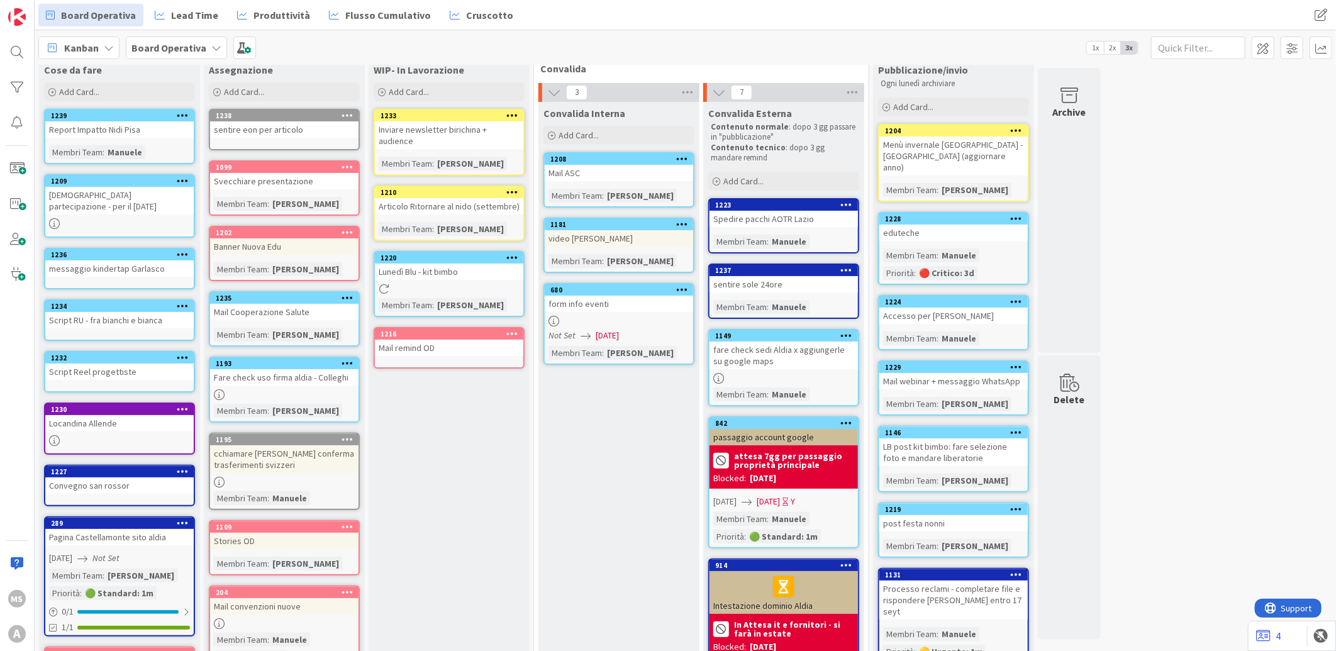
click at [299, 182] on div "Svecchiare presentazione" at bounding box center [284, 181] width 148 height 16
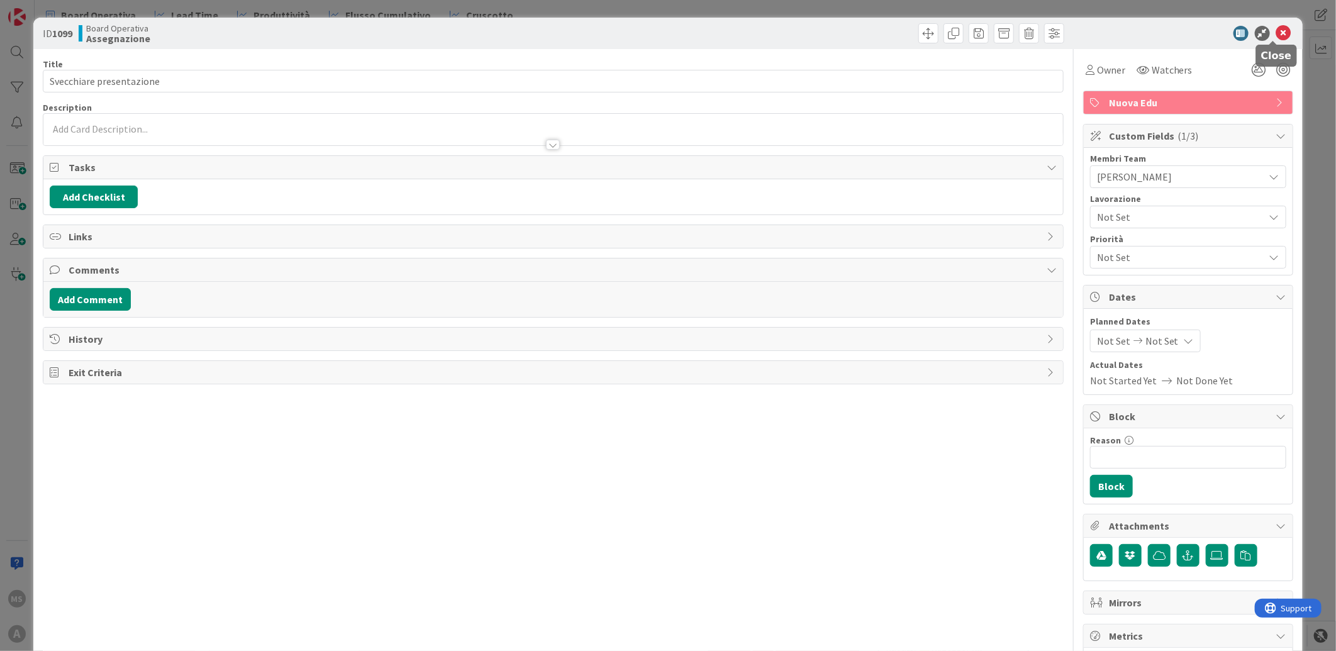
click at [1277, 31] on icon at bounding box center [1283, 33] width 15 height 15
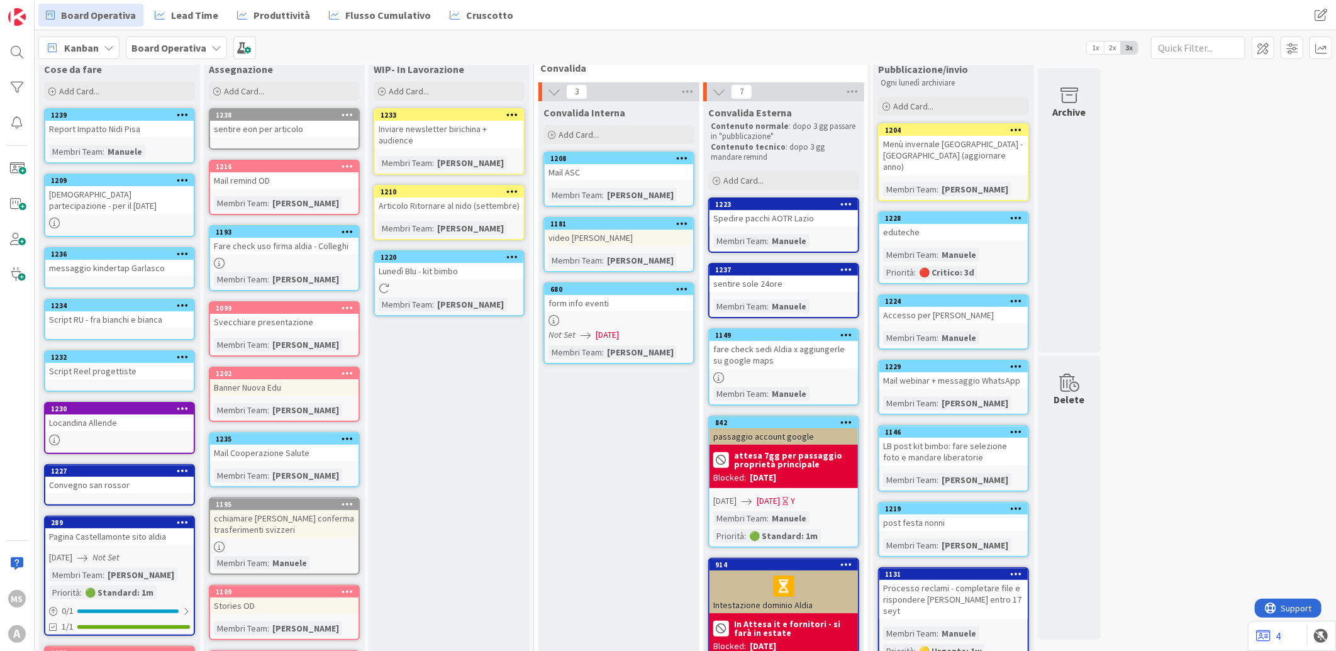
scroll to position [76, 0]
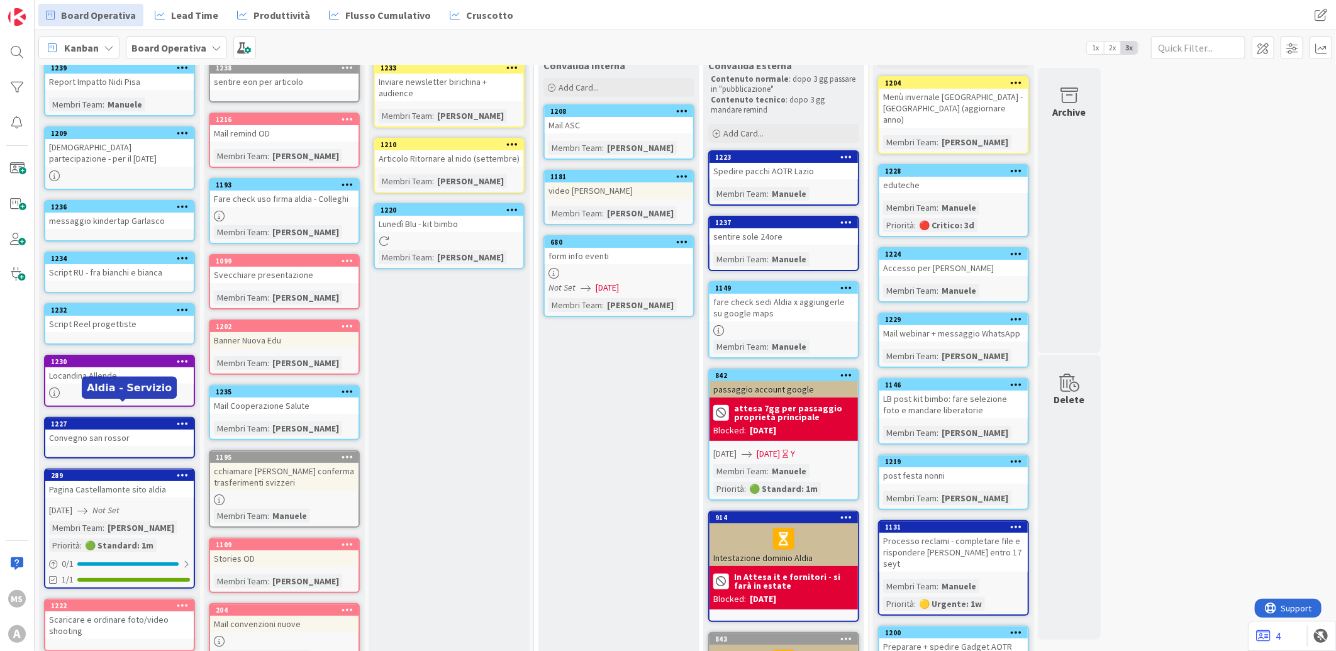
click at [94, 420] on div "1227" at bounding box center [122, 424] width 143 height 9
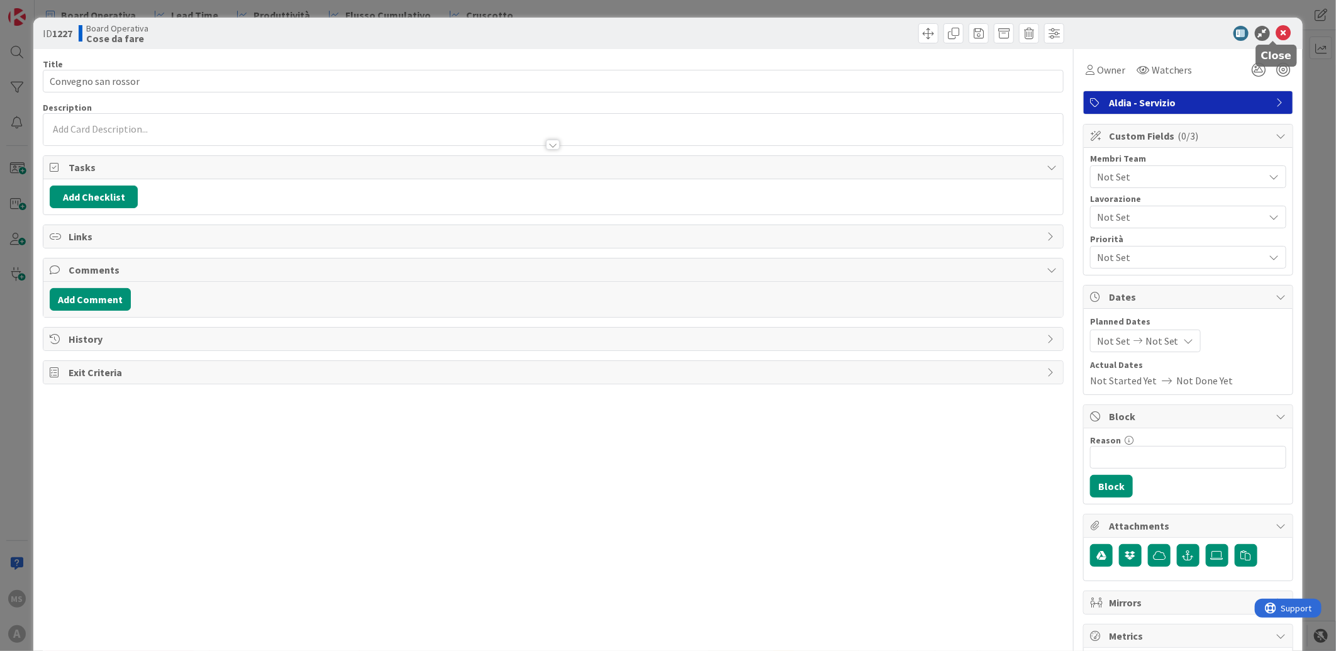
click at [1276, 28] on icon at bounding box center [1283, 33] width 15 height 15
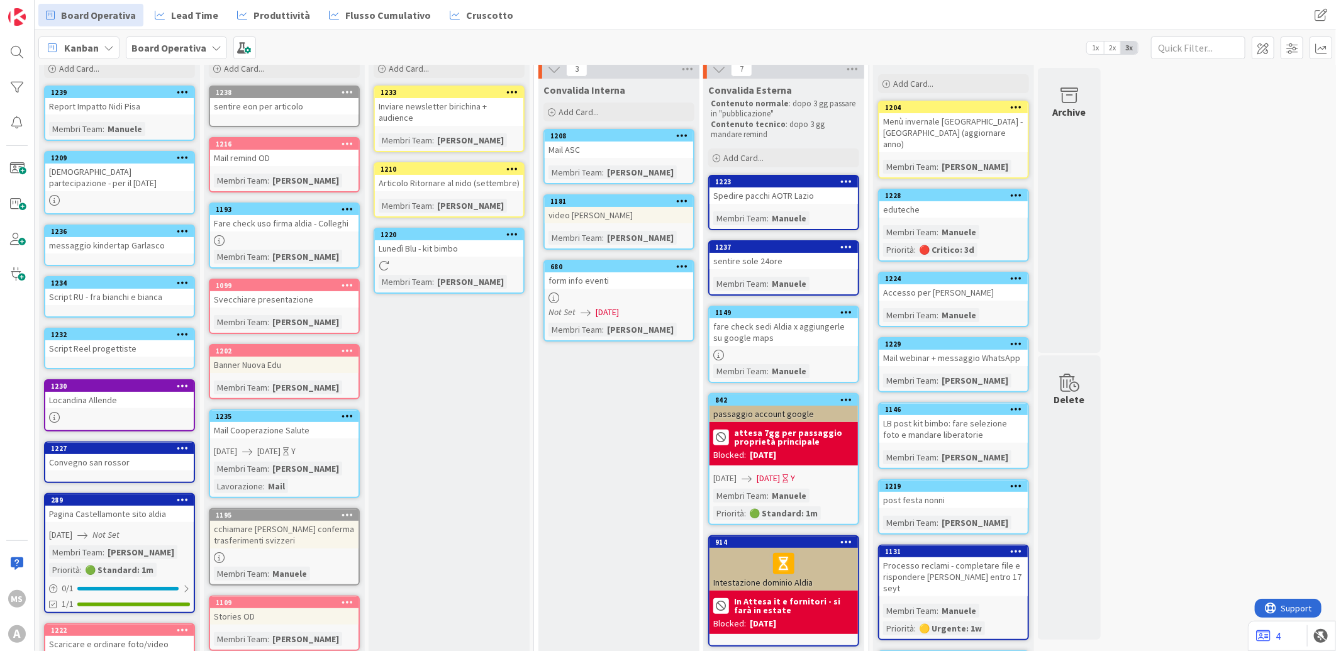
scroll to position [1, 0]
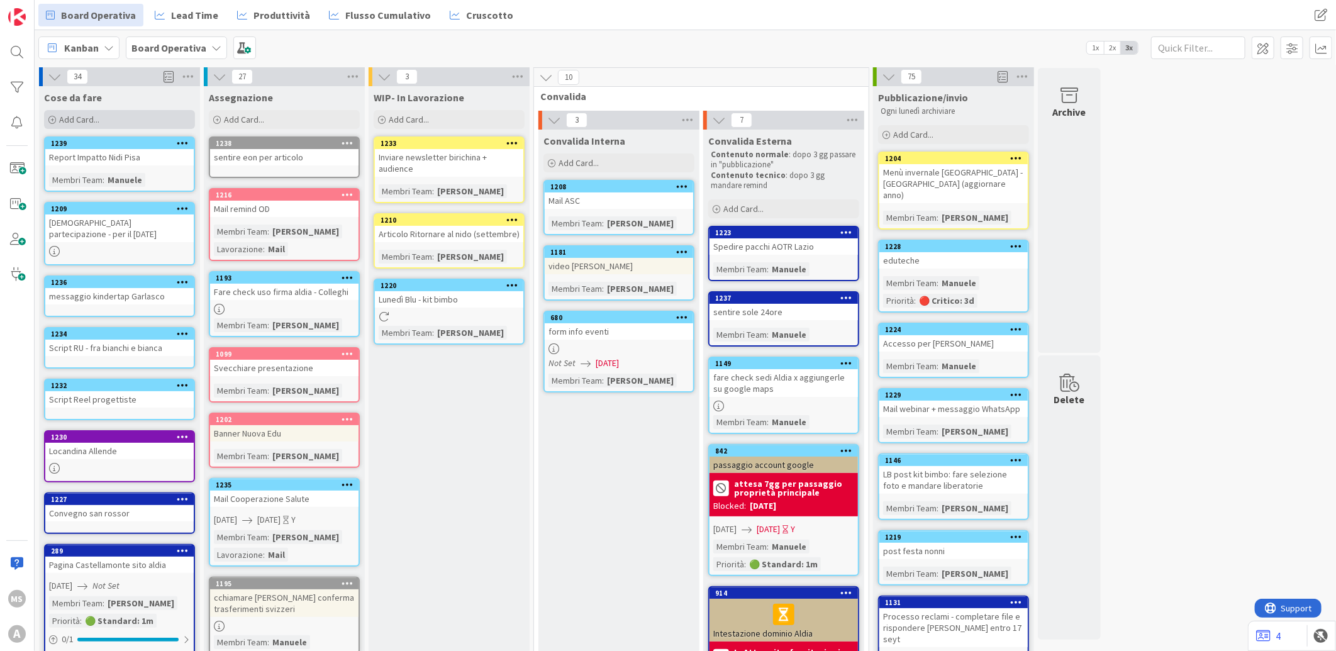
click at [76, 125] on div "Add Card..." at bounding box center [119, 119] width 151 height 19
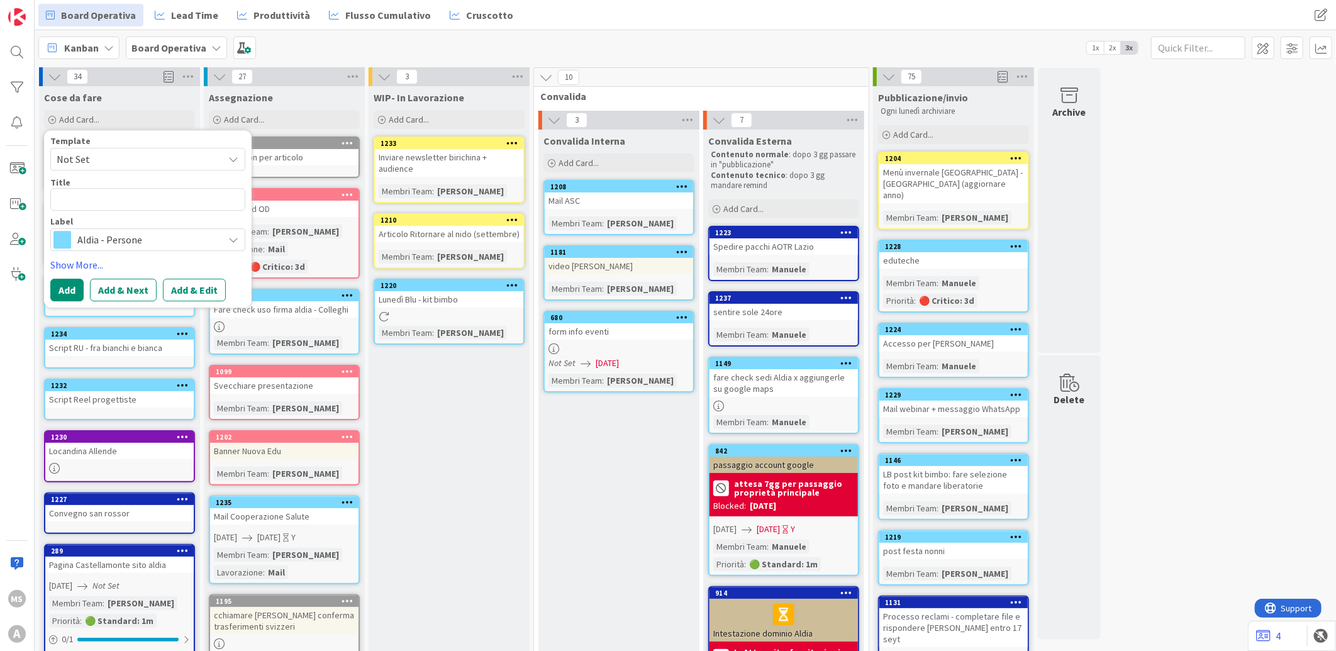
click at [123, 242] on span "Aldia - Persone" at bounding box center [147, 240] width 140 height 18
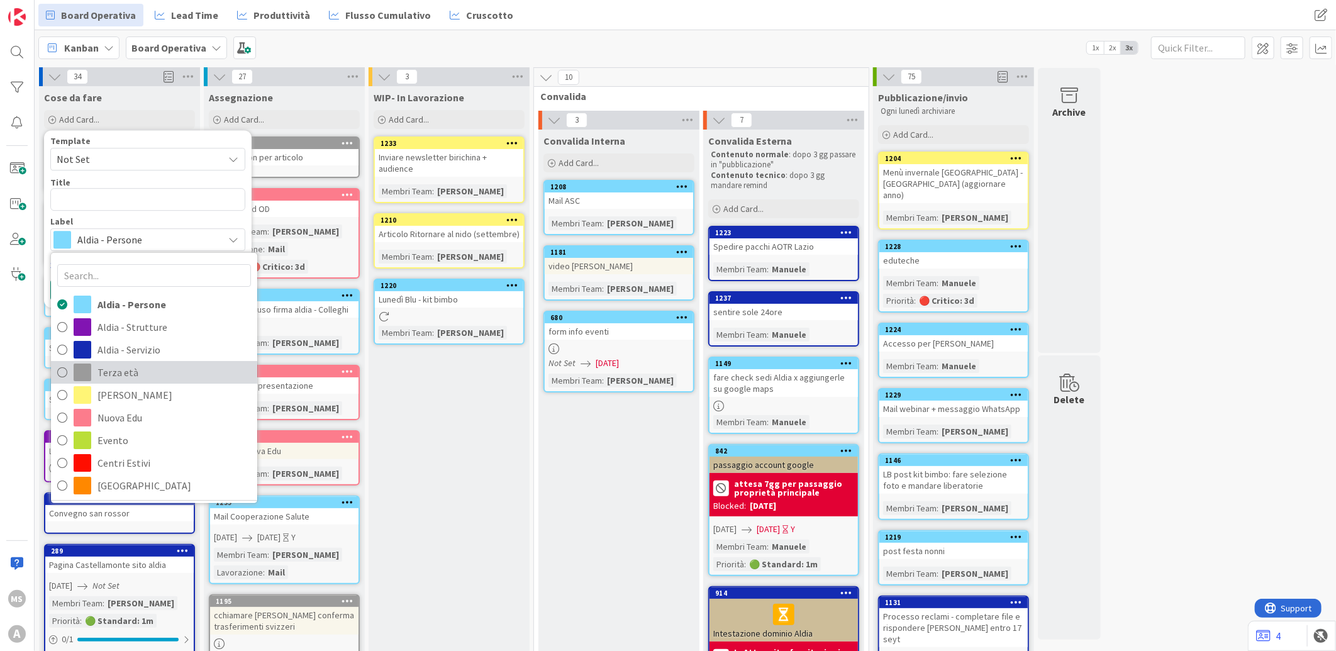
click at [126, 375] on span "Terza età" at bounding box center [175, 372] width 154 height 19
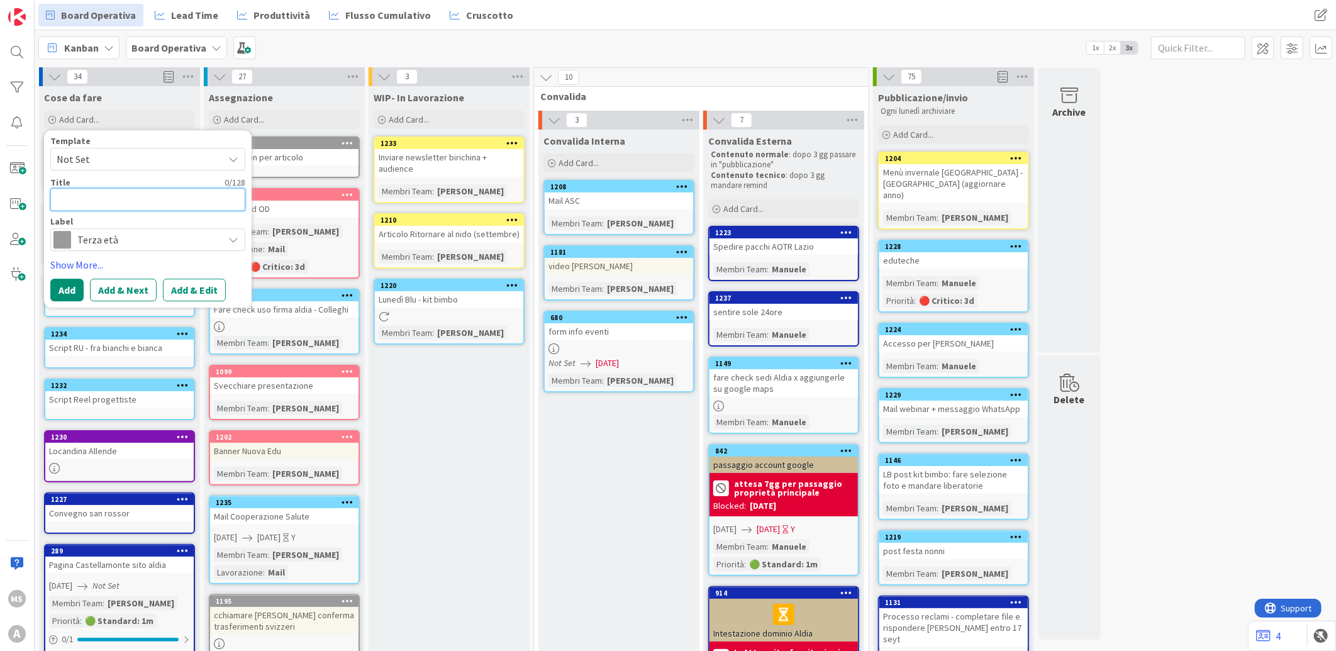
click at [139, 205] on textarea at bounding box center [147, 199] width 195 height 23
type textarea "x"
type textarea "G"
type textarea "x"
type textarea "Gr"
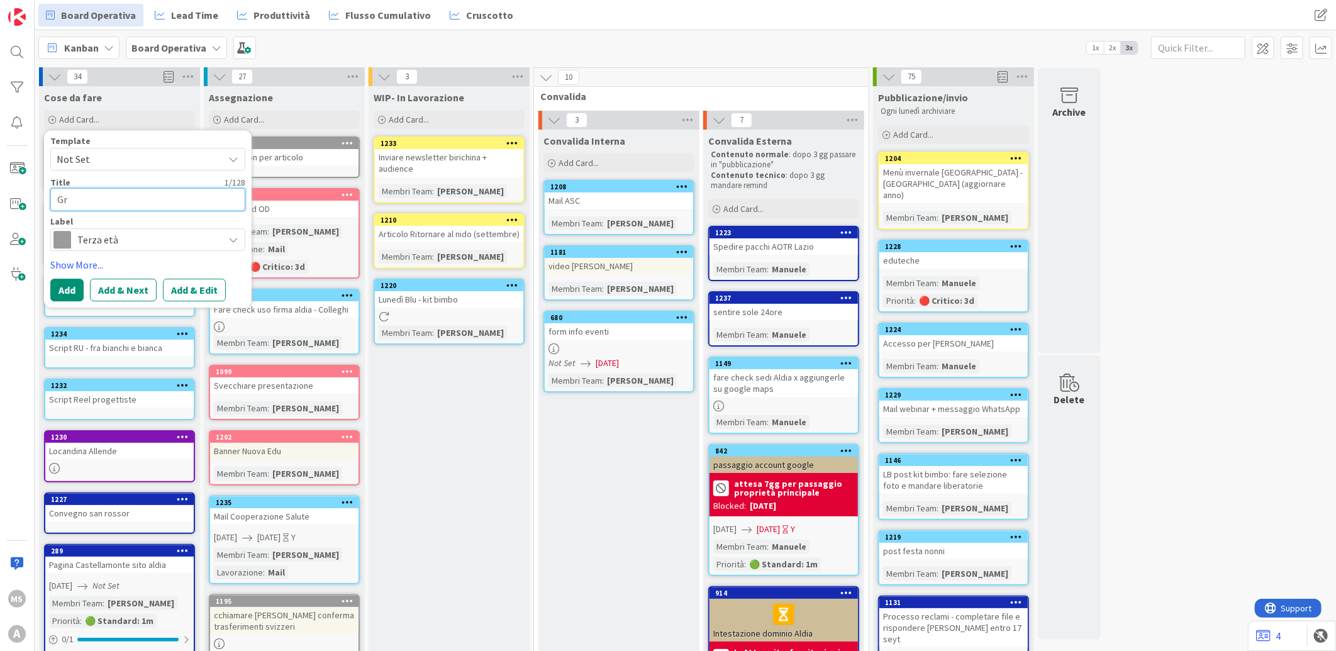
type textarea "x"
type textarea "Gra"
type textarea "x"
type textarea "Grafi"
type textarea "x"
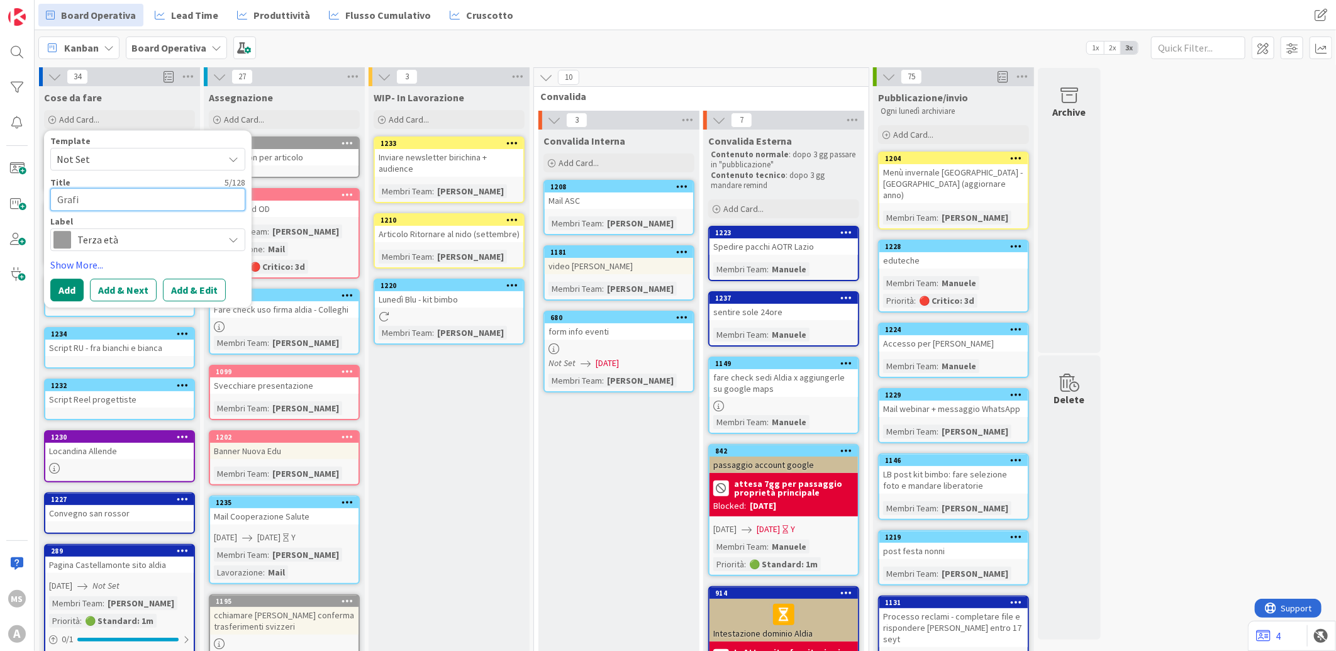
type textarea "Grafic"
type textarea "x"
type textarea "Grafiche"
type textarea "x"
type textarea "Grafiche"
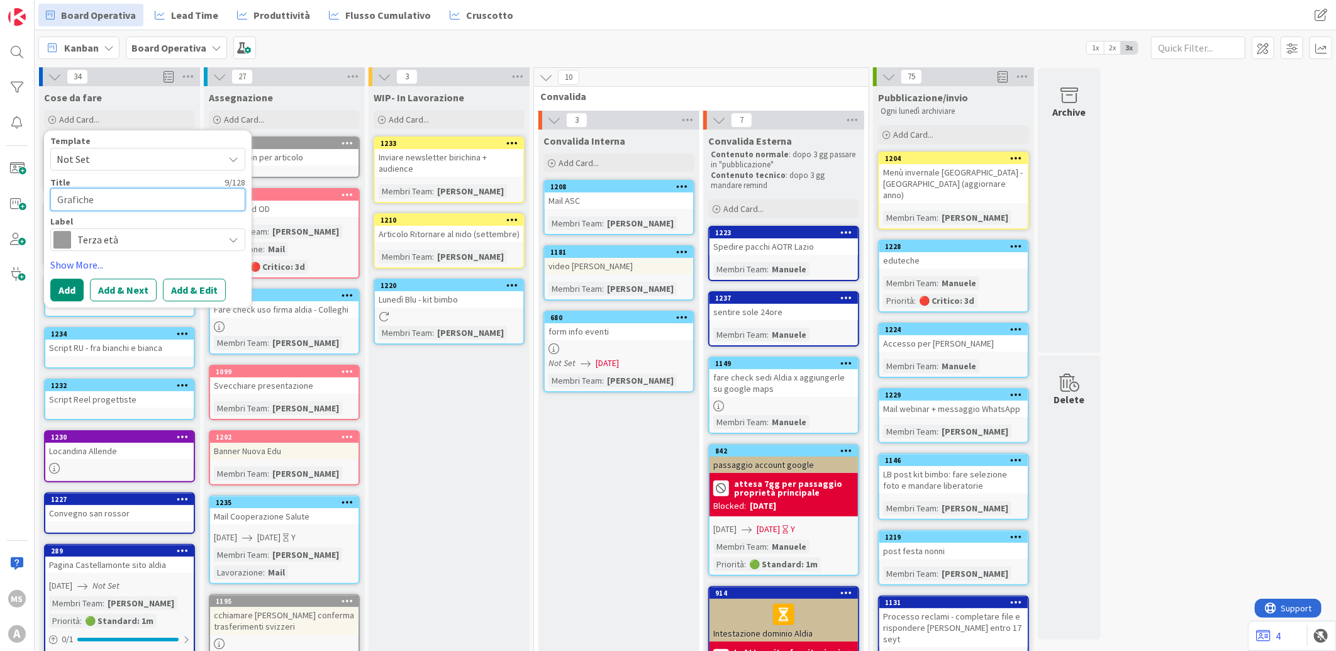
type textarea "x"
type textarea "Grafiche p"
type textarea "x"
type textarea "Grafiche pu"
type textarea "x"
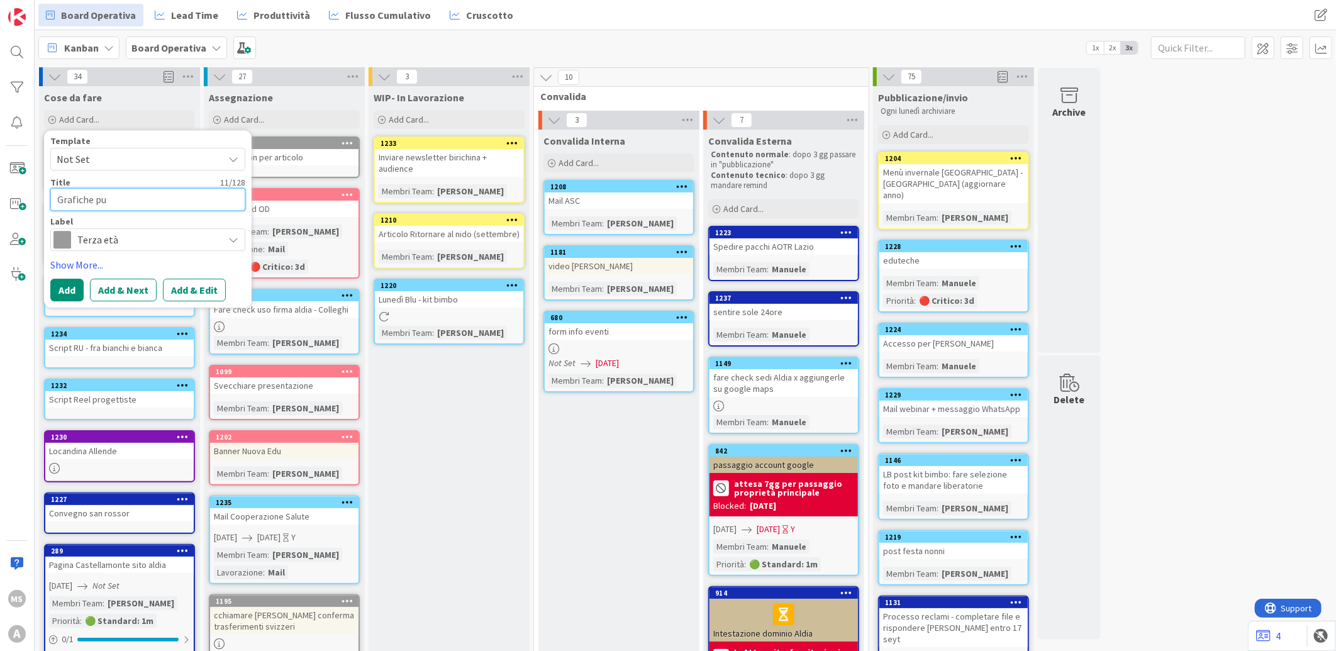
type textarea "Grafiche pub"
type textarea "x"
type textarea "Grafiche pubb"
type textarea "x"
type textarea "Grafiche pubbl"
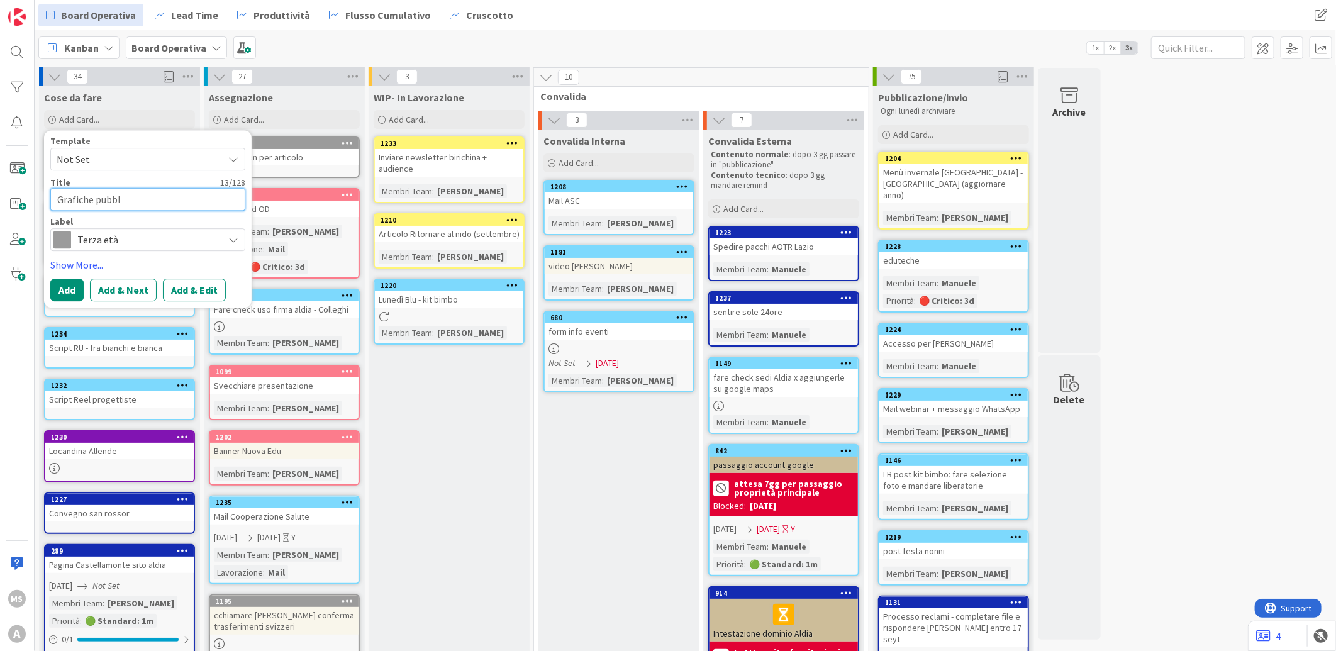
type textarea "x"
type textarea "Grafiche pubbli"
type textarea "x"
type textarea "Grafiche pubblic"
type textarea "x"
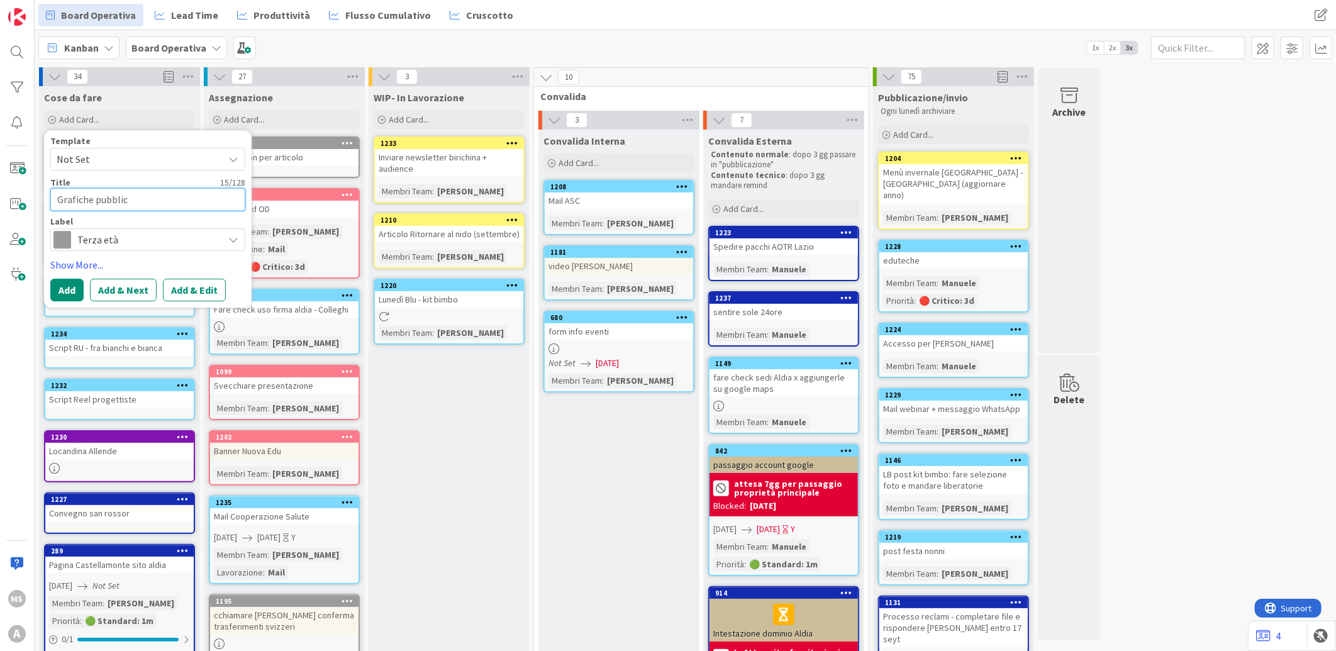
type textarea "Grafiche pubblici"
type textarea "x"
type textarea "Grafiche pubblicit"
type textarea "x"
type textarea "Grafiche pubblicità"
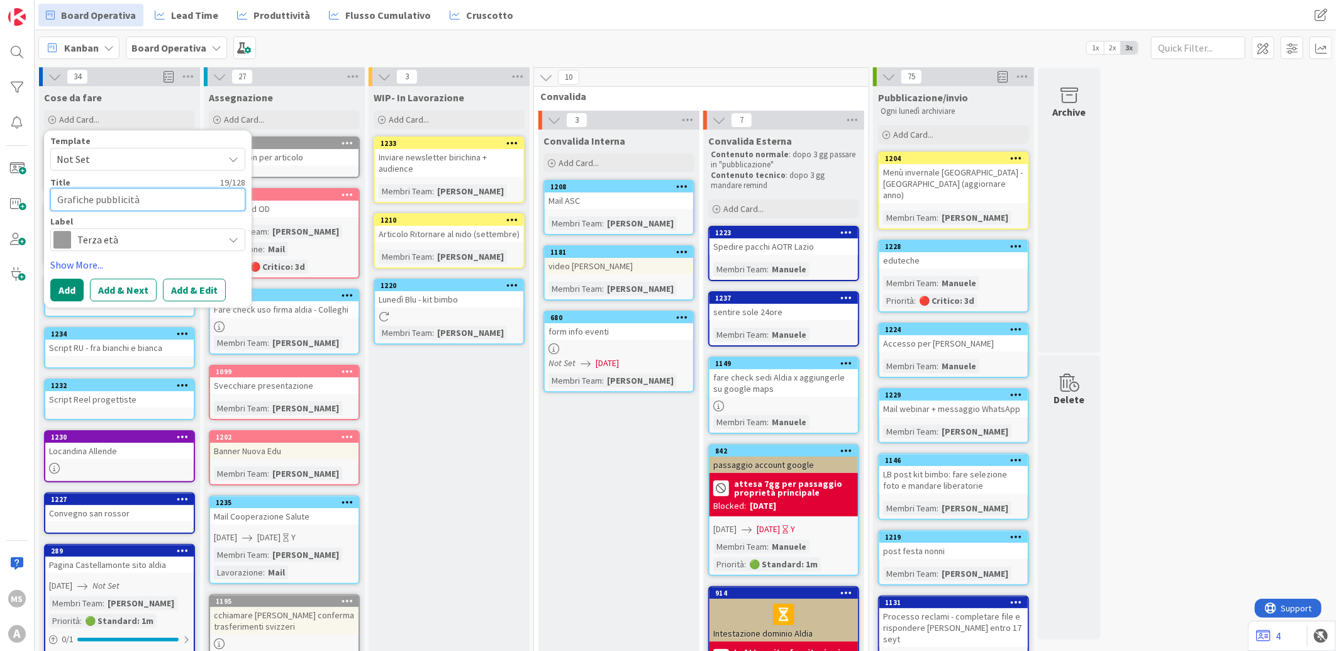
type textarea "x"
type textarea "Grafiche pubblicità"
type textarea "x"
type textarea "Grafiche pubblicità L"
type textarea "x"
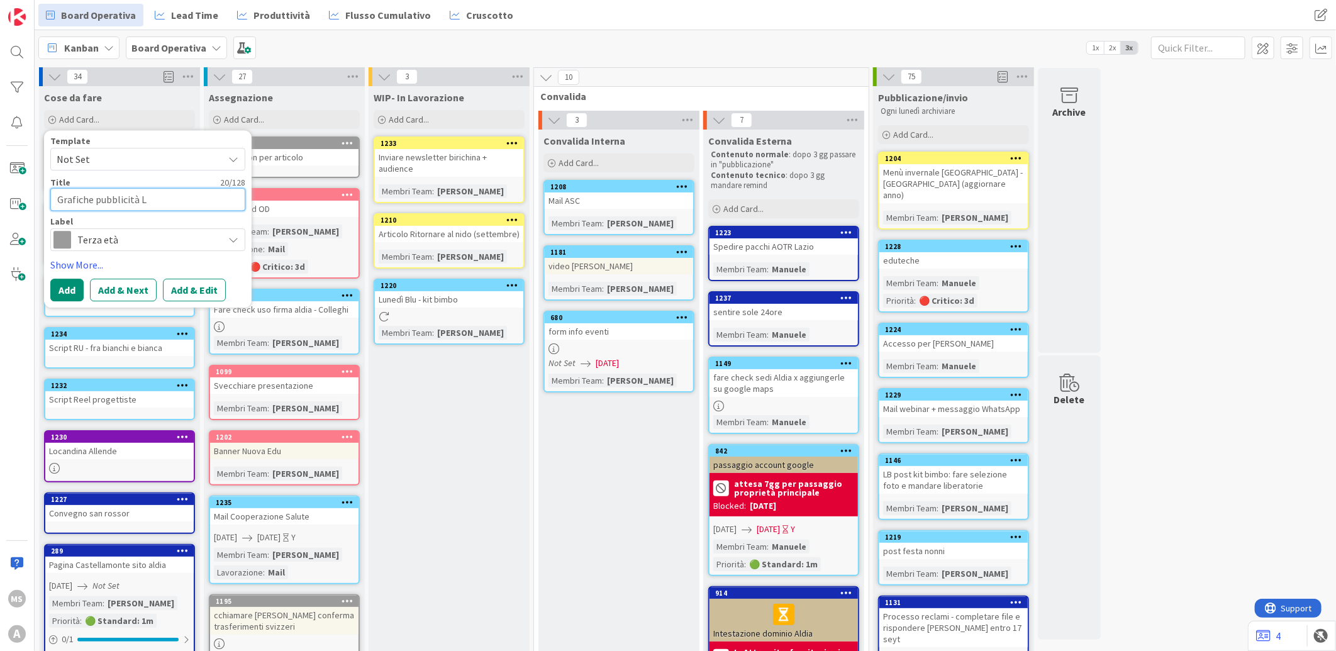
type textarea "Grafiche pubblicità Lu"
type textarea "x"
type textarea "Grafiche pubblicità Lui"
type textarea "x"
type textarea "Grafiche pubblicità Luin"
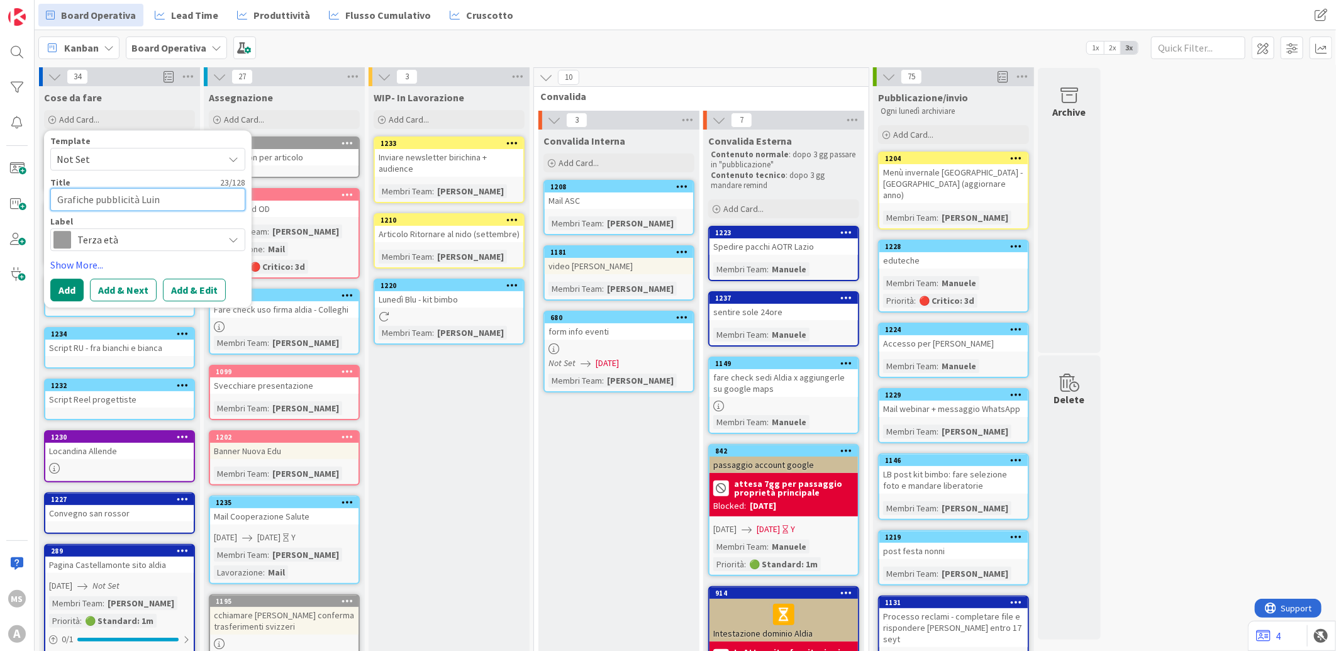
type textarea "x"
type textarea "Grafiche pubblicità Luino"
type textarea "x"
type textarea "Grafiche pubblicità Luino"
type textarea "x"
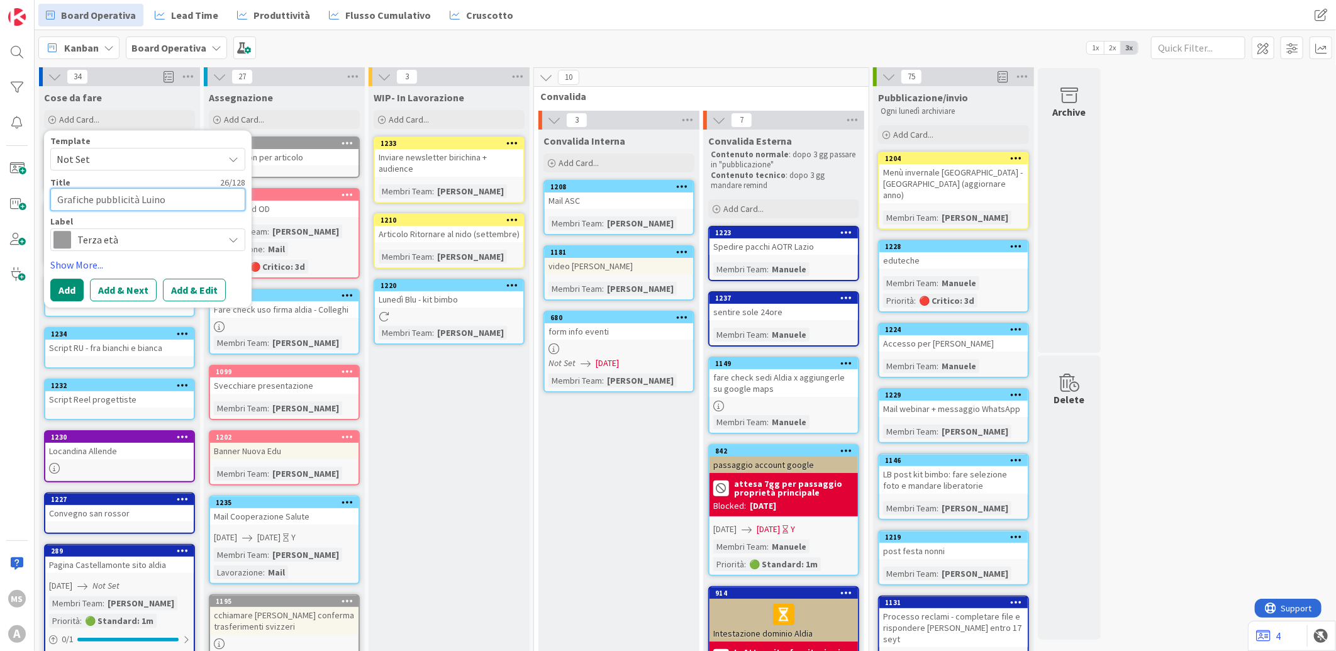
type textarea "Grafiche pubblicità Luino x"
type textarea "x"
type textarea "Grafiche pubblicità Luino x"
type textarea "x"
type textarea "Grafiche pubblicità Luino x 20"
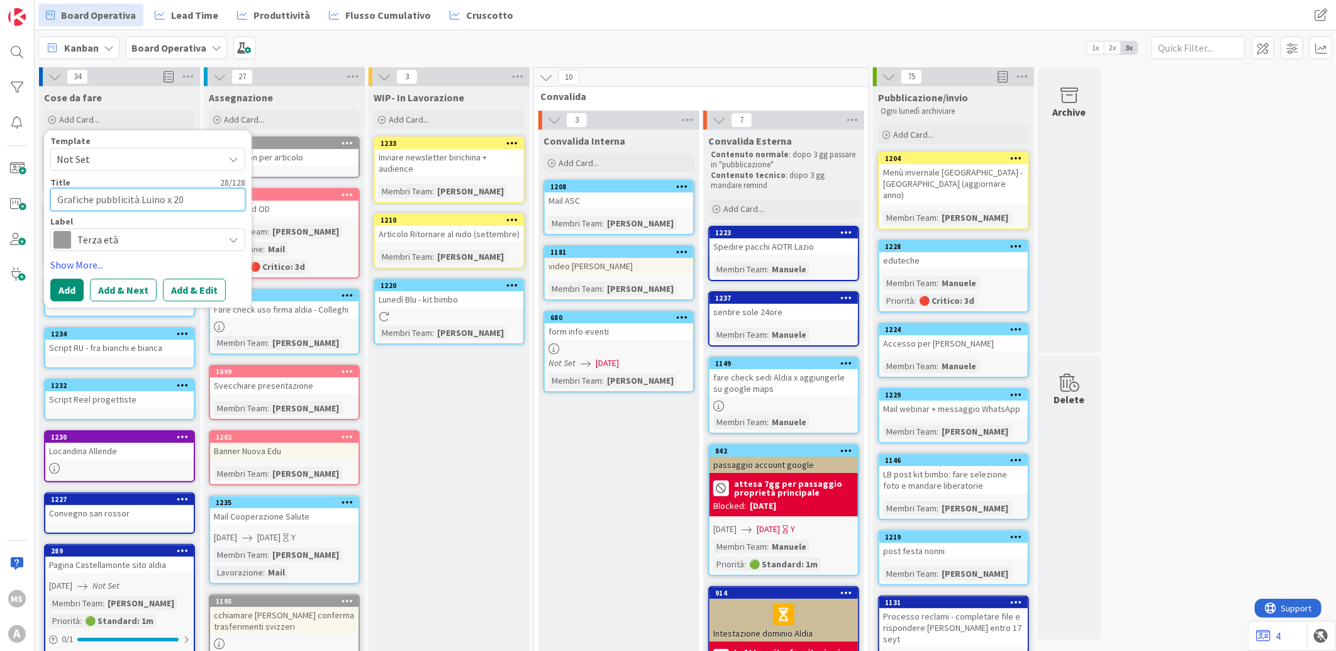
type textarea "x"
type textarea "Grafiche pubblicità Luino x 202"
type textarea "x"
type textarea "Grafiche pubblicità Luino x 2026"
